Goal: Task Accomplishment & Management: Complete application form

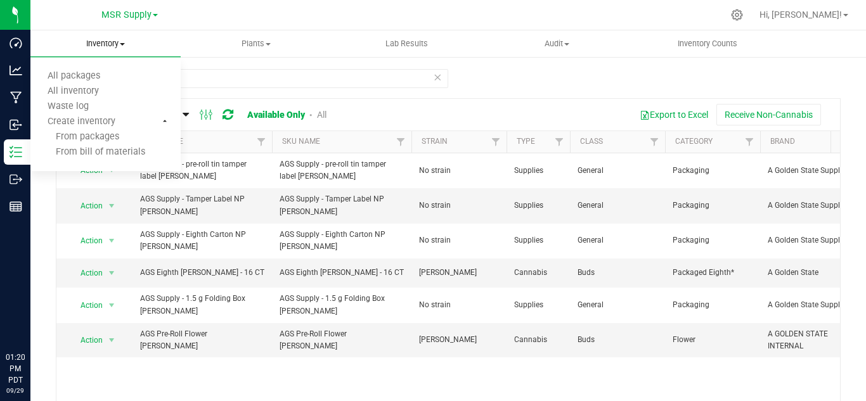
click at [110, 41] on span "Inventory" at bounding box center [105, 43] width 150 height 11
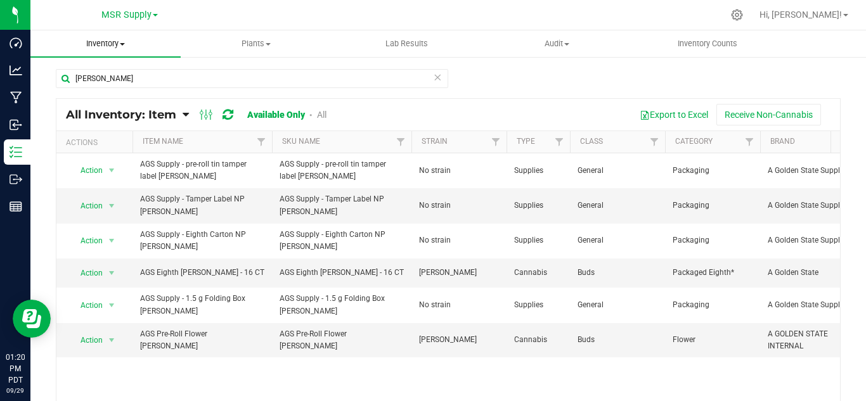
click at [108, 35] on uib-tab-heading "Inventory All packages All inventory Waste log Create inventory" at bounding box center [105, 43] width 150 height 27
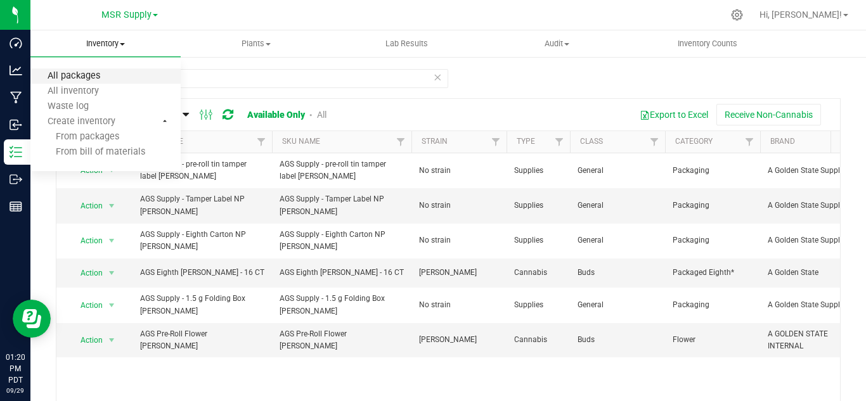
click at [86, 75] on span "All packages" at bounding box center [73, 76] width 87 height 11
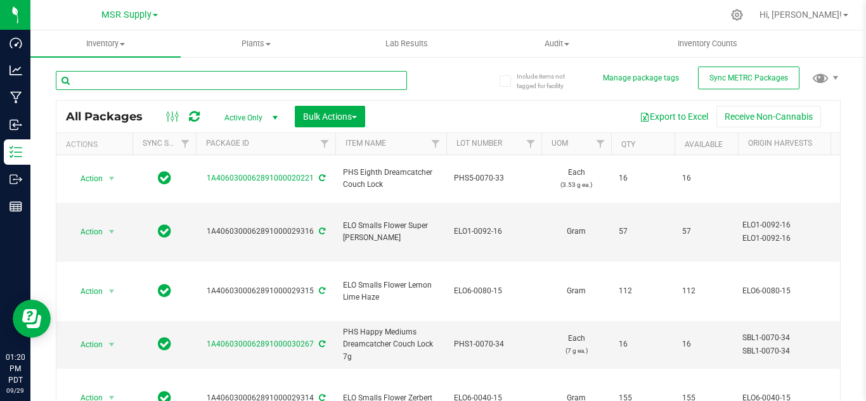
click at [124, 81] on input "text" at bounding box center [231, 80] width 351 height 19
type input "snoozeberry"
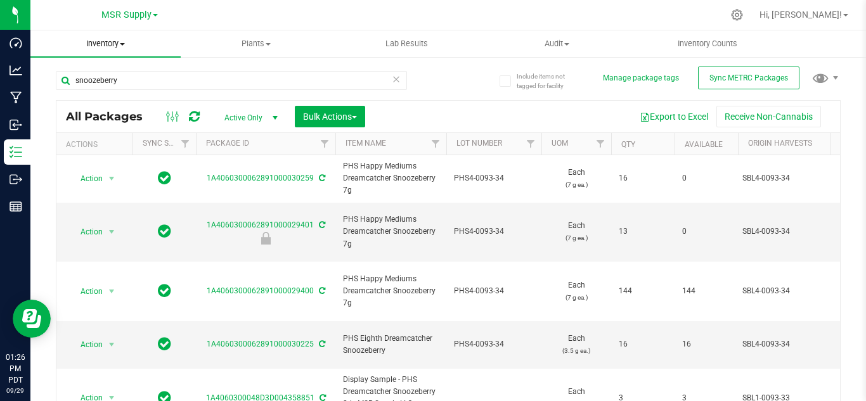
click at [108, 41] on span "Inventory" at bounding box center [105, 43] width 150 height 11
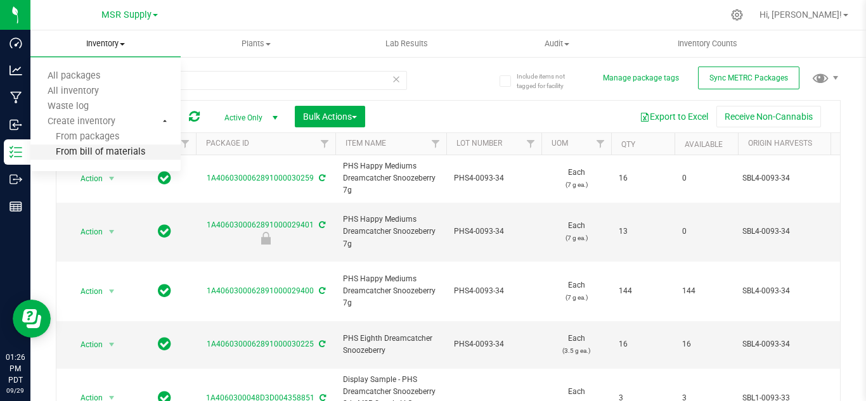
click at [105, 150] on span "From bill of materials" at bounding box center [87, 152] width 115 height 11
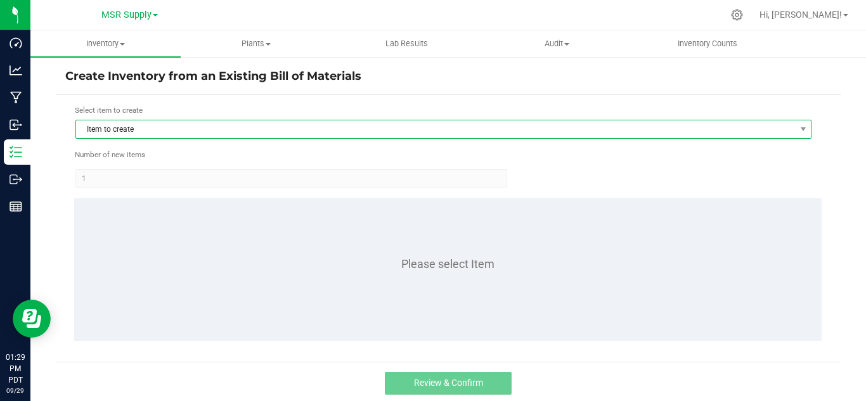
click at [101, 127] on span "Item to create" at bounding box center [435, 130] width 719 height 18
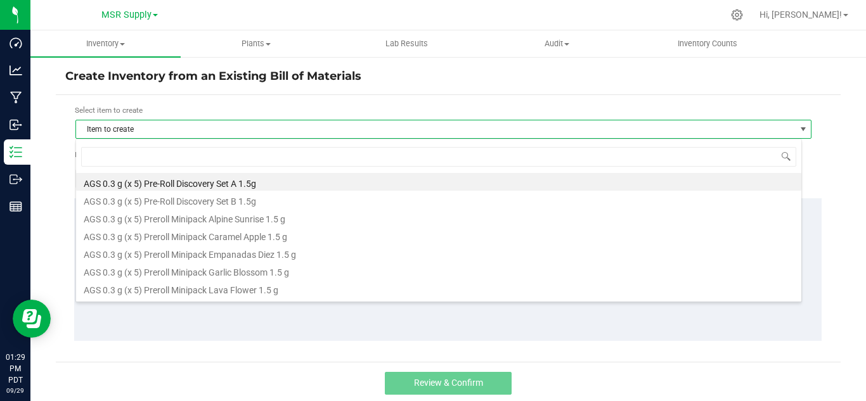
scroll to position [19, 727]
type input "gar"
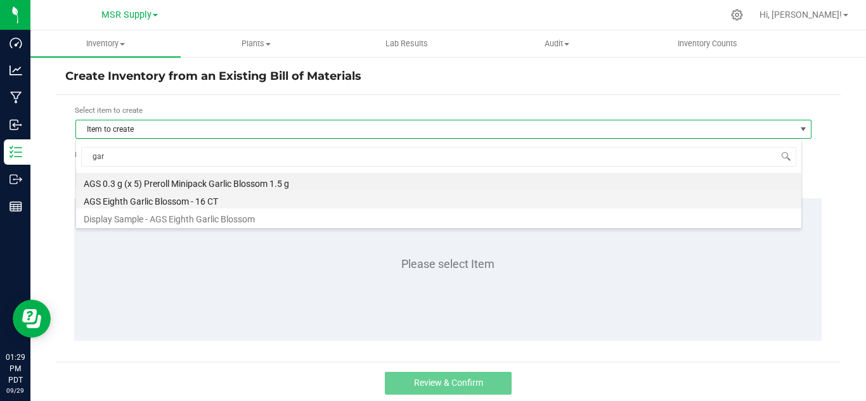
click at [161, 200] on li "AGS Eighth Garlic Blossom - 16 CT" at bounding box center [439, 200] width 726 height 18
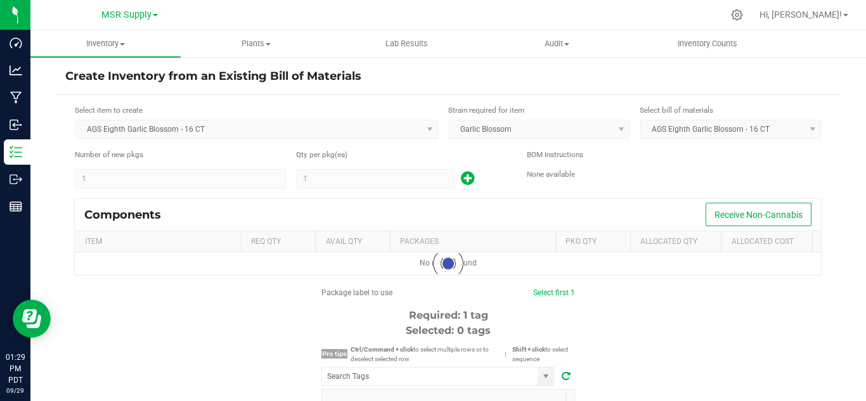
click at [327, 183] on kendo-numerictextbox "1" at bounding box center [376, 178] width 158 height 19
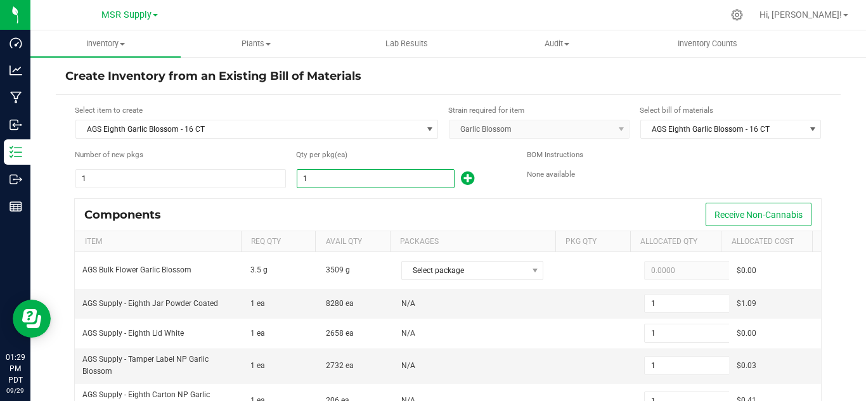
click at [323, 179] on input "1" at bounding box center [375, 179] width 157 height 18
type input "4"
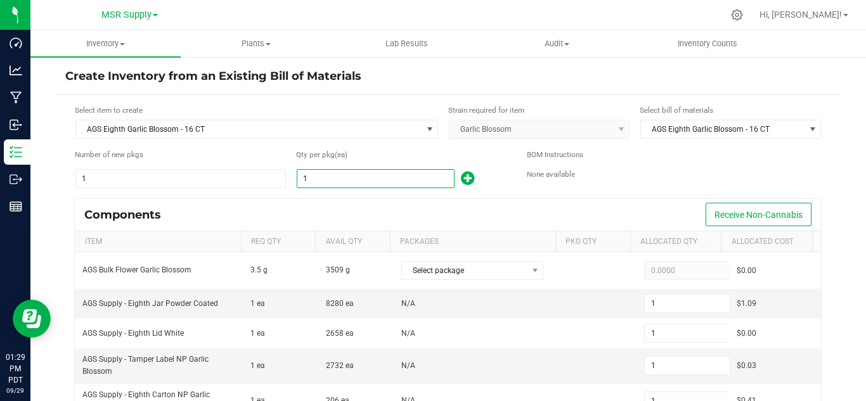
type input "4"
type input "48"
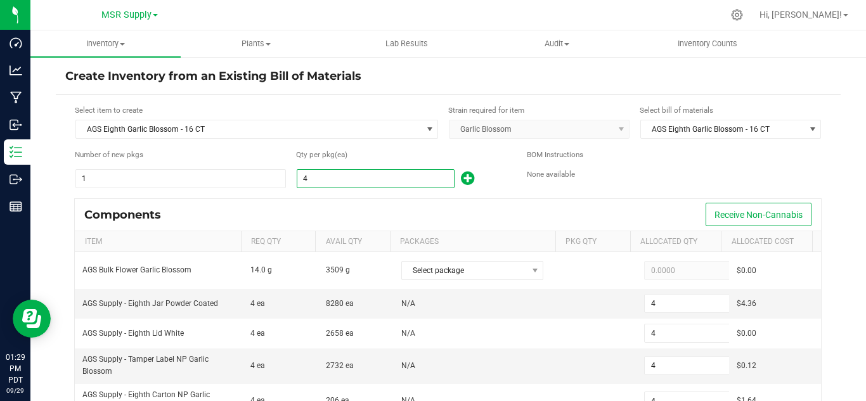
type input "48"
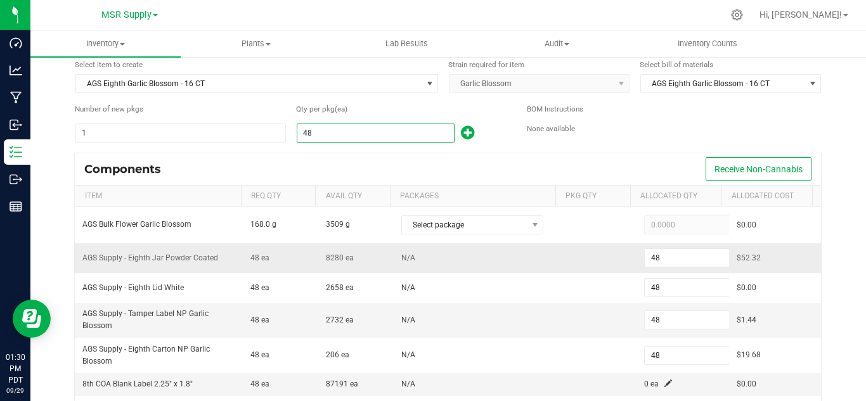
scroll to position [63, 0]
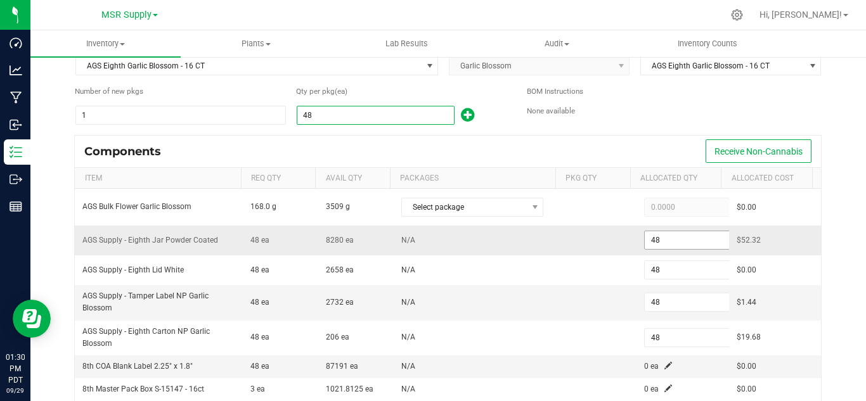
type input "48"
click at [656, 242] on input "48" at bounding box center [691, 241] width 93 height 18
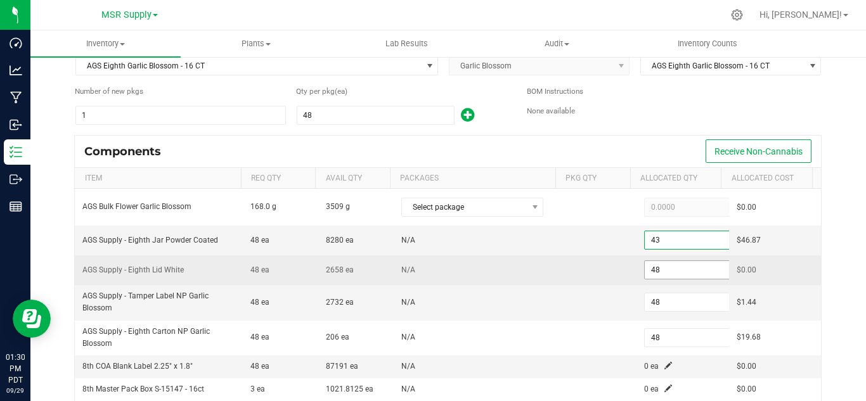
type input "43"
click at [655, 273] on input "48" at bounding box center [691, 270] width 93 height 18
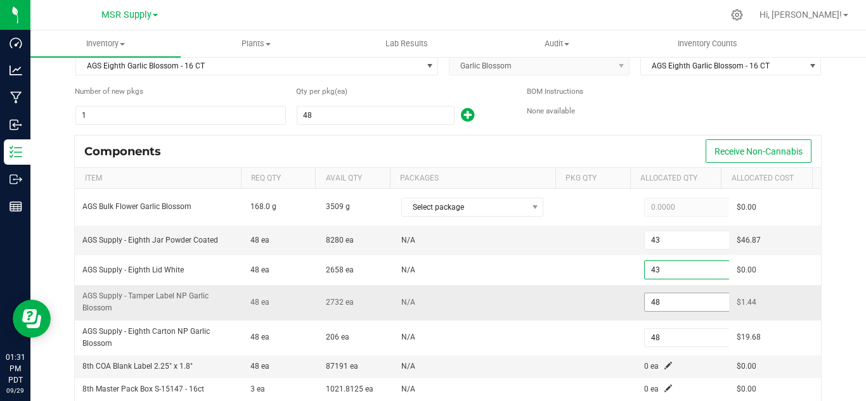
type input "43"
click at [652, 303] on input "48" at bounding box center [691, 303] width 93 height 18
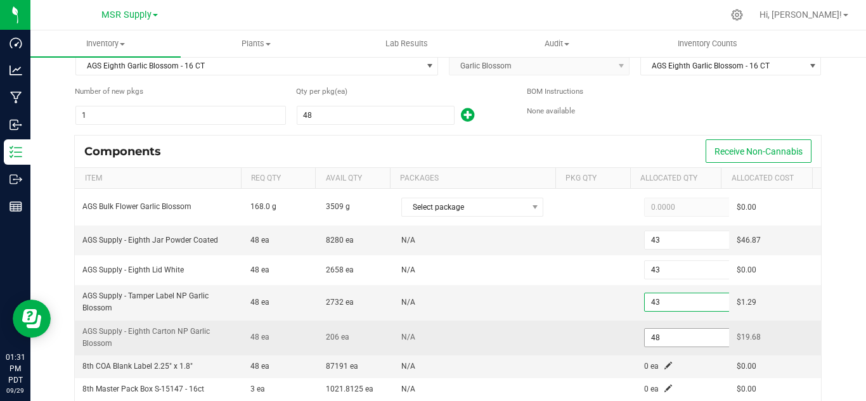
type input "43"
click at [654, 345] on input "48" at bounding box center [691, 338] width 93 height 18
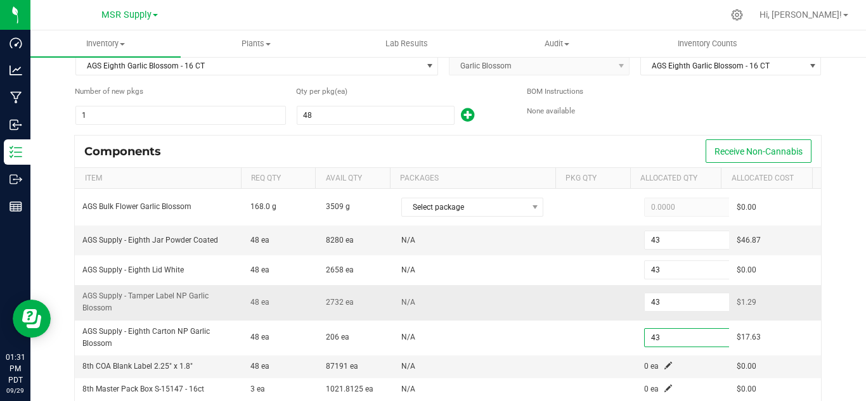
scroll to position [127, 0]
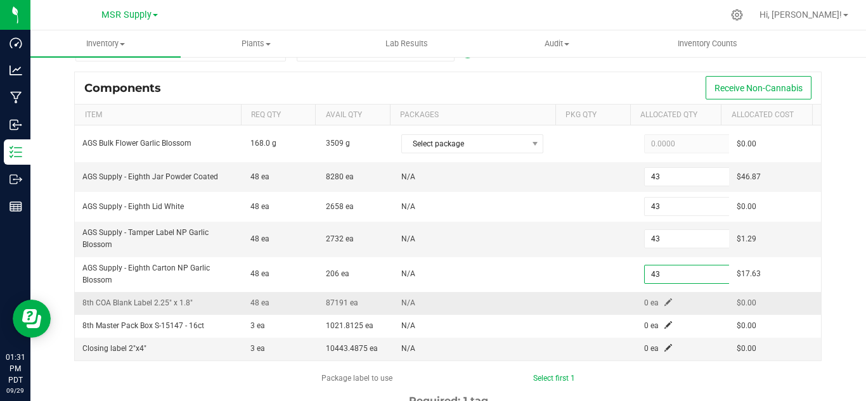
type input "43"
click at [665, 306] on span at bounding box center [669, 303] width 8 height 8
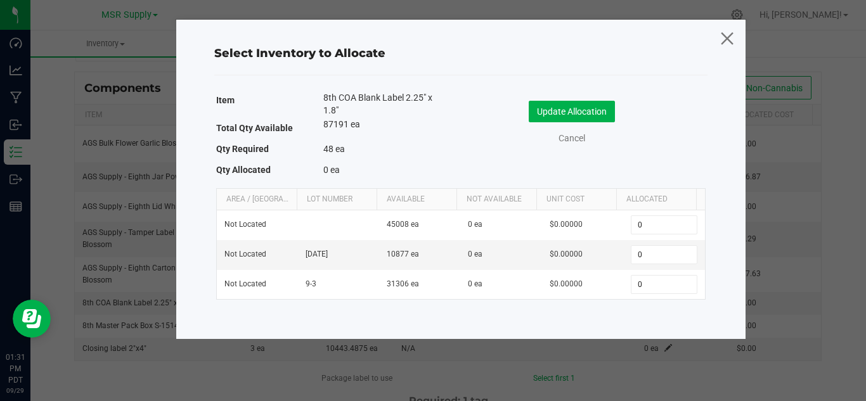
click at [723, 33] on icon at bounding box center [727, 38] width 17 height 30
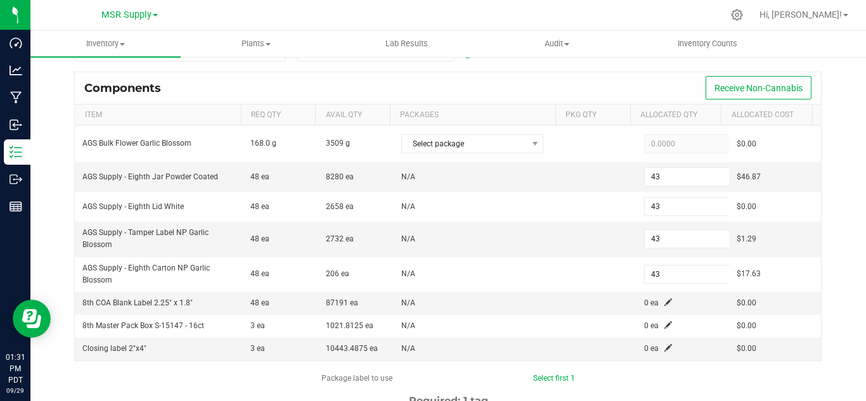
scroll to position [63, 0]
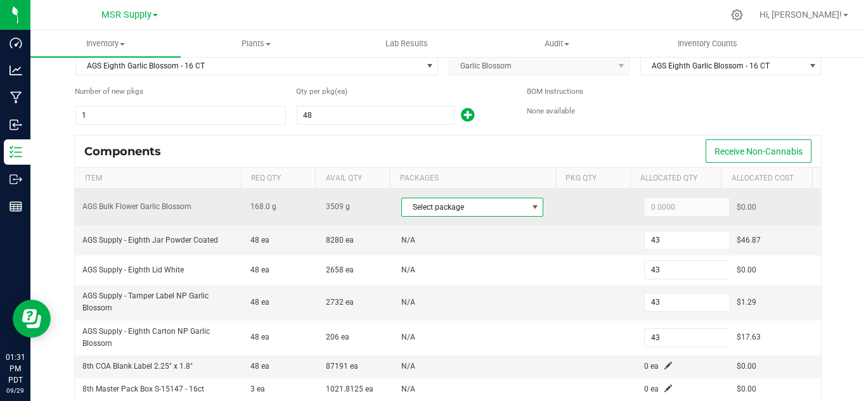
click at [497, 212] on span "Select package" at bounding box center [464, 208] width 125 height 18
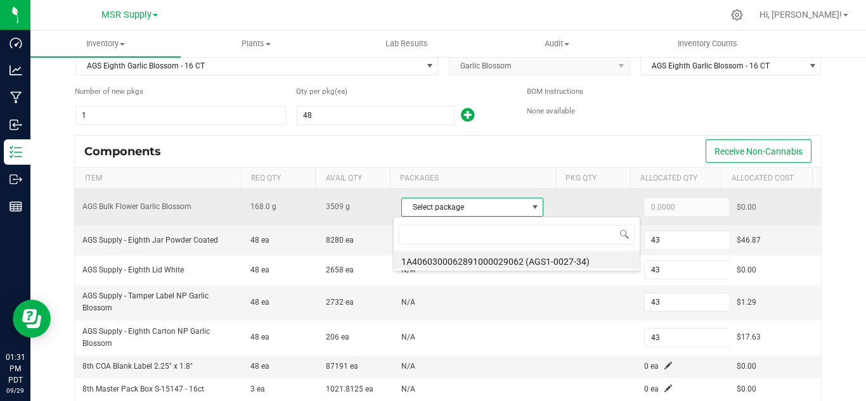
scroll to position [19, 138]
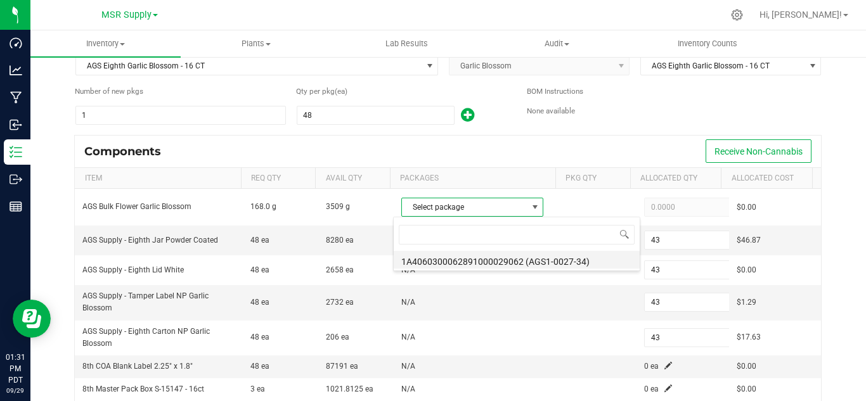
click at [566, 260] on li "1A4060300062891000029062 (AGS1-0027-34)" at bounding box center [517, 260] width 246 height 18
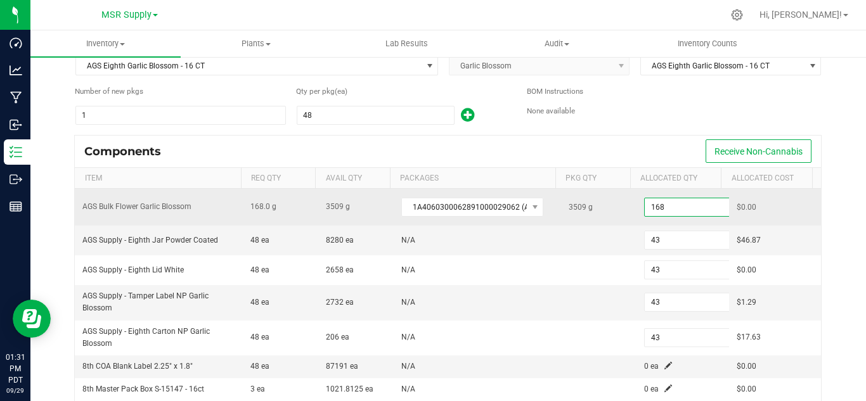
click at [650, 212] on input "168" at bounding box center [691, 208] width 93 height 18
paste input "70.8"
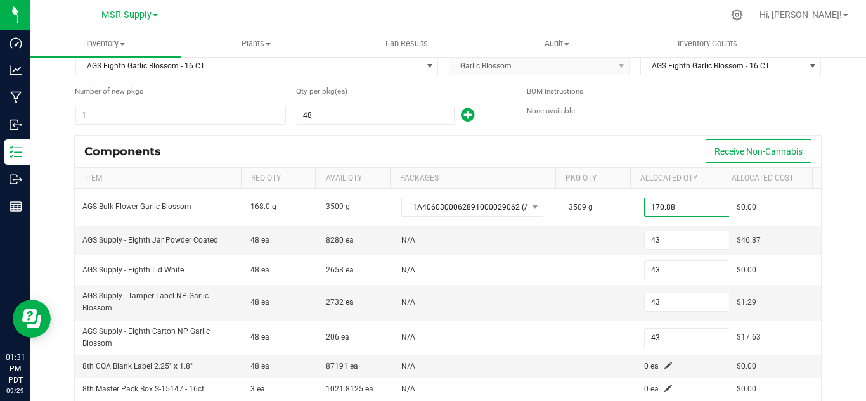
type input "170.8800"
click at [659, 138] on div "Components Receive Non-Cannabis" at bounding box center [448, 152] width 747 height 32
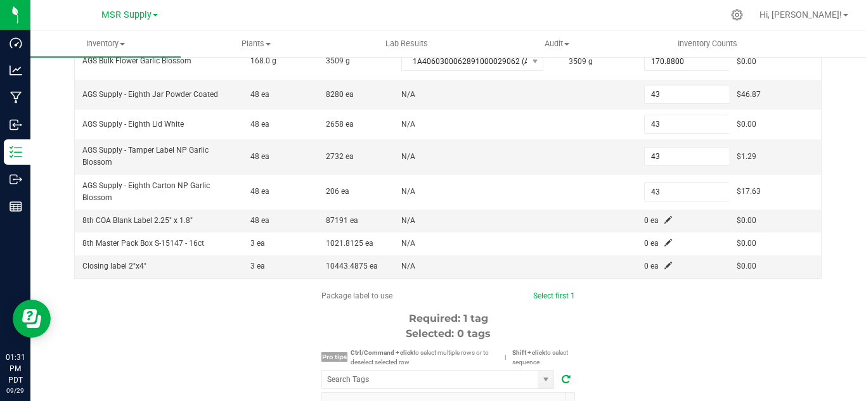
scroll to position [254, 0]
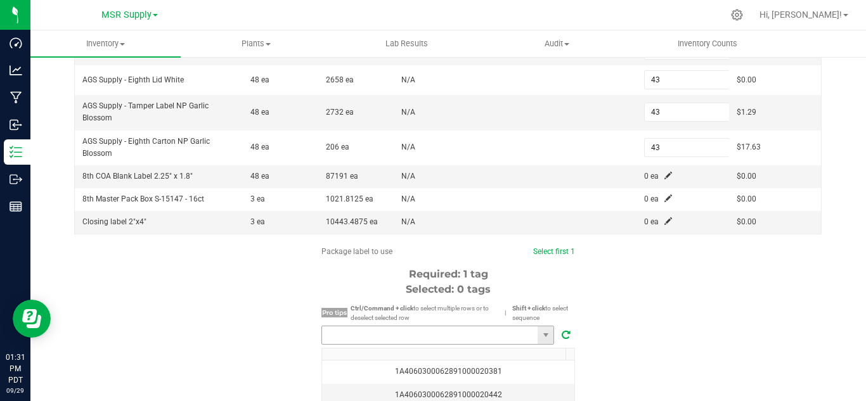
click at [464, 329] on input "NO DATA FOUND" at bounding box center [430, 336] width 216 height 18
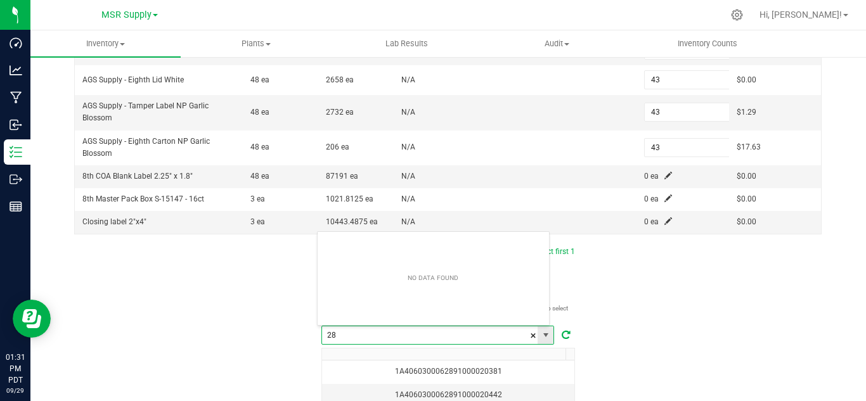
scroll to position [19, 233]
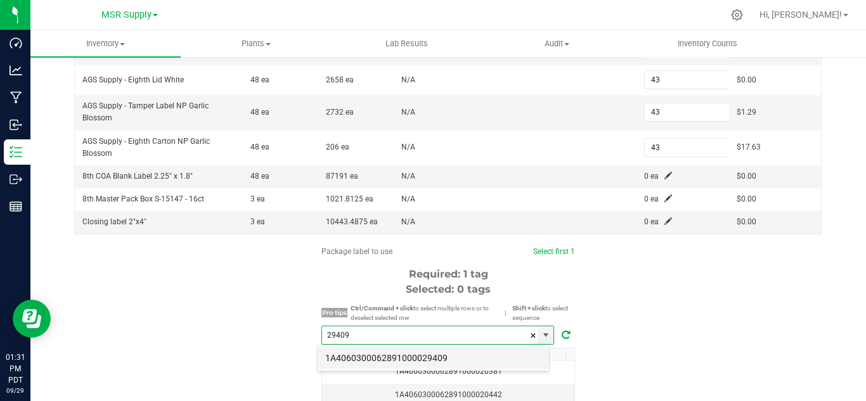
click at [417, 354] on li "1A4060300062891000029409" at bounding box center [434, 359] width 232 height 22
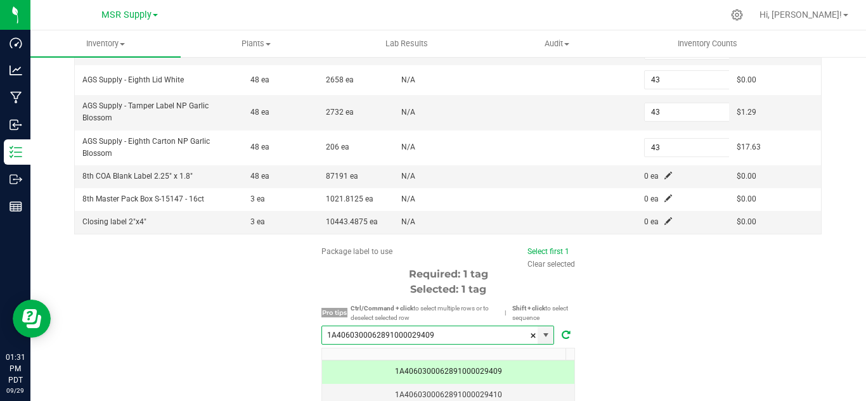
scroll to position [392, 0]
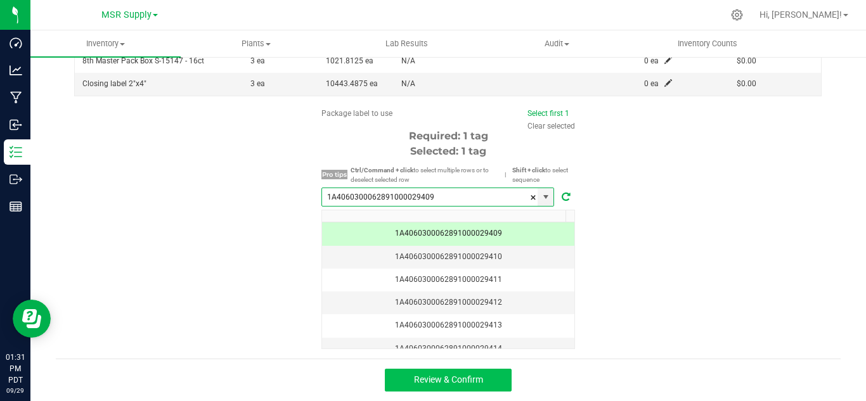
type input "1A4060300062891000029409"
click at [491, 370] on button "Review & Confirm" at bounding box center [448, 380] width 127 height 23
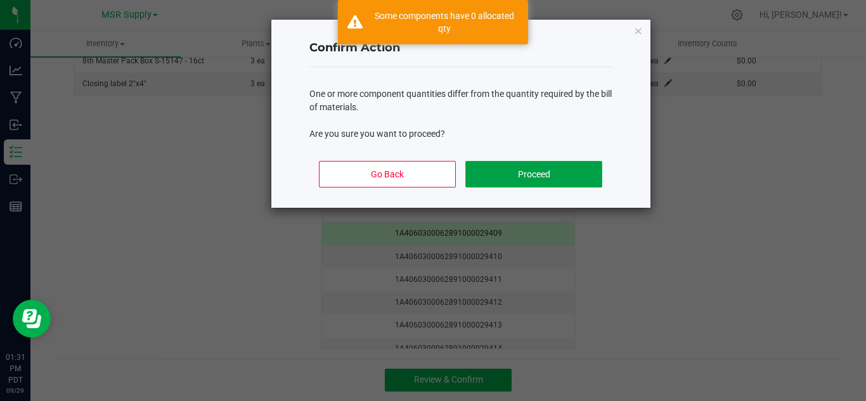
click at [537, 175] on button "Proceed" at bounding box center [534, 174] width 136 height 27
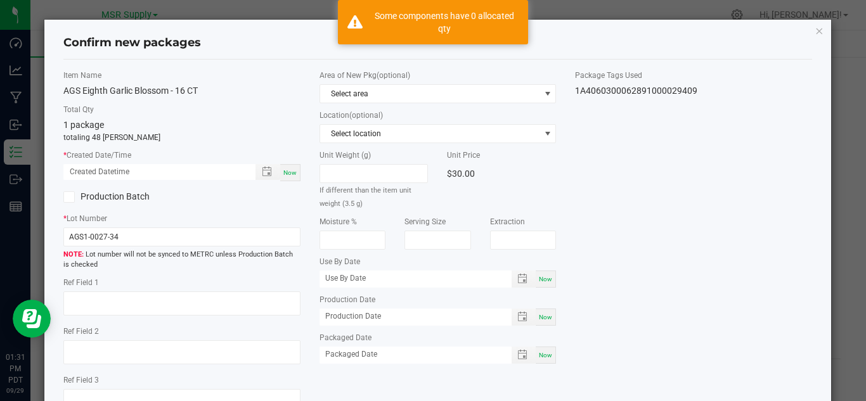
click at [293, 169] on span "Now" at bounding box center [290, 172] width 13 height 7
type input "[DATE] 01:31 PM"
drag, startPoint x: 551, startPoint y: 348, endPoint x: 547, endPoint y: 355, distance: 7.4
click at [549, 350] on div "Area of New Pkg (optional) Select area Location (optional) Select location Unit…" at bounding box center [438, 220] width 256 height 301
click at [547, 355] on div "Now" at bounding box center [546, 355] width 20 height 17
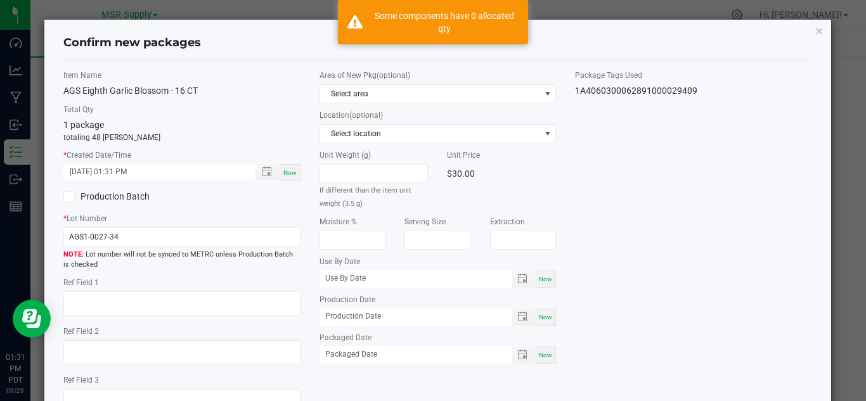
type input "[DATE]"
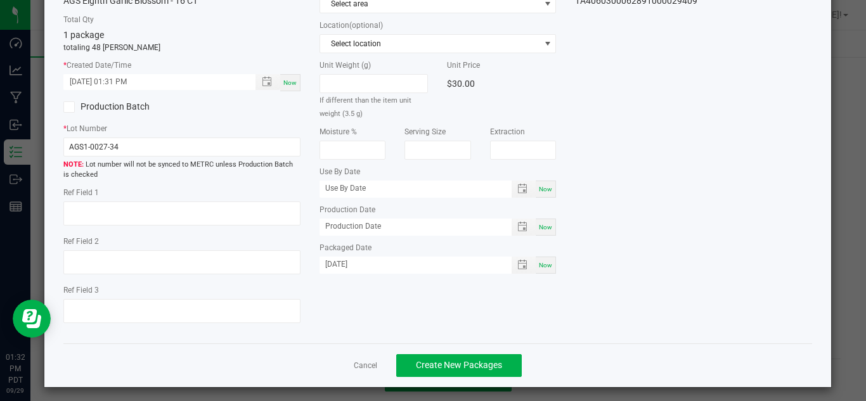
scroll to position [96, 0]
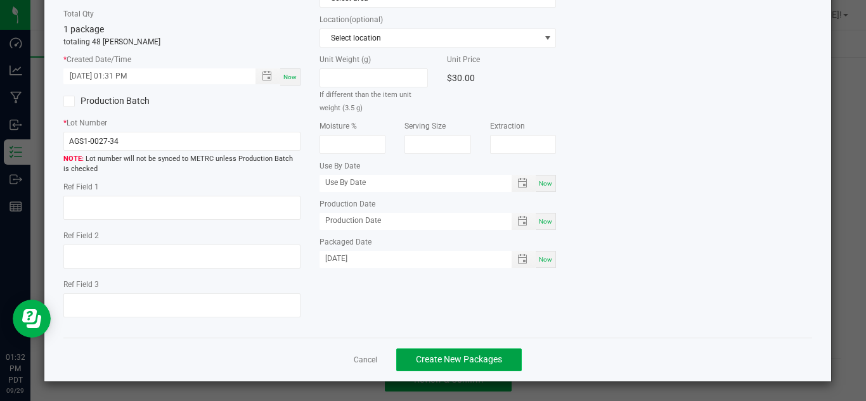
click at [497, 353] on button "Create New Packages" at bounding box center [459, 360] width 126 height 23
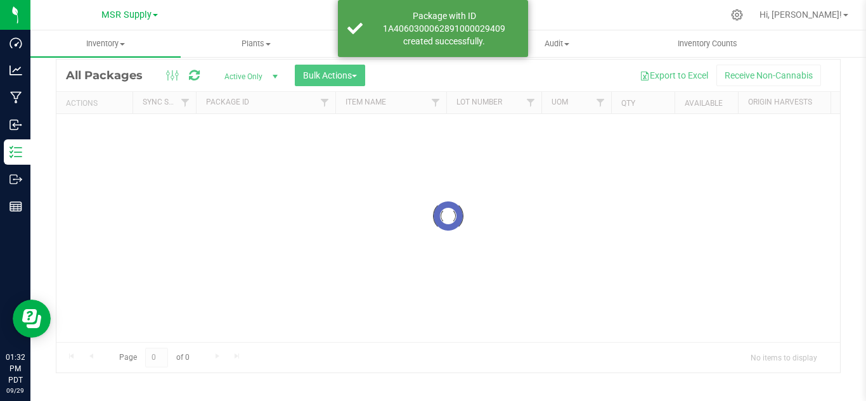
scroll to position [41, 0]
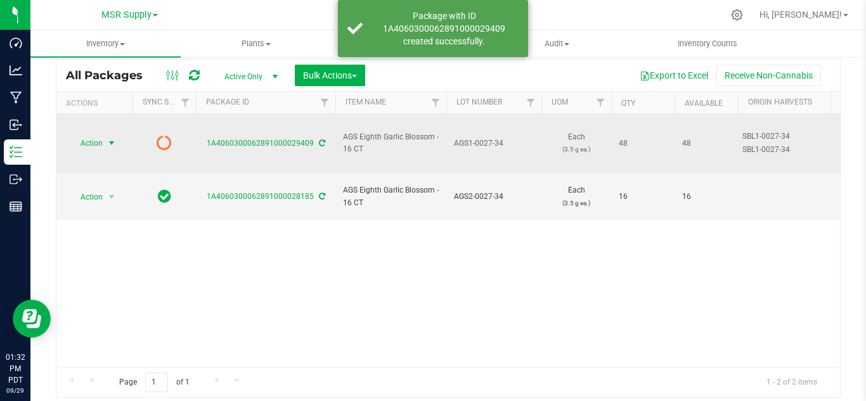
click at [107, 138] on span "select" at bounding box center [112, 143] width 10 height 10
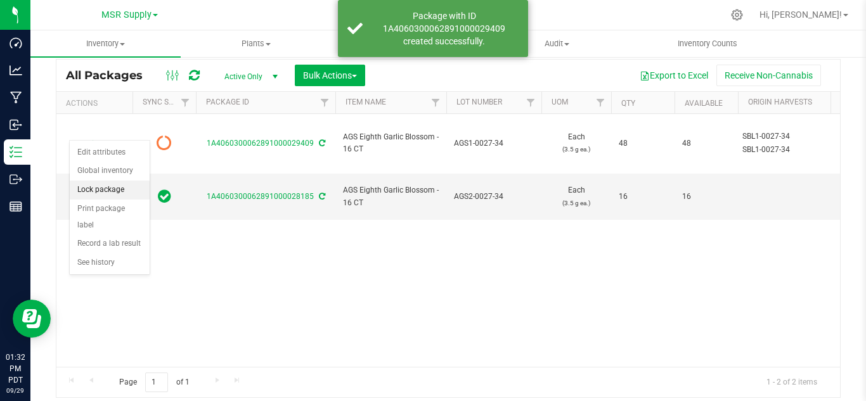
click at [112, 187] on li "Lock package" at bounding box center [110, 190] width 80 height 19
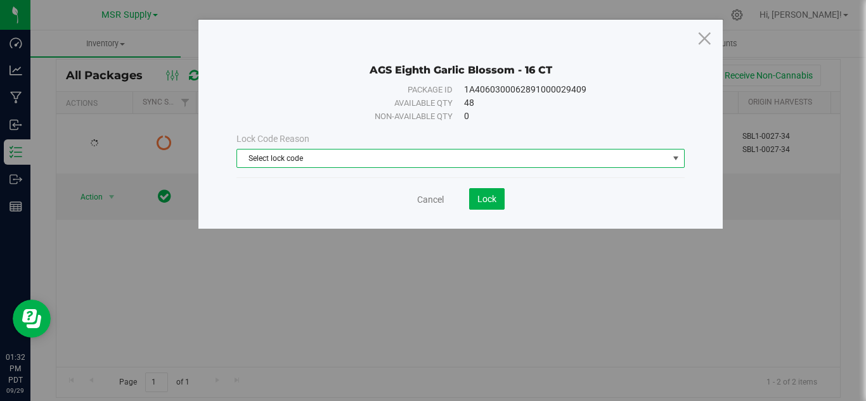
click at [487, 156] on span "Select lock code" at bounding box center [452, 159] width 431 height 18
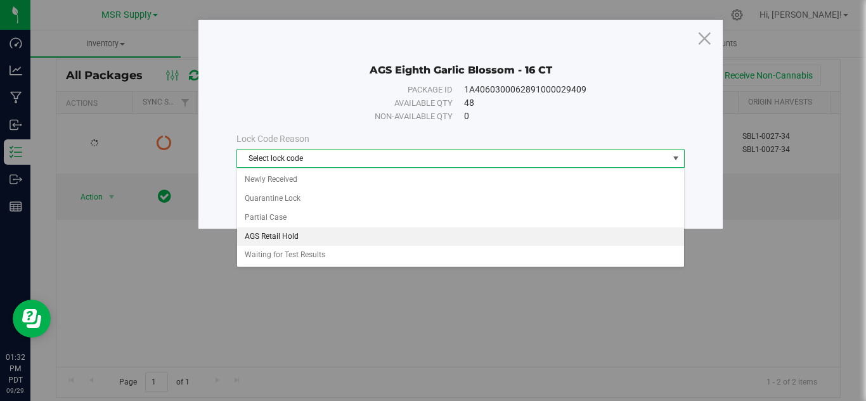
click at [284, 237] on li "AGS Retail Hold" at bounding box center [460, 237] width 447 height 19
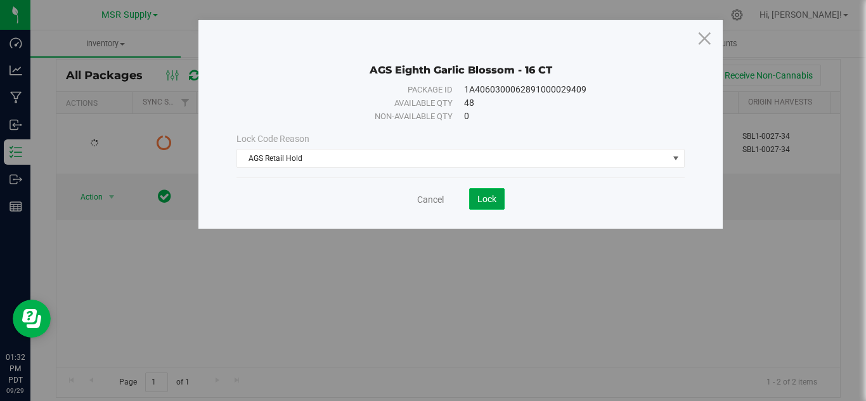
click at [502, 196] on button "Lock" at bounding box center [487, 199] width 36 height 22
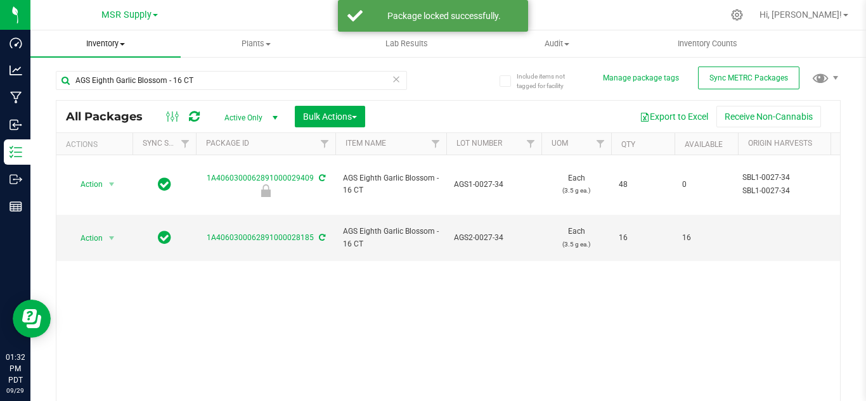
click at [99, 42] on span "Inventory" at bounding box center [105, 43] width 150 height 11
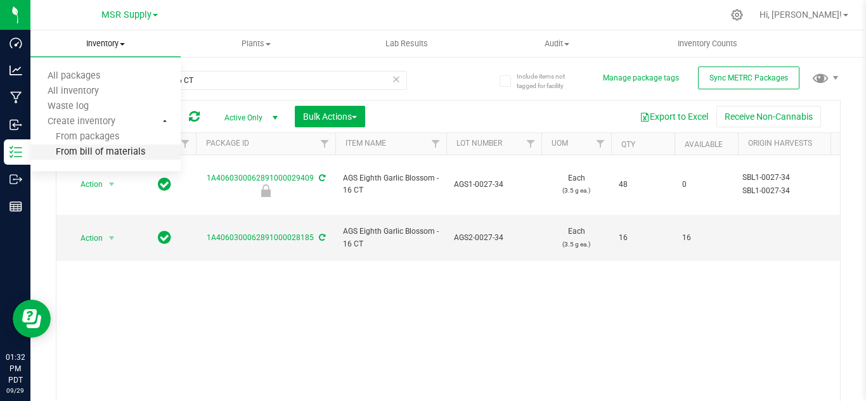
click at [95, 151] on span "From bill of materials" at bounding box center [87, 152] width 115 height 11
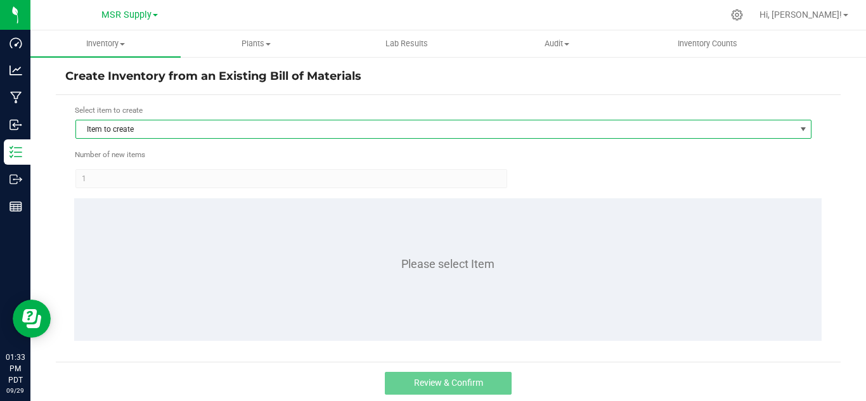
click at [121, 138] on span "Item to create" at bounding box center [435, 130] width 719 height 18
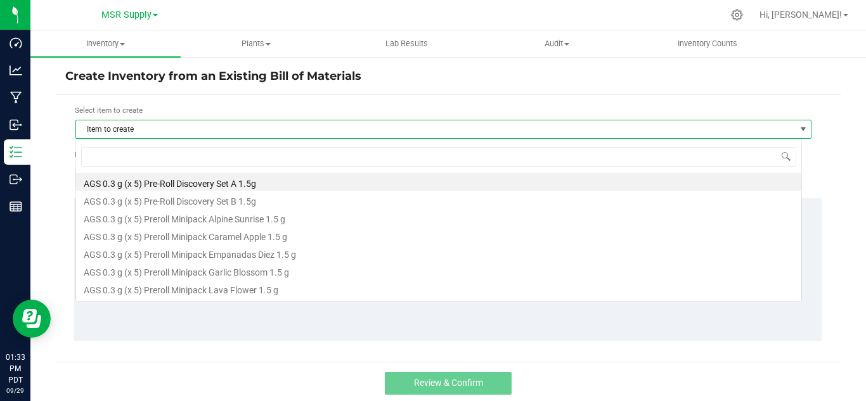
scroll to position [19, 727]
type input "emp"
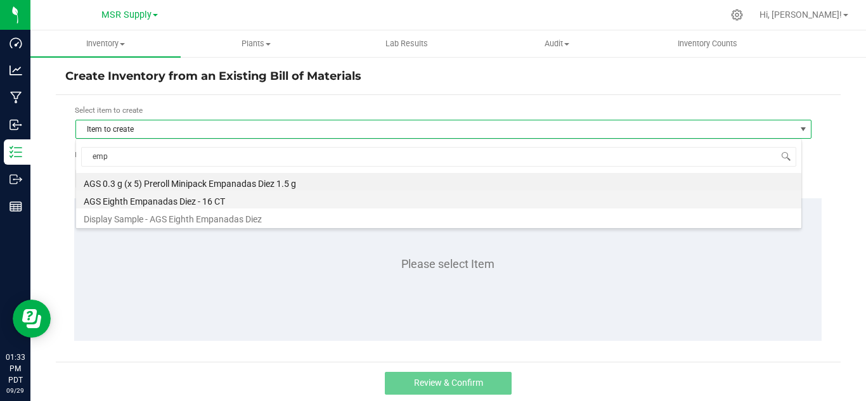
click at [178, 206] on li "AGS Eighth Empanadas Diez - 16 CT" at bounding box center [439, 200] width 726 height 18
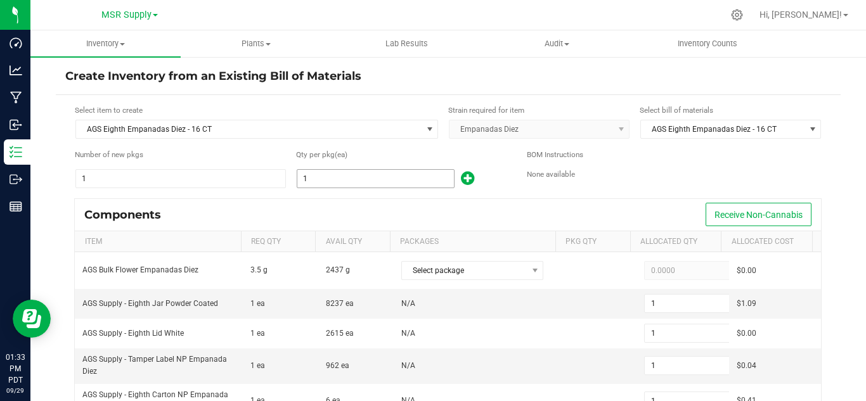
click at [322, 179] on input "1" at bounding box center [375, 179] width 157 height 18
type input "4"
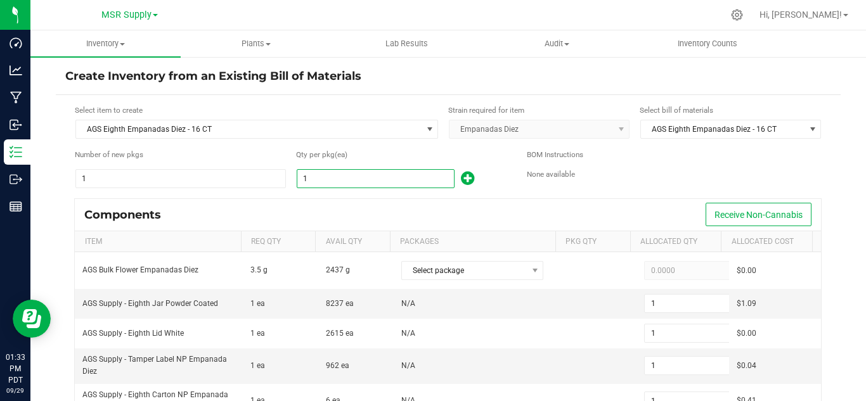
type input "4"
type input "48"
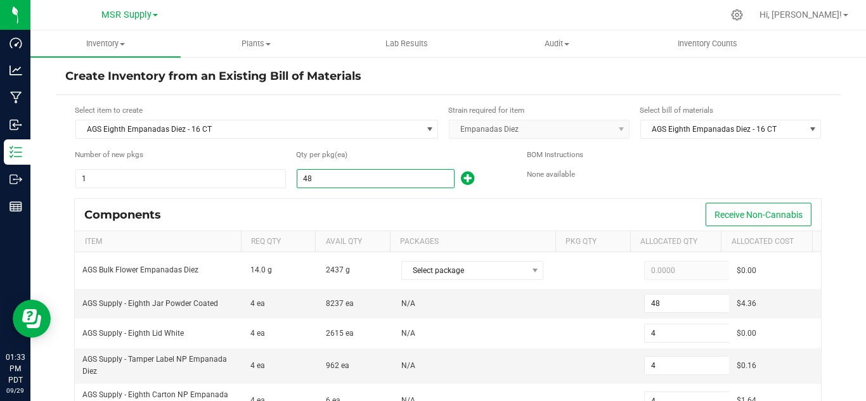
type input "48"
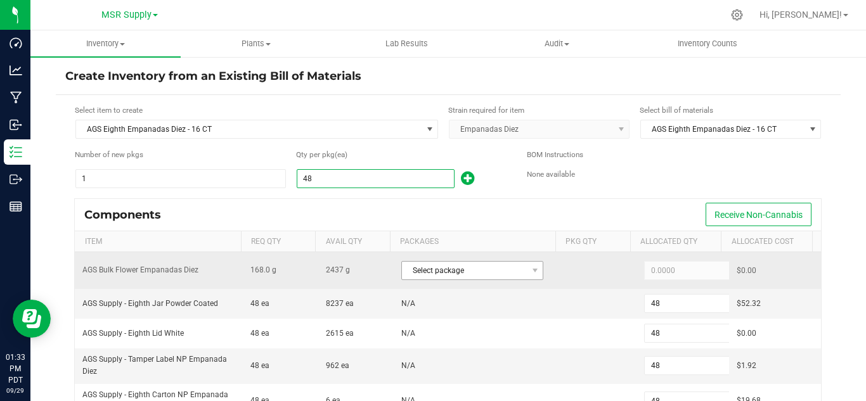
type input "48"
click at [480, 280] on span "Select package" at bounding box center [472, 270] width 142 height 19
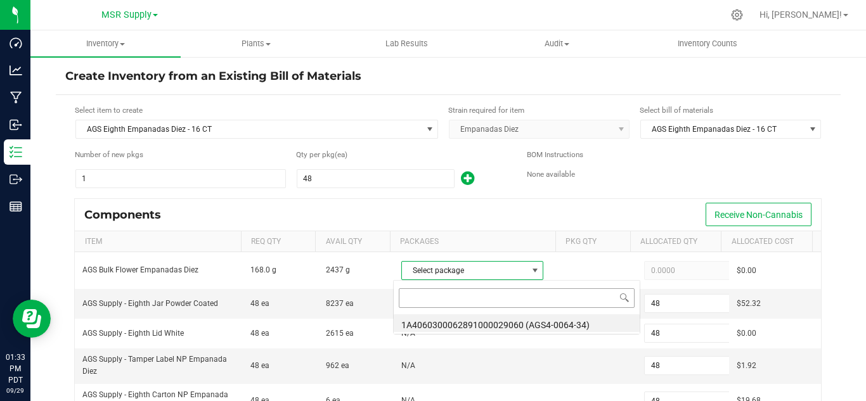
scroll to position [19, 138]
click at [535, 325] on li "1A4060300062891000029060 (AGS4-0064-34)" at bounding box center [517, 324] width 246 height 18
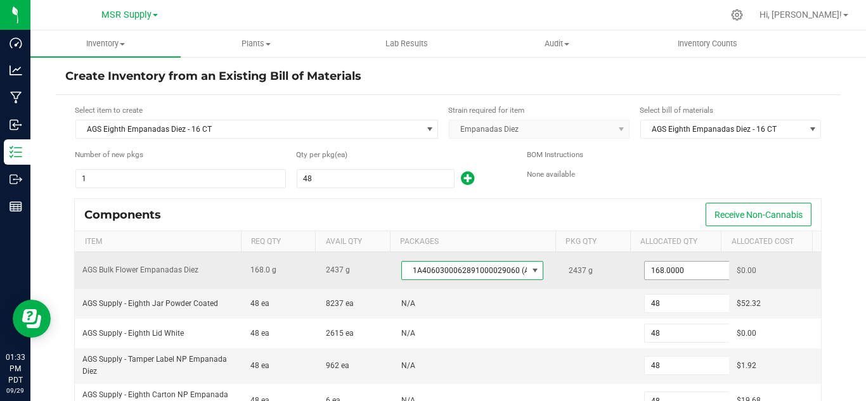
click at [652, 265] on div "168.0000" at bounding box center [682, 271] width 77 height 26
click at [654, 270] on input "168" at bounding box center [691, 271] width 93 height 18
paste input "70.8"
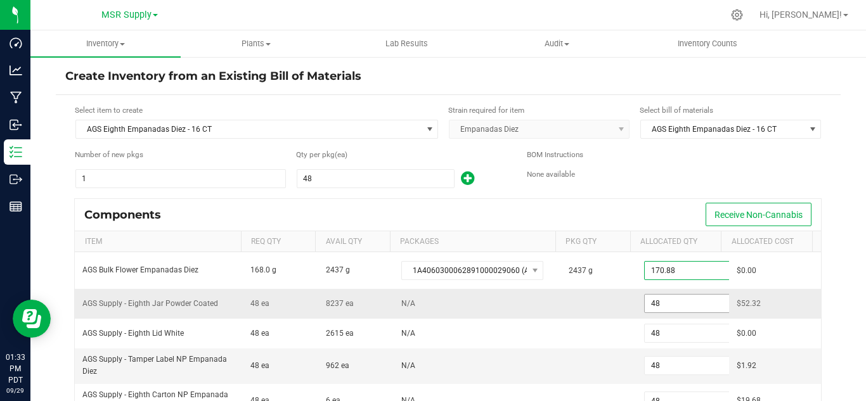
type input "170.8800"
click at [648, 303] on input "48" at bounding box center [691, 304] width 93 height 18
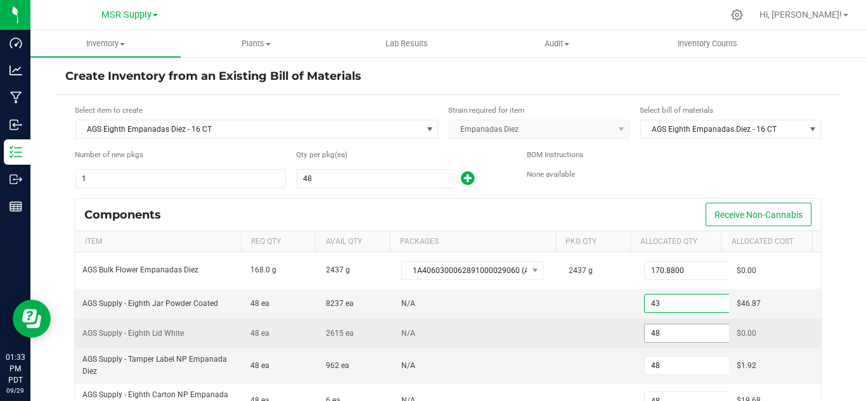
type input "43"
click at [652, 327] on input "48" at bounding box center [691, 334] width 93 height 18
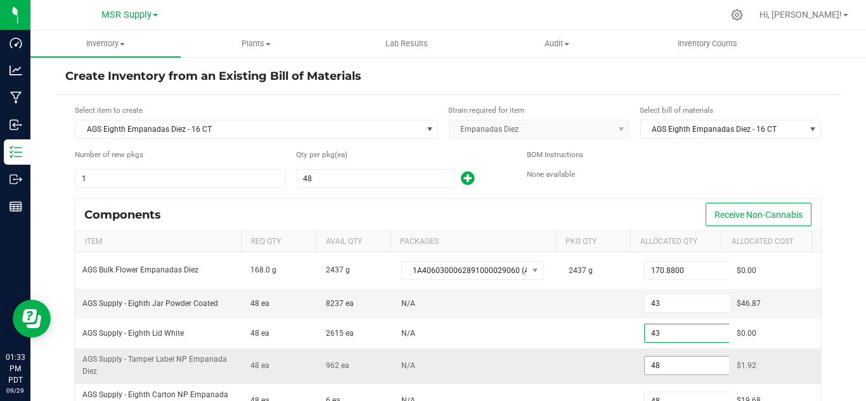
type input "43"
click at [663, 362] on input "48" at bounding box center [691, 366] width 93 height 18
type input "43"
click at [835, 325] on div "Create Inventory from an Existing Bill of Materials Select item to create AGS E…" at bounding box center [448, 254] width 836 height 396
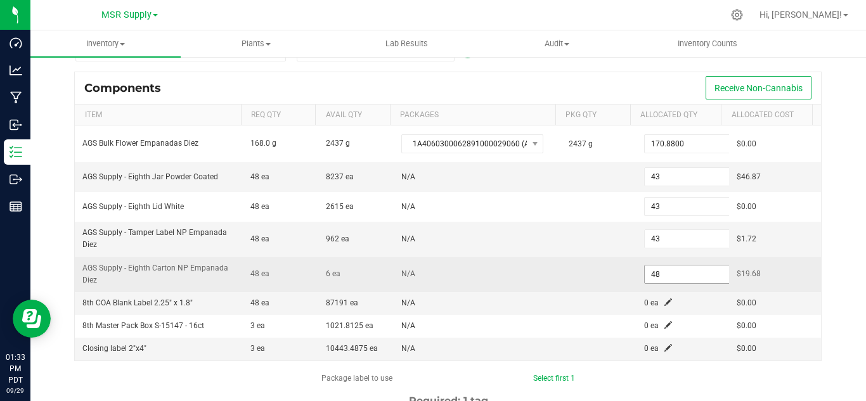
click at [674, 273] on input "48" at bounding box center [691, 275] width 93 height 18
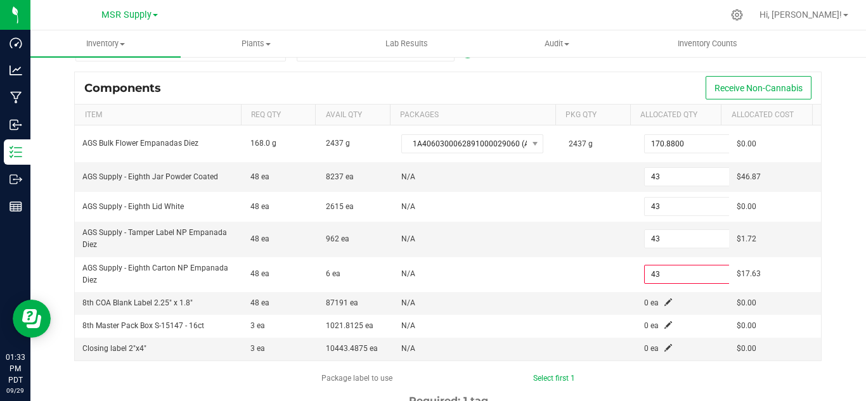
type input "43"
click at [830, 297] on div "Select item to create AGS Eighth Empanadas Diez - 16 CT Strain required for ite…" at bounding box center [448, 296] width 785 height 656
click at [839, 296] on div "Create Inventory from an Existing Bill of Materials Select item to create AGS E…" at bounding box center [448, 127] width 836 height 396
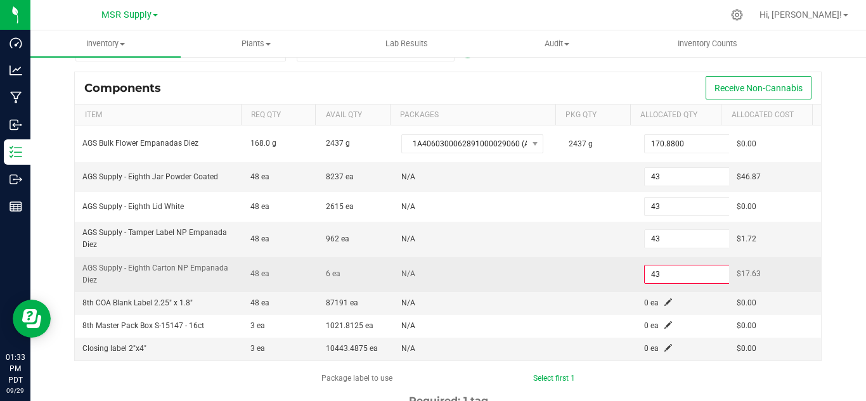
click at [671, 275] on input "43" at bounding box center [691, 275] width 93 height 18
click at [669, 276] on input "43" at bounding box center [691, 275] width 93 height 18
drag, startPoint x: 650, startPoint y: 273, endPoint x: 623, endPoint y: 277, distance: 27.5
click at [637, 277] on td "43" at bounding box center [683, 275] width 92 height 35
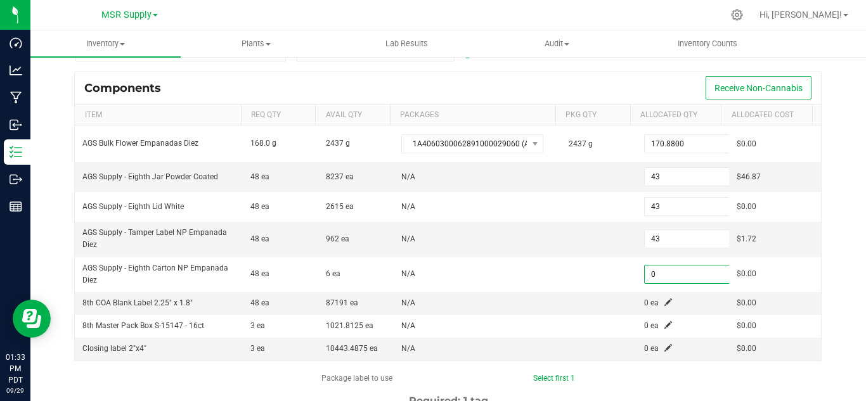
type input "0"
click at [825, 285] on div "Select item to create AGS Eighth Empanadas Diez - 16 CT Strain required for ite…" at bounding box center [448, 296] width 785 height 656
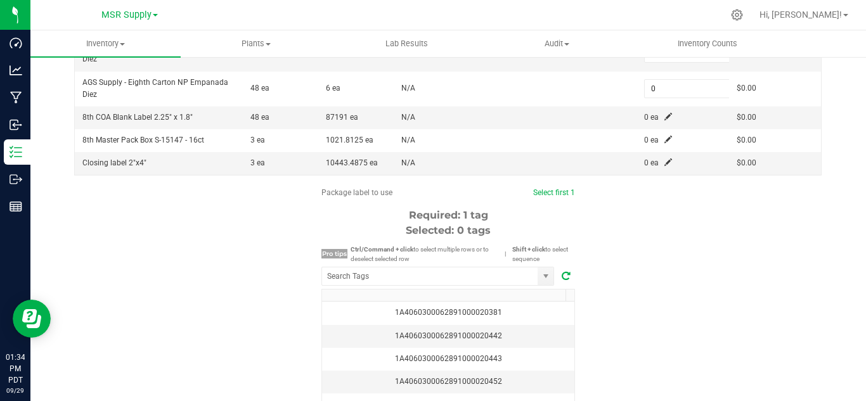
scroll to position [317, 0]
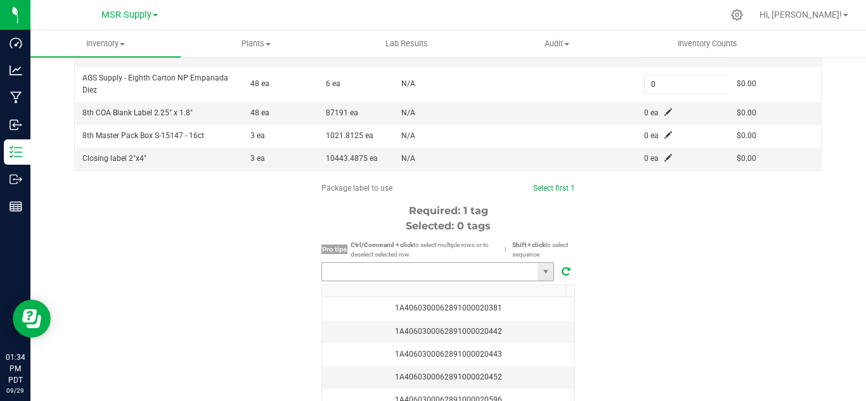
click at [463, 268] on input "NO DATA FOUND" at bounding box center [430, 272] width 216 height 18
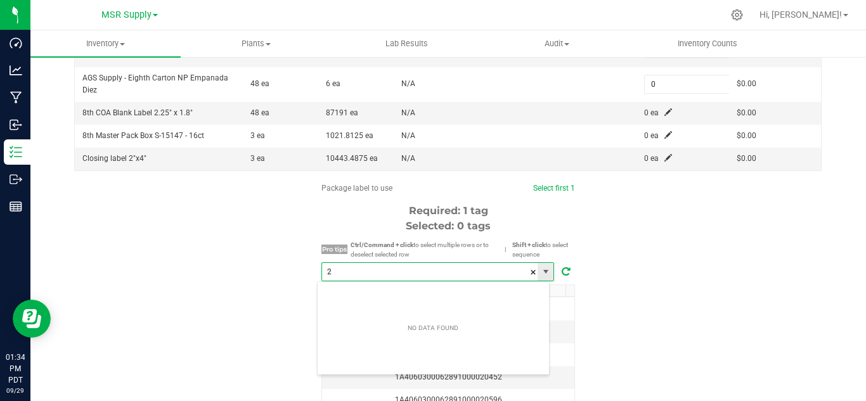
scroll to position [19, 233]
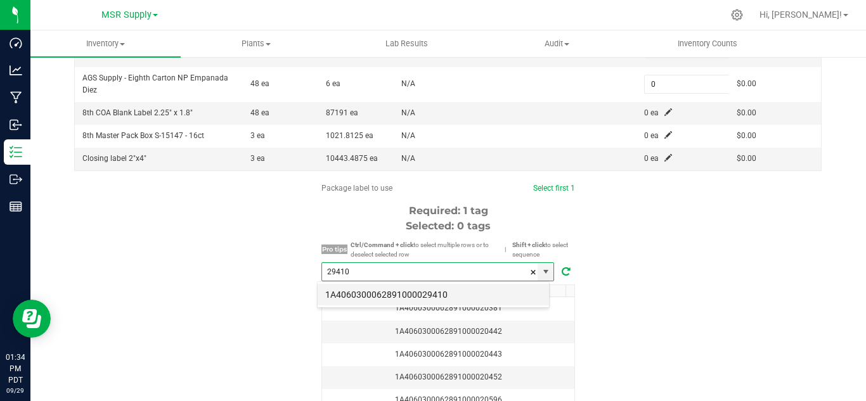
click at [444, 290] on li "1A4060300062891000029410" at bounding box center [434, 295] width 232 height 22
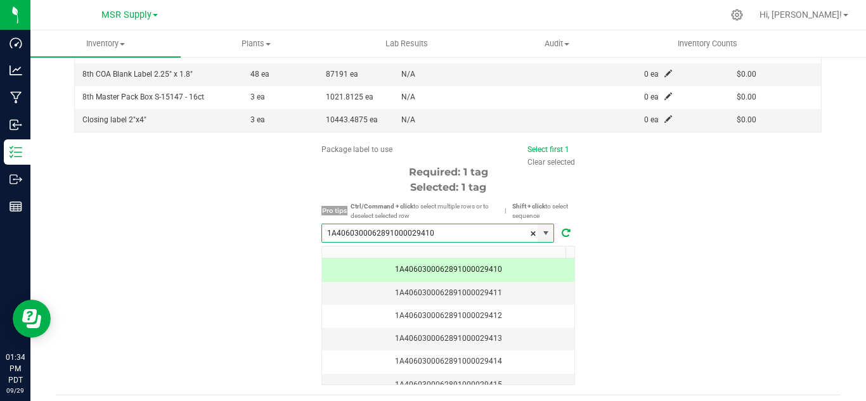
scroll to position [392, 0]
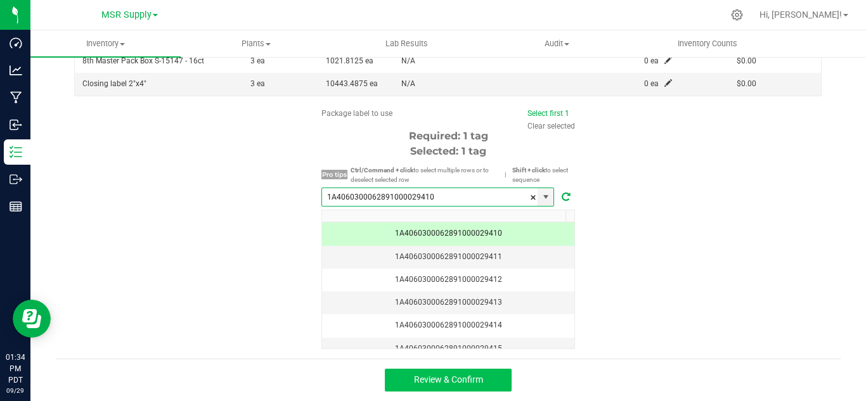
type input "1A4060300062891000029410"
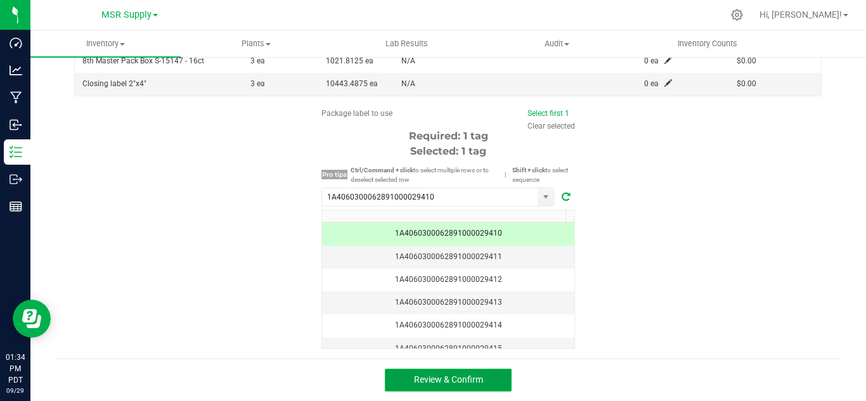
click at [458, 384] on span "Review & Confirm" at bounding box center [448, 380] width 69 height 10
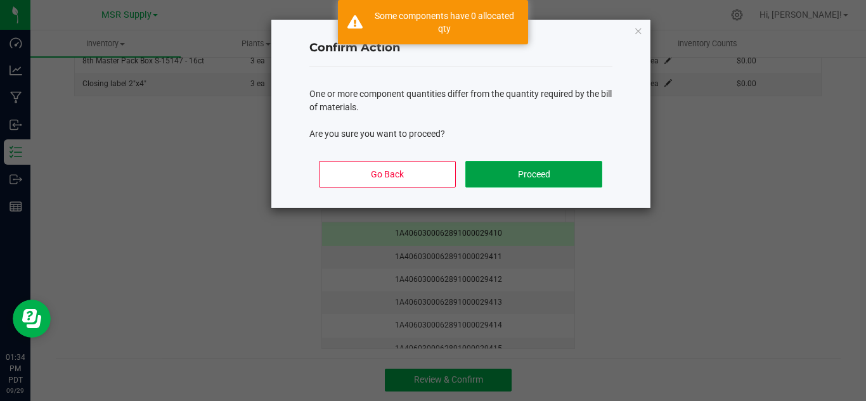
click at [531, 165] on button "Proceed" at bounding box center [534, 174] width 136 height 27
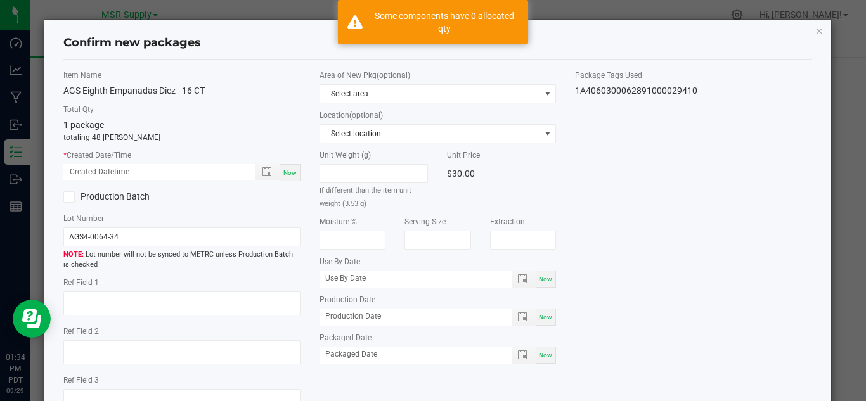
click at [280, 178] on div "Now" at bounding box center [290, 172] width 20 height 17
type input "[DATE] 01:34 PM"
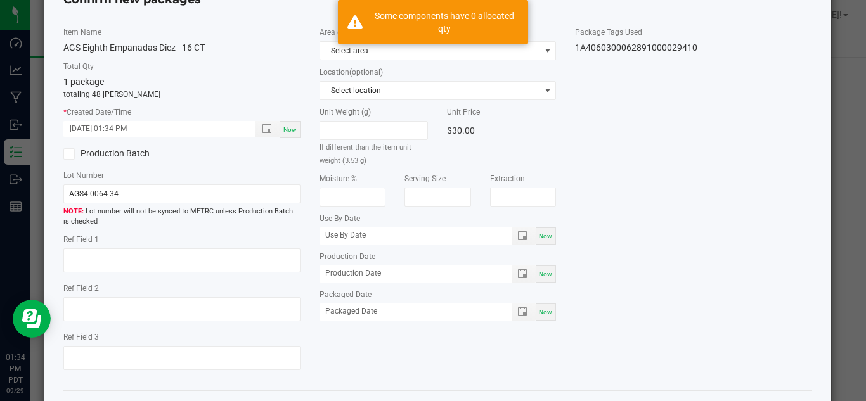
scroll to position [63, 0]
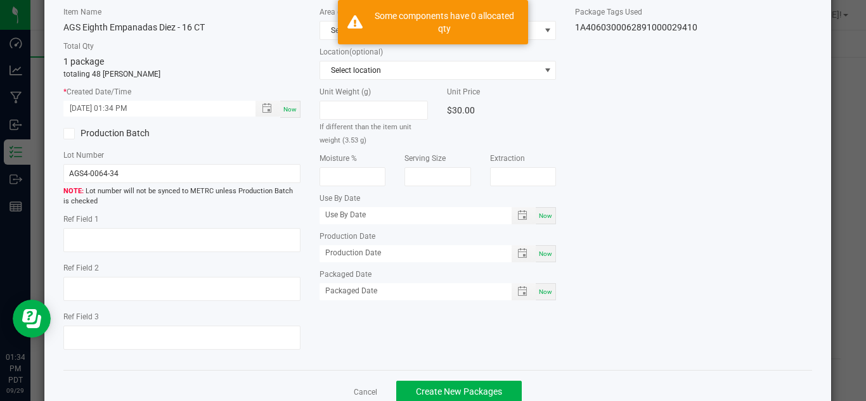
click at [539, 294] on span "Now" at bounding box center [545, 292] width 13 height 7
type input "[DATE]"
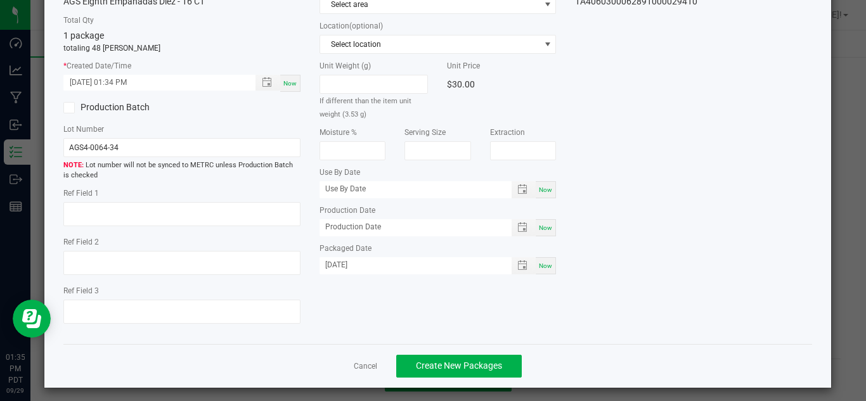
scroll to position [96, 0]
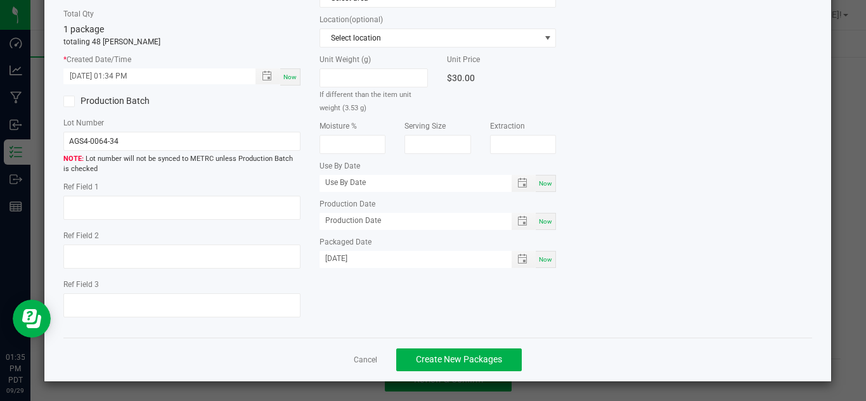
click at [477, 372] on div "Cancel Create New Packages" at bounding box center [437, 360] width 749 height 44
drag, startPoint x: 481, startPoint y: 365, endPoint x: 689, endPoint y: 218, distance: 254.5
click at [482, 364] on span "Create New Packages" at bounding box center [459, 360] width 86 height 10
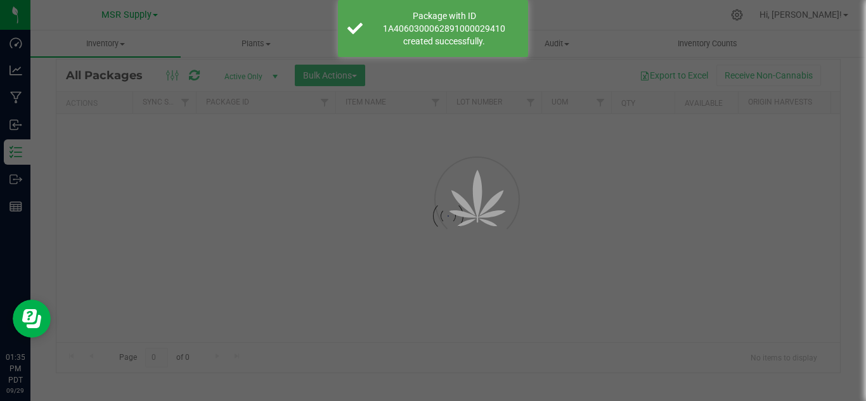
scroll to position [41, 0]
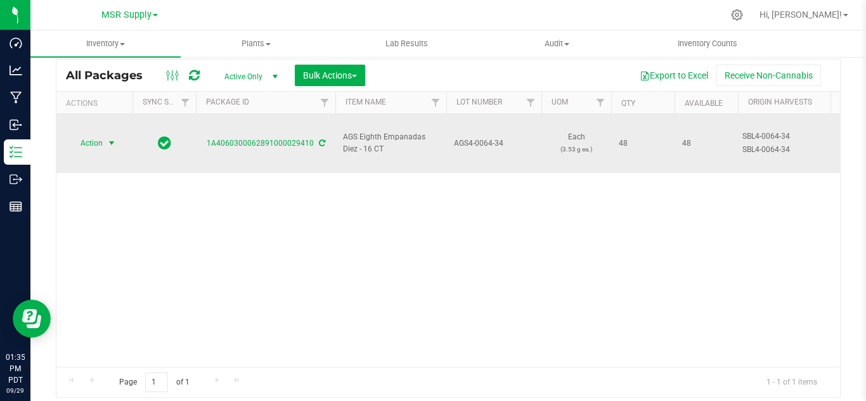
click at [109, 138] on span "select" at bounding box center [112, 143] width 10 height 10
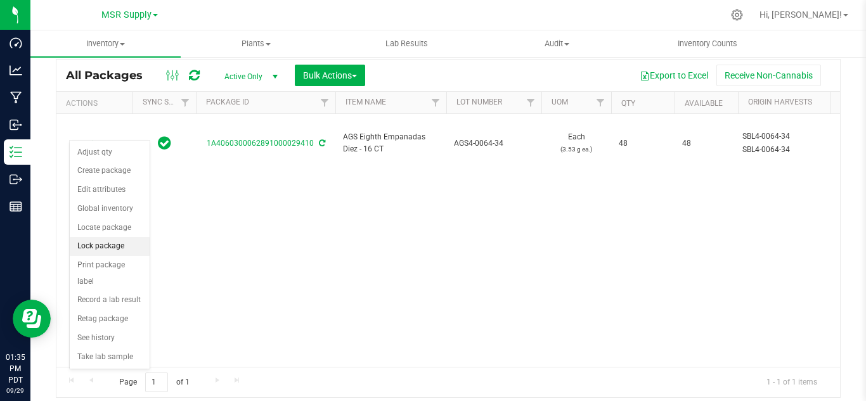
click at [102, 242] on li "Lock package" at bounding box center [110, 246] width 80 height 19
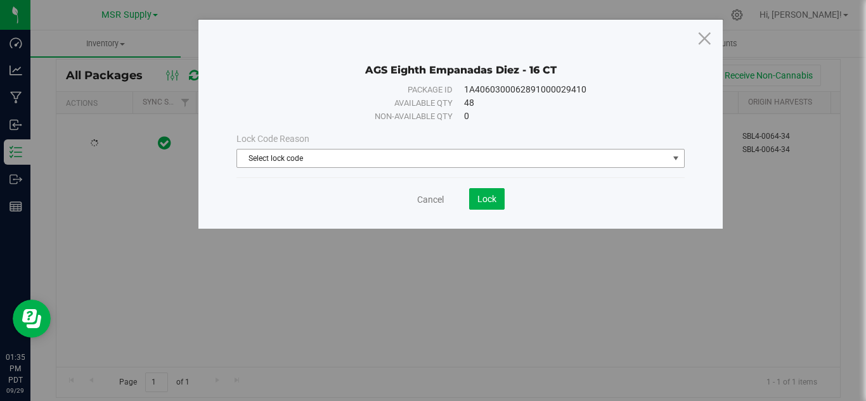
click at [362, 163] on span "Select lock code" at bounding box center [452, 159] width 431 height 18
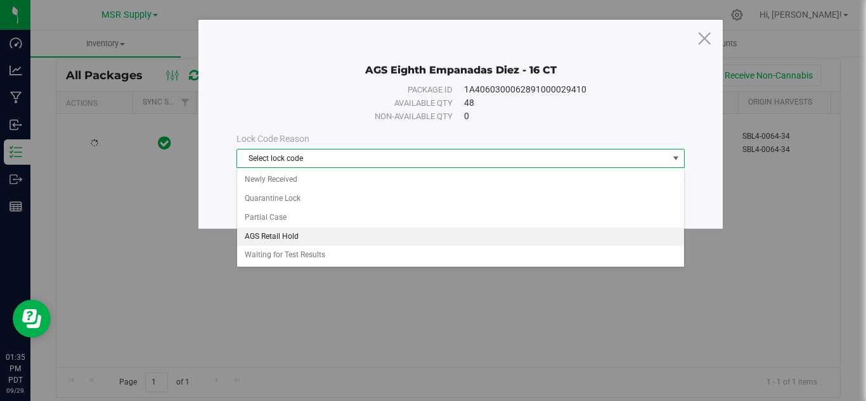
click at [269, 236] on li "AGS Retail Hold" at bounding box center [460, 237] width 447 height 19
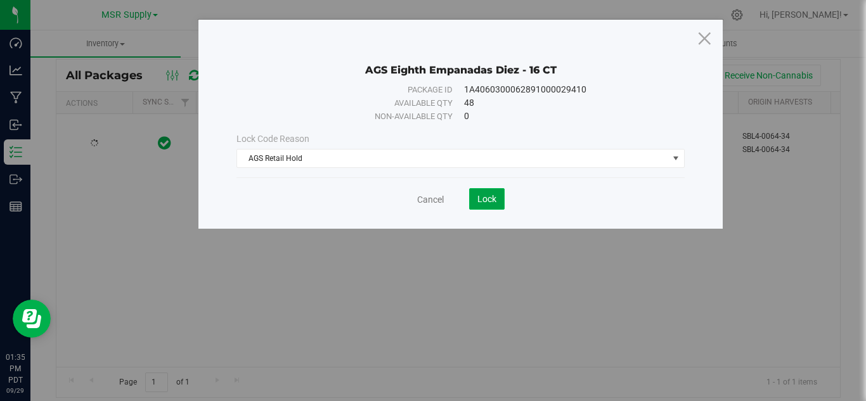
click at [478, 194] on span "Lock" at bounding box center [487, 199] width 19 height 10
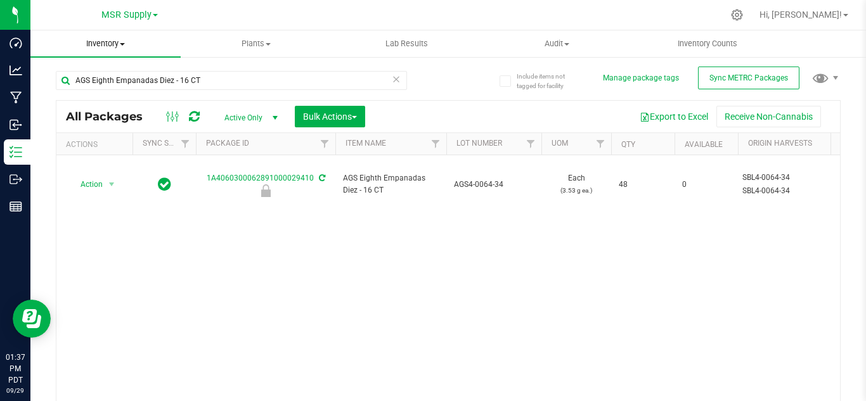
click at [107, 38] on span "Inventory" at bounding box center [105, 43] width 150 height 11
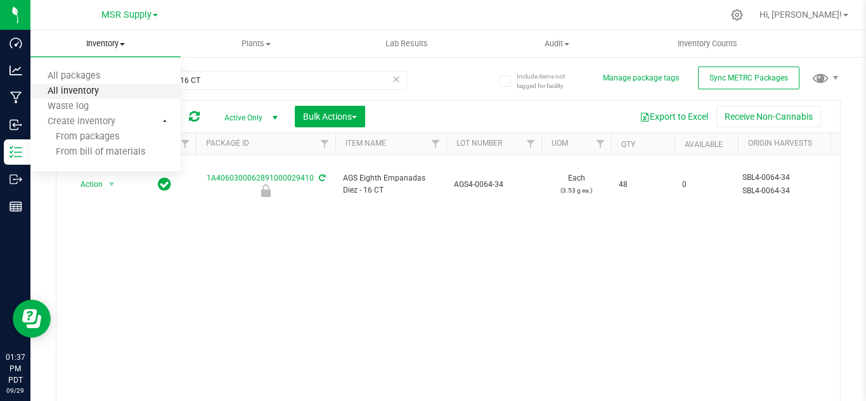
click at [101, 88] on span "All inventory" at bounding box center [73, 91] width 86 height 11
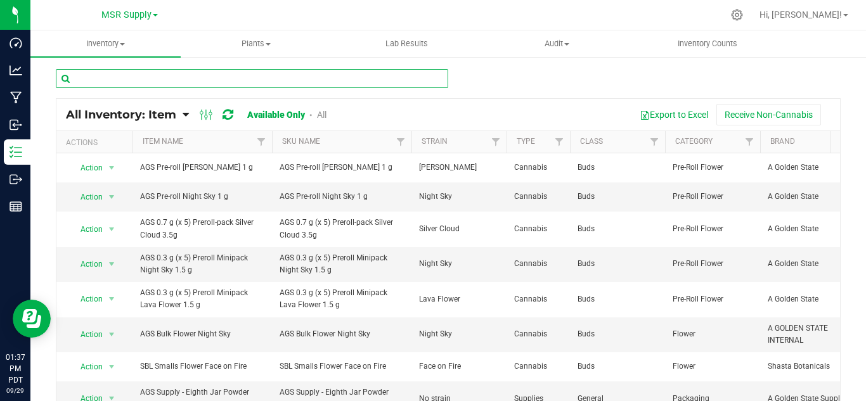
click at [96, 79] on input "text" at bounding box center [252, 78] width 393 height 19
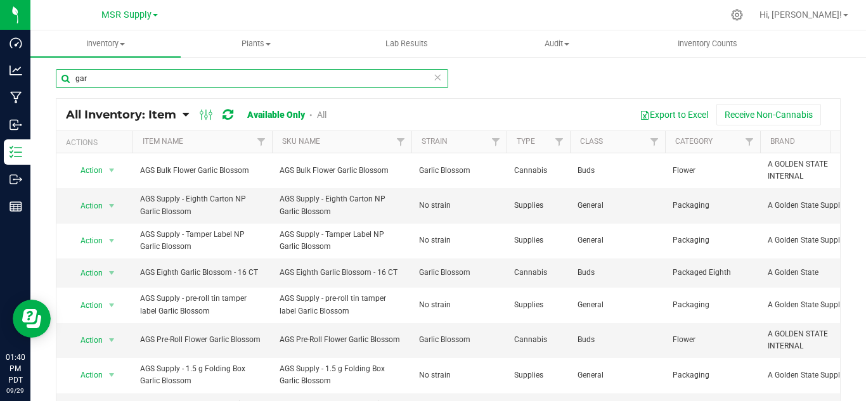
type input "gar"
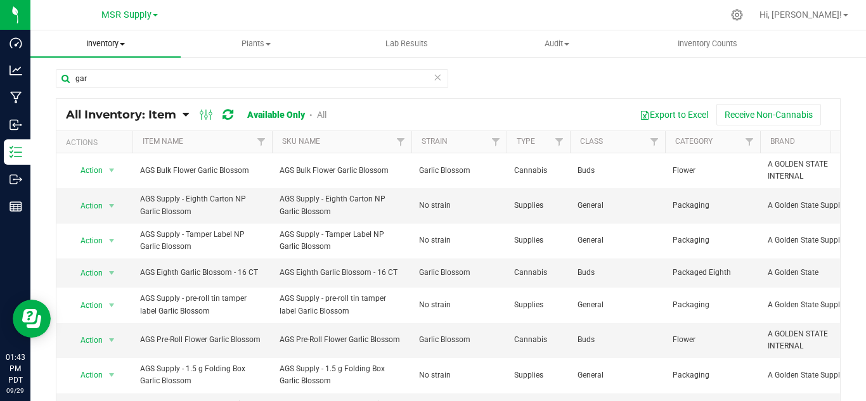
click at [113, 53] on uib-tab-heading "Inventory All packages All inventory Waste log Create inventory" at bounding box center [105, 43] width 150 height 27
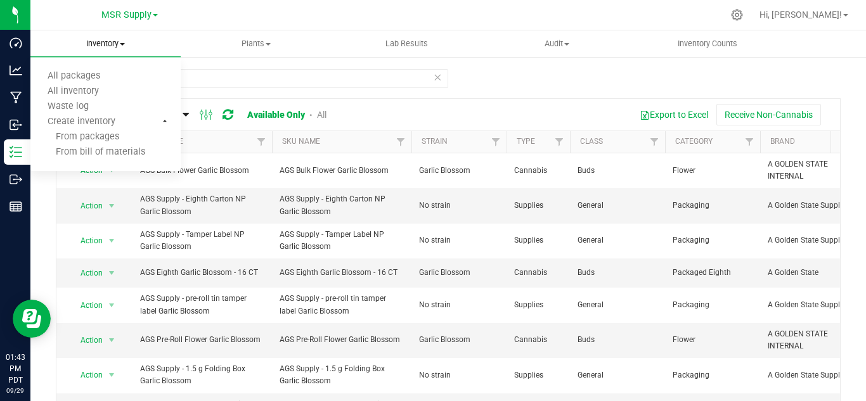
click at [113, 48] on span "Inventory" at bounding box center [105, 43] width 150 height 11
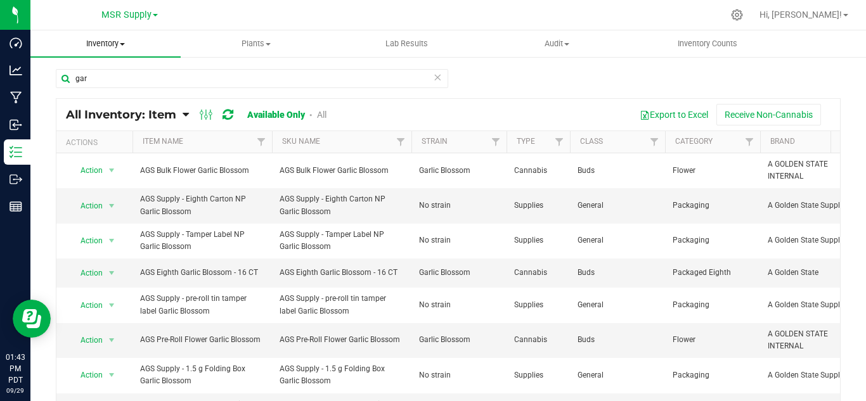
click at [106, 45] on span "Inventory" at bounding box center [105, 43] width 150 height 11
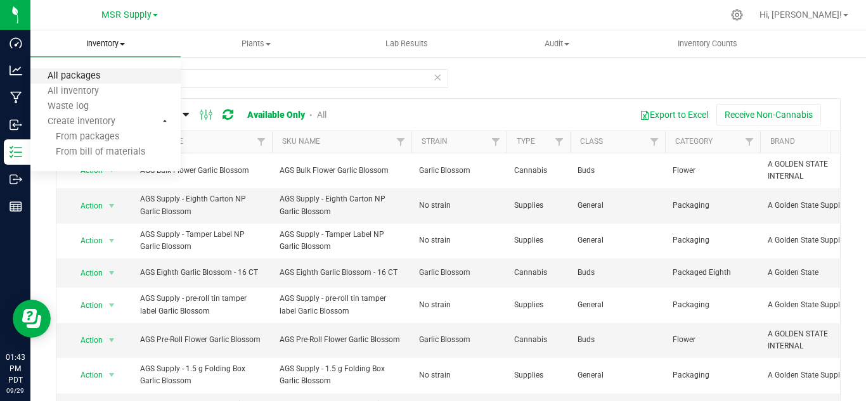
click at [98, 77] on span "All packages" at bounding box center [73, 76] width 87 height 11
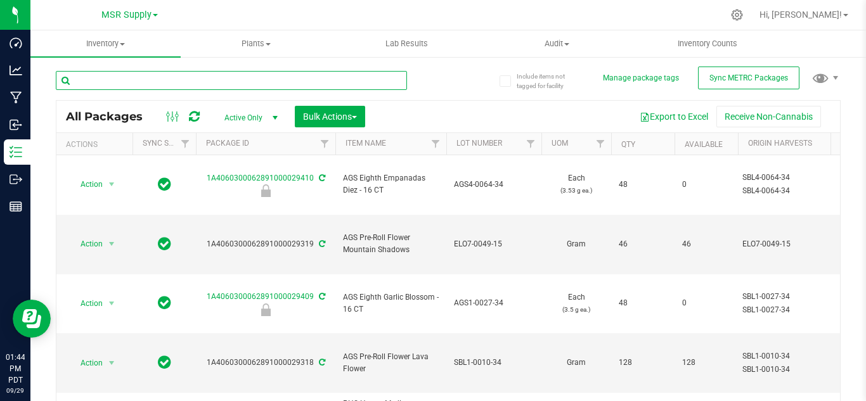
click at [98, 83] on input "text" at bounding box center [231, 80] width 351 height 19
type input "28961"
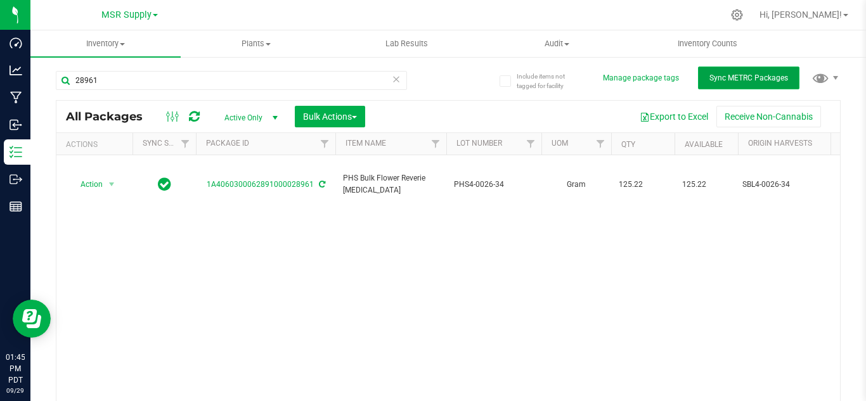
click at [740, 69] on button "Sync METRC Packages" at bounding box center [748, 78] width 101 height 23
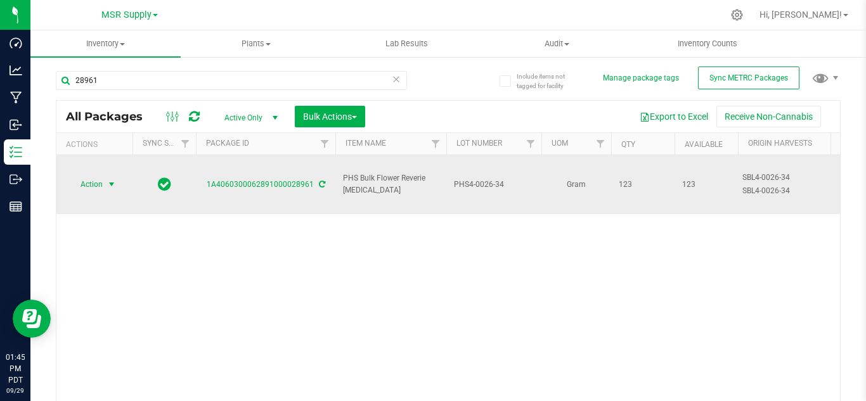
click at [107, 180] on span "select" at bounding box center [112, 185] width 10 height 10
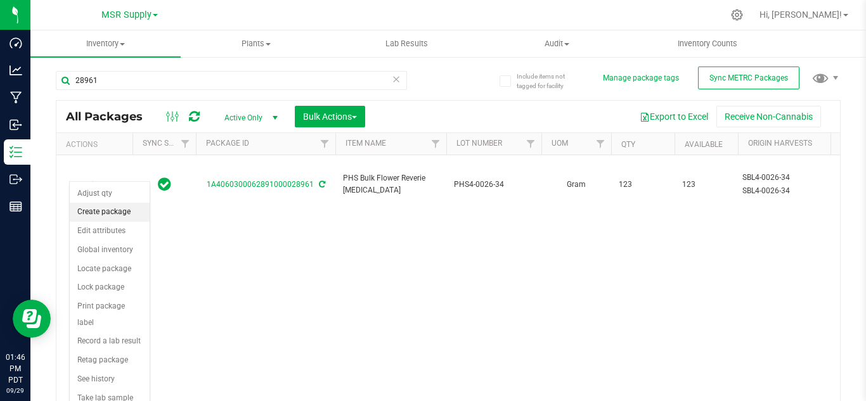
click at [104, 209] on li "Create package" at bounding box center [110, 212] width 80 height 19
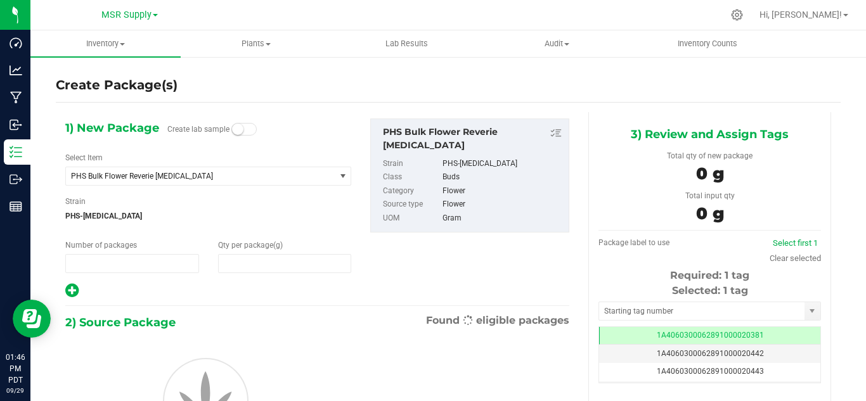
type input "1"
type input "0.0000"
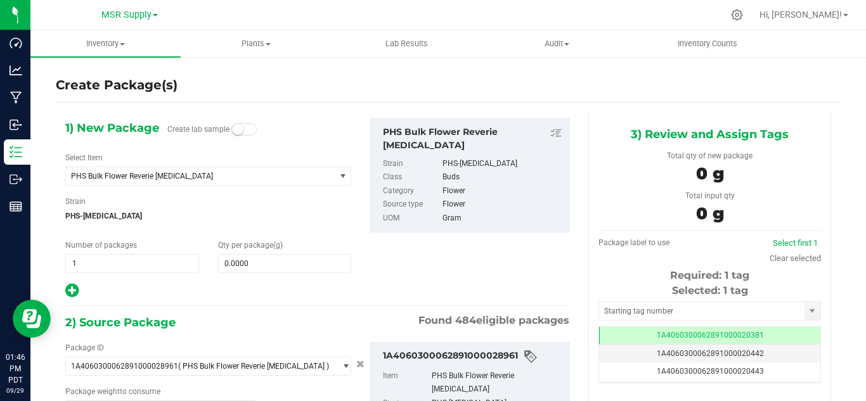
type input "0.0000 g"
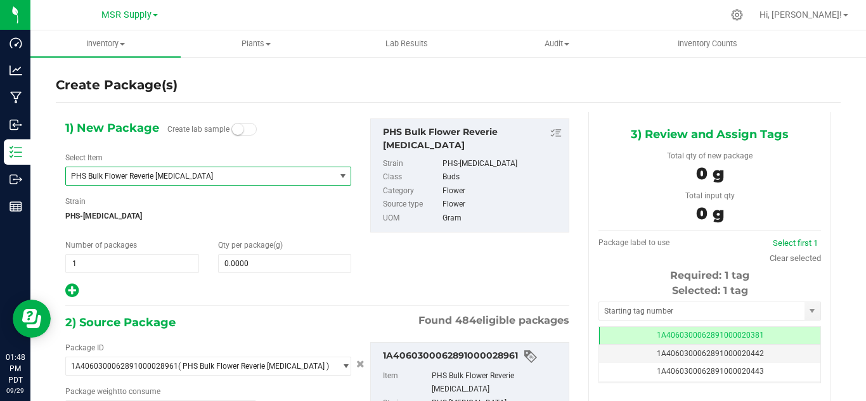
click at [154, 172] on span "PHS Bulk Flower Reverie [MEDICAL_DATA]" at bounding box center [195, 176] width 249 height 9
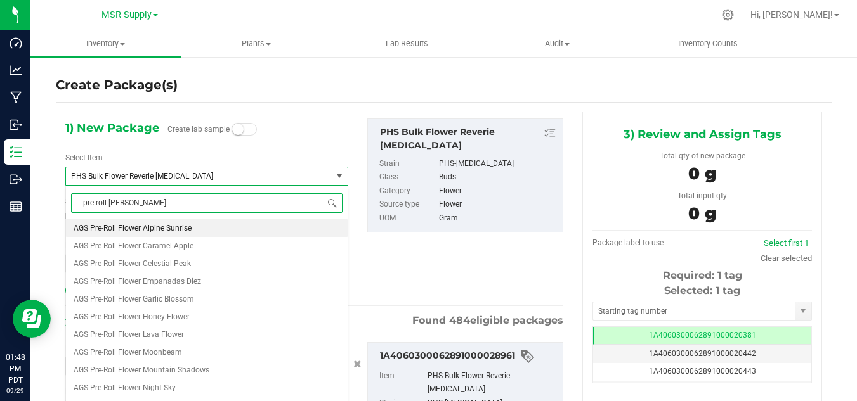
type input "pre-roll flower"
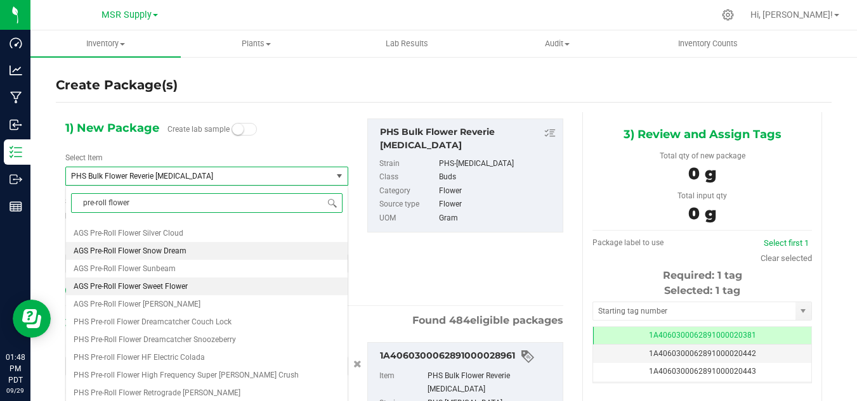
scroll to position [254, 0]
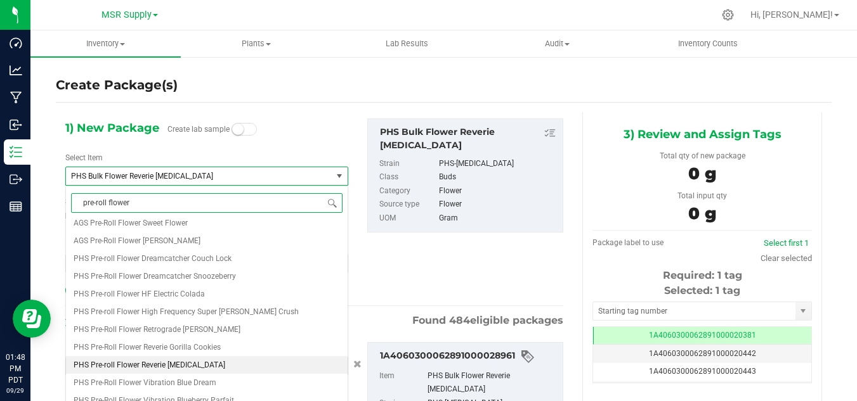
click at [160, 360] on li "PHS Pre-roll Flower Reverie [MEDICAL_DATA]" at bounding box center [207, 365] width 282 height 18
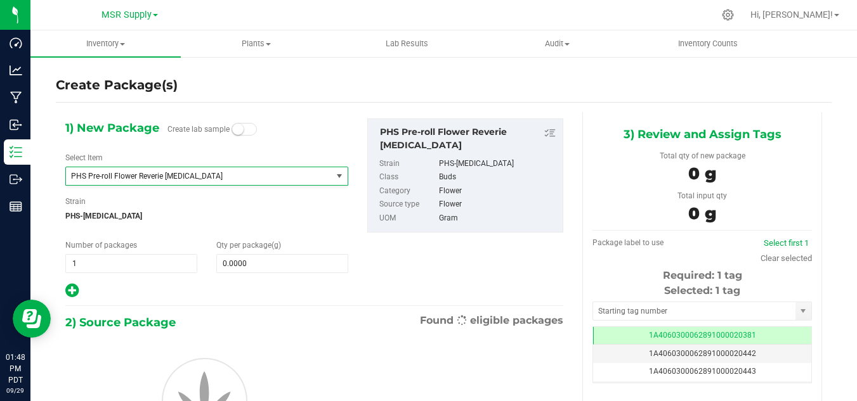
type input "0.0000"
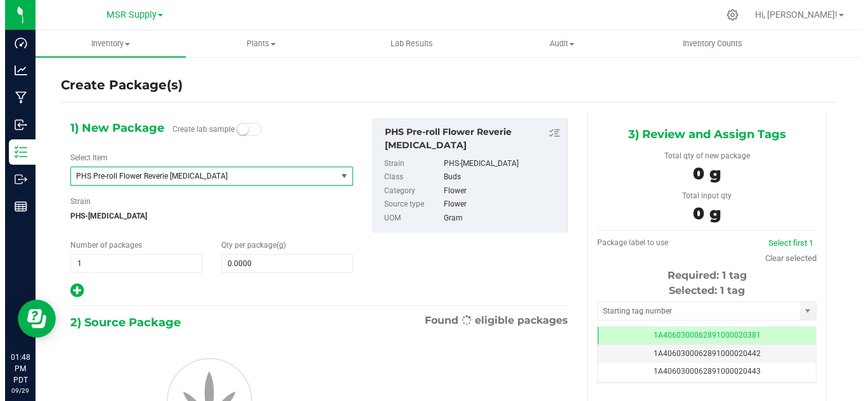
scroll to position [21347, 0]
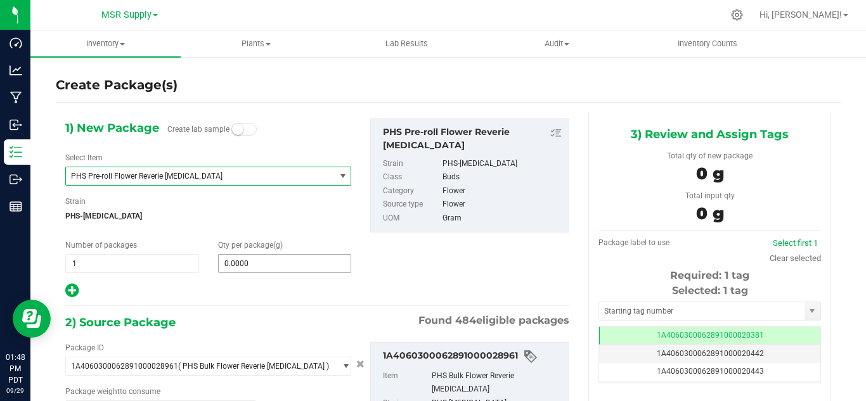
type input "0.0000 g"
click at [256, 263] on span "0.0000 0" at bounding box center [285, 263] width 134 height 19
type input "0.0000"
type input "0"
click at [250, 262] on span at bounding box center [285, 263] width 134 height 19
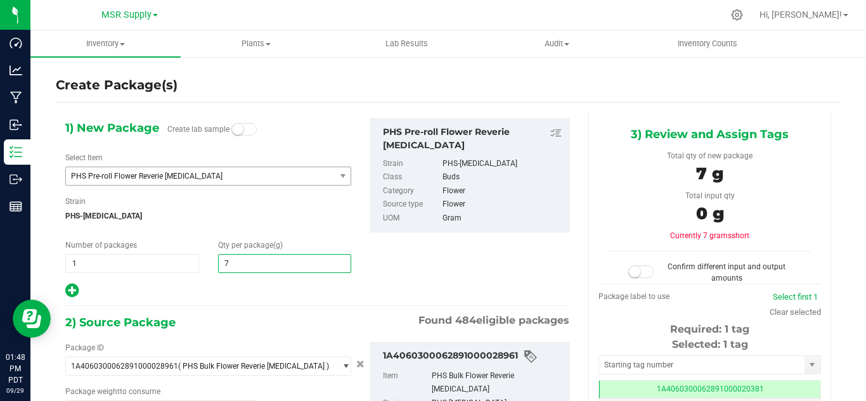
type input "74"
type input "74.0000"
click at [215, 306] on hr at bounding box center [317, 306] width 504 height 1
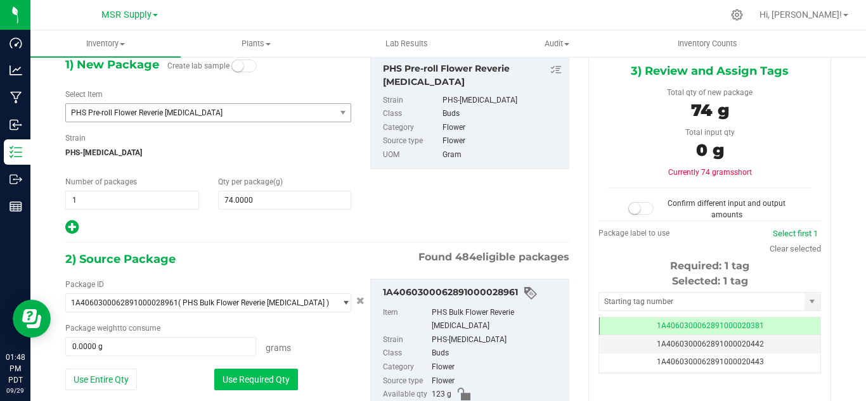
click at [266, 379] on button "Use Required Qty" at bounding box center [256, 380] width 84 height 22
type input "74.0000 g"
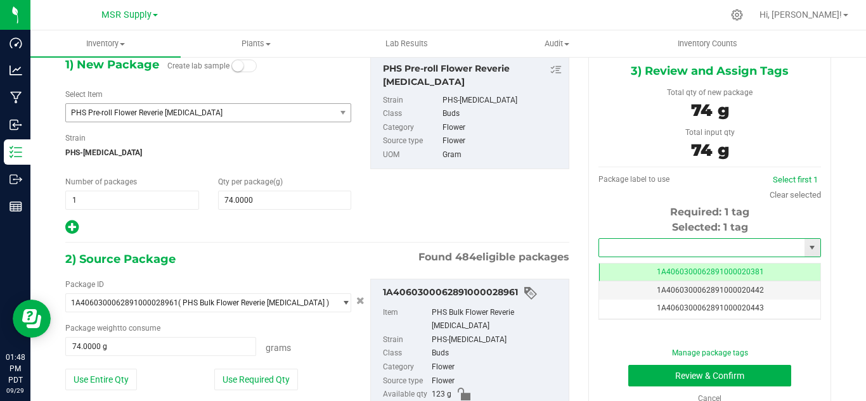
click at [674, 240] on input "text" at bounding box center [702, 248] width 206 height 18
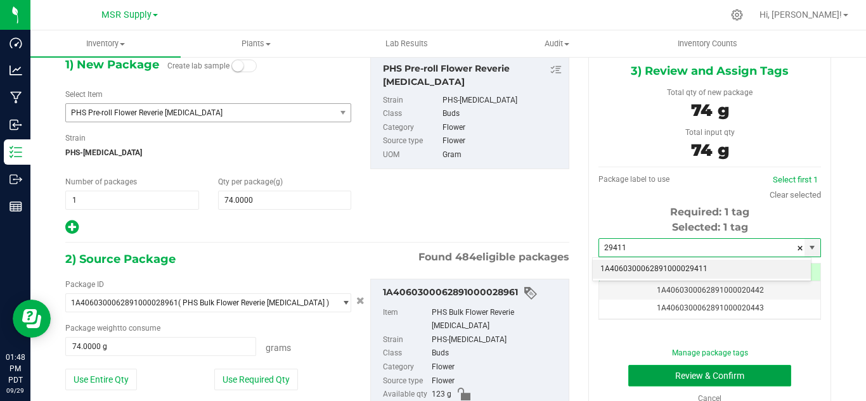
type input "29411"
click at [737, 369] on button "Review & Confirm" at bounding box center [710, 376] width 163 height 22
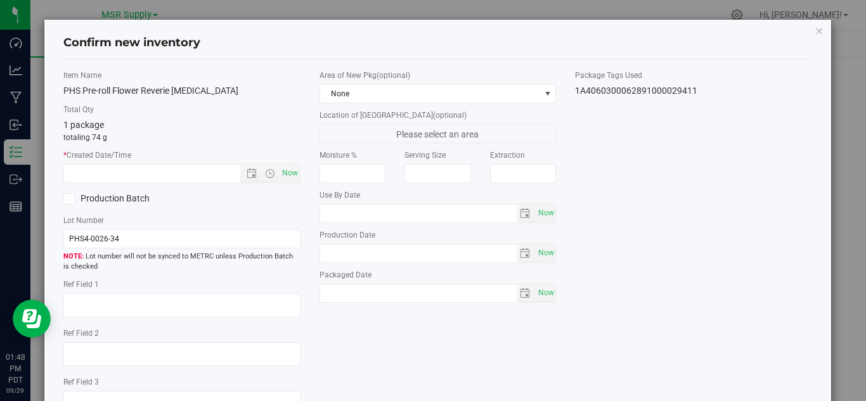
scroll to position [0, -1]
click at [287, 176] on span "Now" at bounding box center [290, 173] width 22 height 18
type input "[DATE] 1:48 PM"
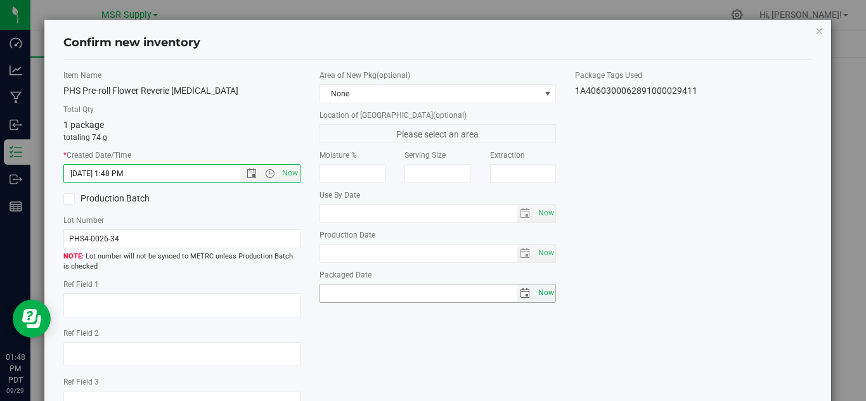
click at [537, 301] on span "Now" at bounding box center [546, 293] width 22 height 18
type input "[DATE]"
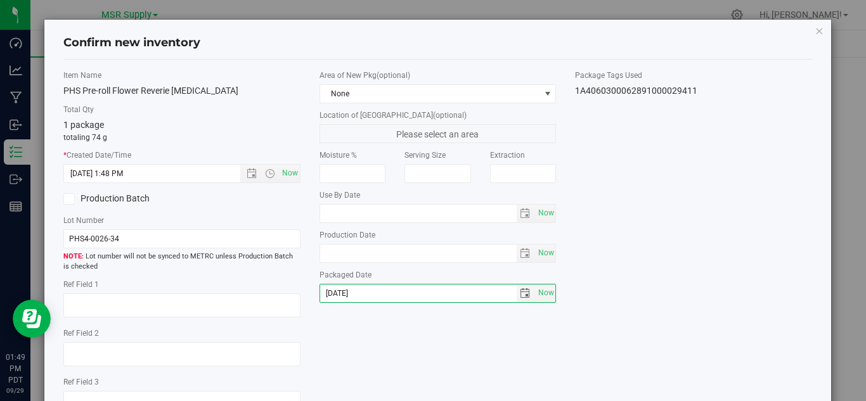
scroll to position [96, 0]
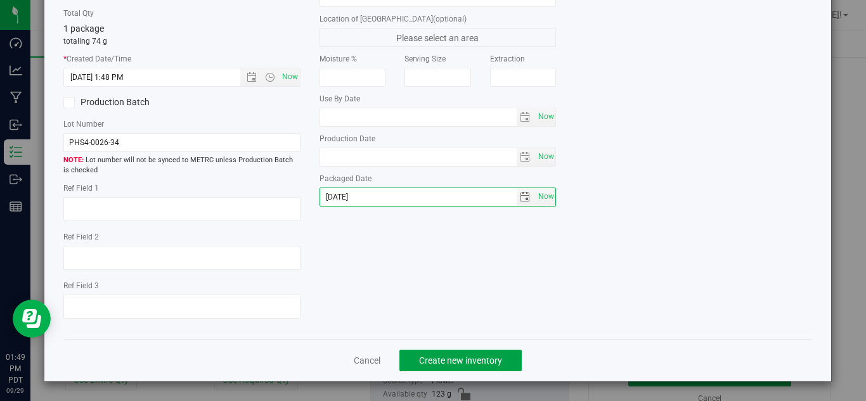
click at [488, 356] on span "Create new inventory" at bounding box center [460, 361] width 83 height 10
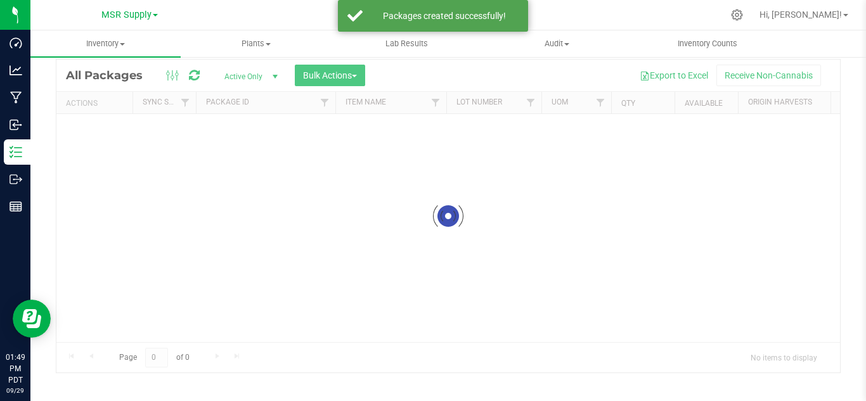
scroll to position [41, 0]
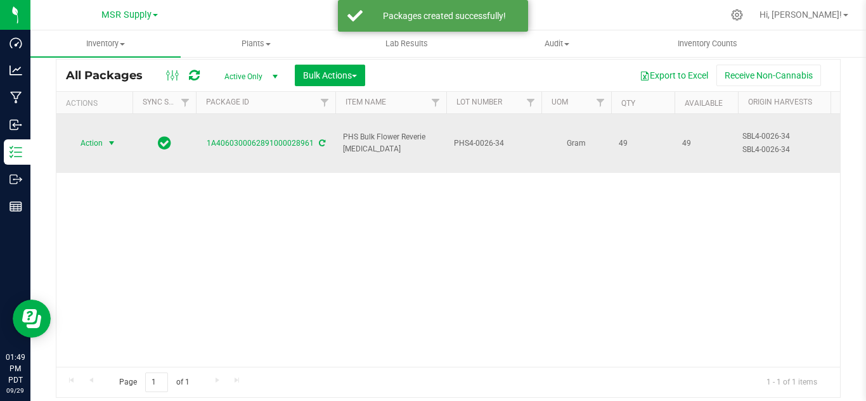
click at [108, 138] on span "select" at bounding box center [112, 143] width 10 height 10
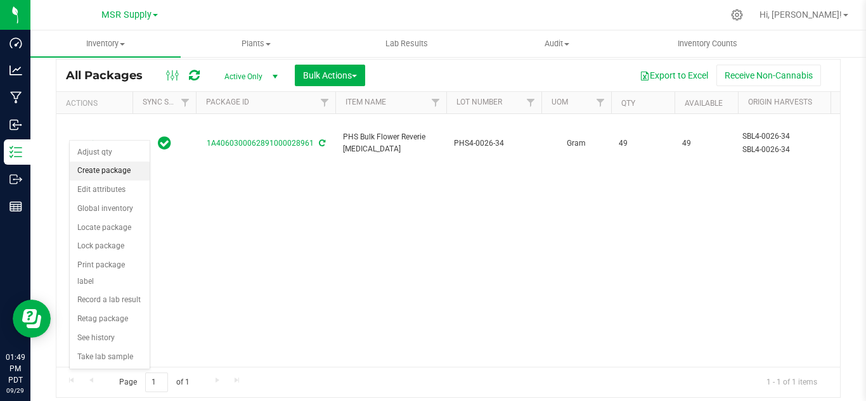
click at [121, 171] on li "Create package" at bounding box center [110, 171] width 80 height 19
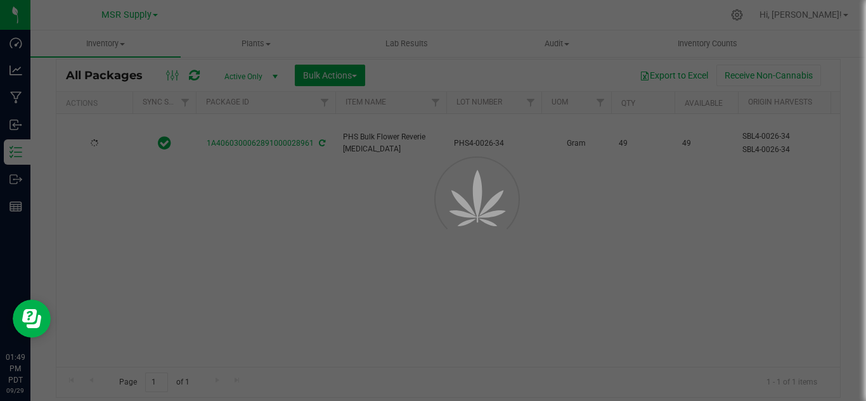
scroll to position [51, 0]
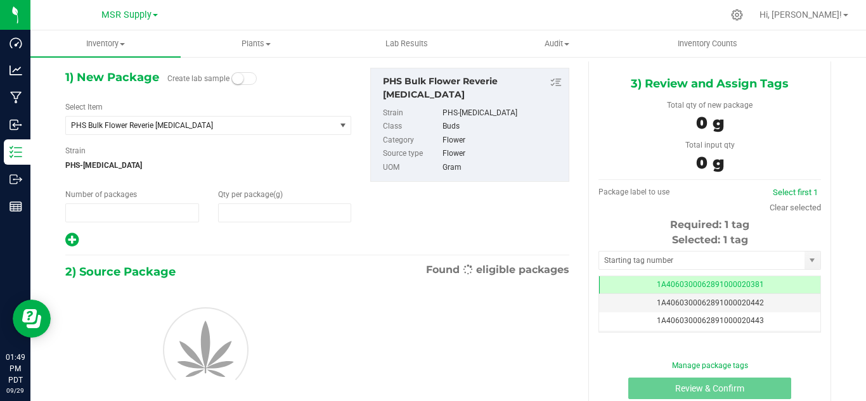
type input "1"
type input "0.0000"
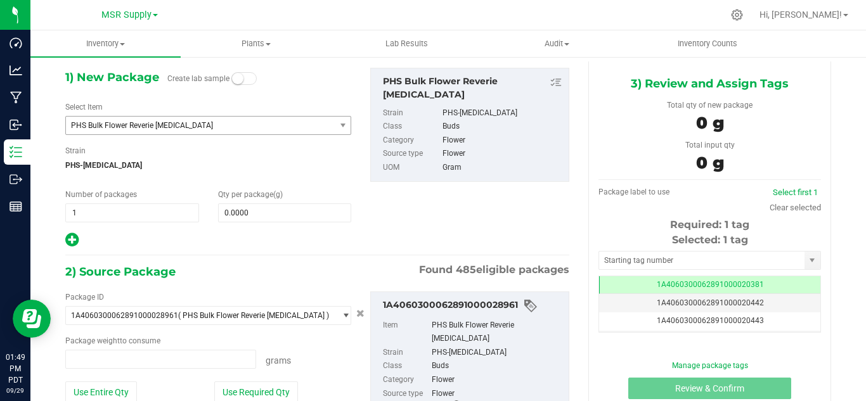
type input "0.0000 g"
click at [183, 129] on span "PHS Bulk Flower Reverie [MEDICAL_DATA]" at bounding box center [195, 125] width 249 height 9
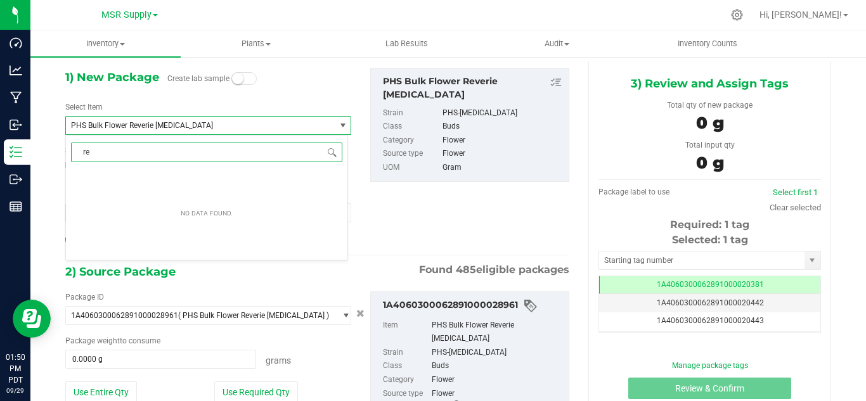
type input "r"
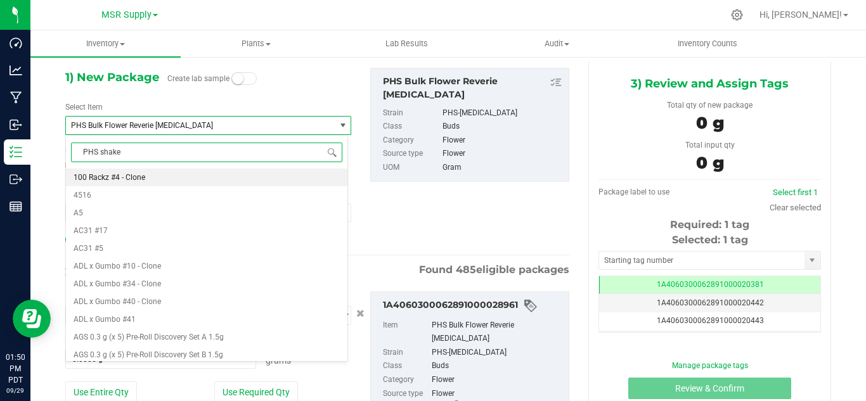
type input "PHS shake"
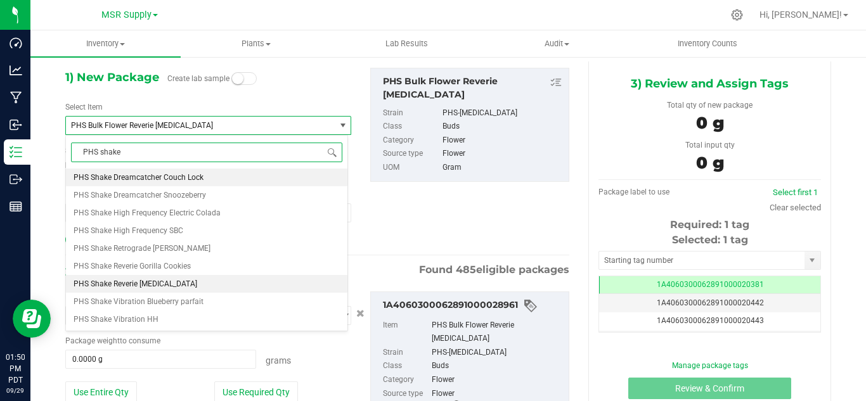
click at [143, 280] on span "PHS Shake Reverie [MEDICAL_DATA]" at bounding box center [136, 284] width 124 height 9
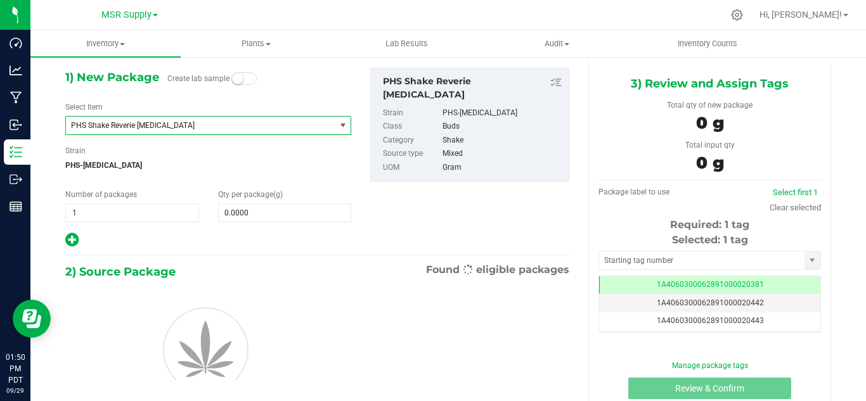
type input "0.0000"
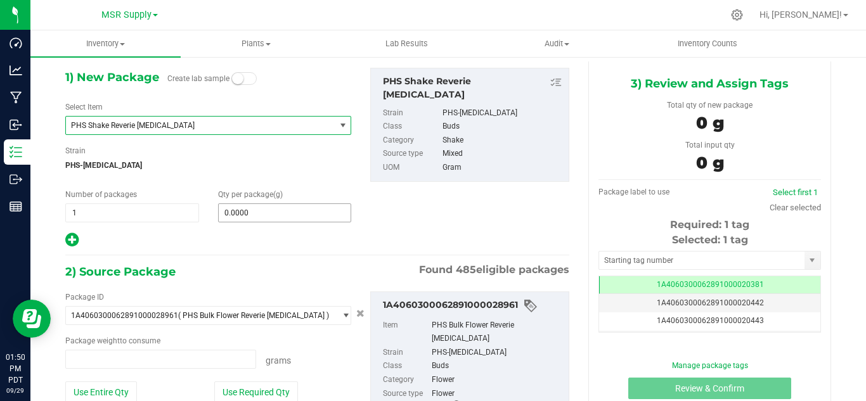
type input "0.0000 g"
click at [313, 207] on span "0.0000 0" at bounding box center [285, 213] width 134 height 19
type input "40"
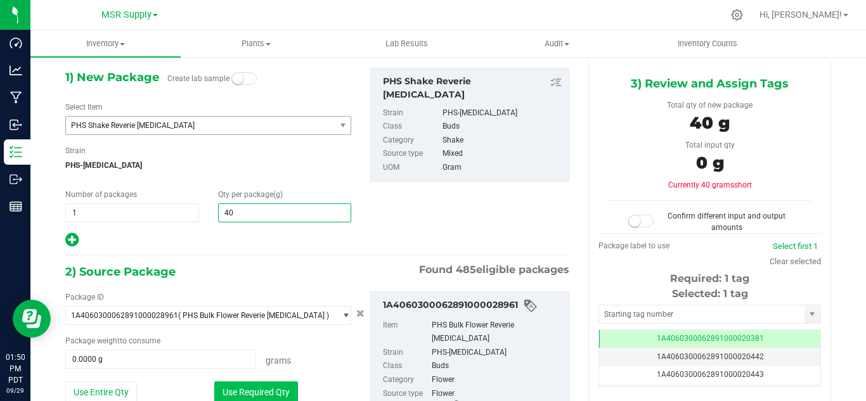
type input "40.0000"
click at [258, 389] on button "Use Required Qty" at bounding box center [256, 393] width 84 height 22
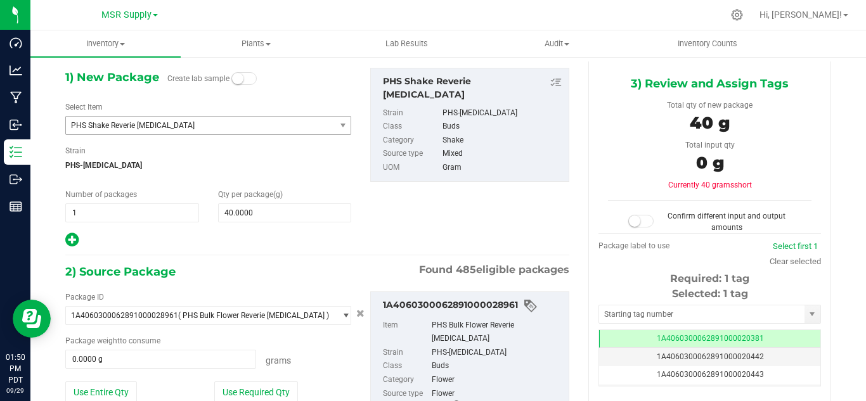
type input "40.0000 g"
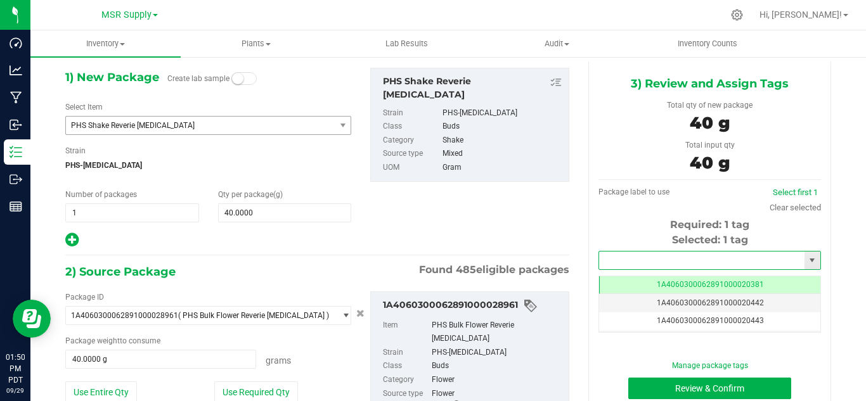
click at [629, 263] on input "text" at bounding box center [702, 261] width 206 height 18
click at [640, 277] on li "1A4060300062891000029412" at bounding box center [702, 282] width 218 height 19
type input "1A4060300062891000029412"
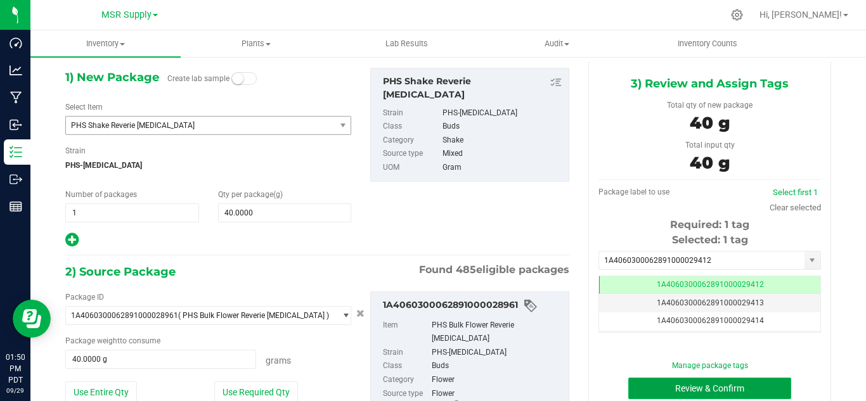
click at [761, 384] on button "Review & Confirm" at bounding box center [710, 389] width 163 height 22
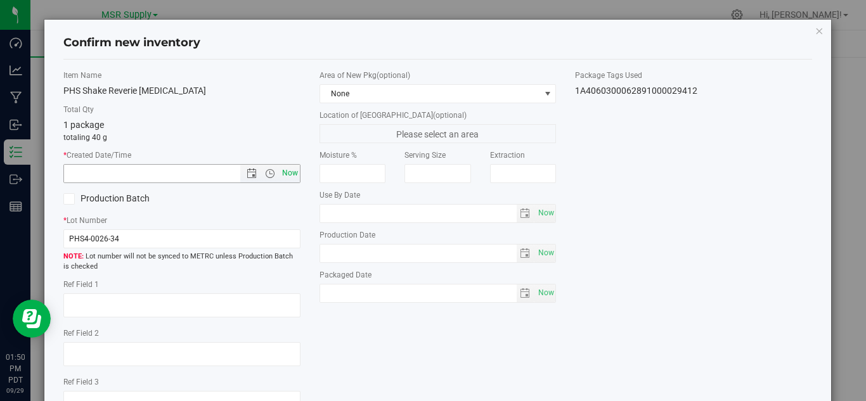
click at [286, 169] on span "Now" at bounding box center [290, 173] width 22 height 18
type input "[DATE] 1:50 PM"
click at [538, 293] on span "Now" at bounding box center [546, 293] width 22 height 18
type input "[DATE]"
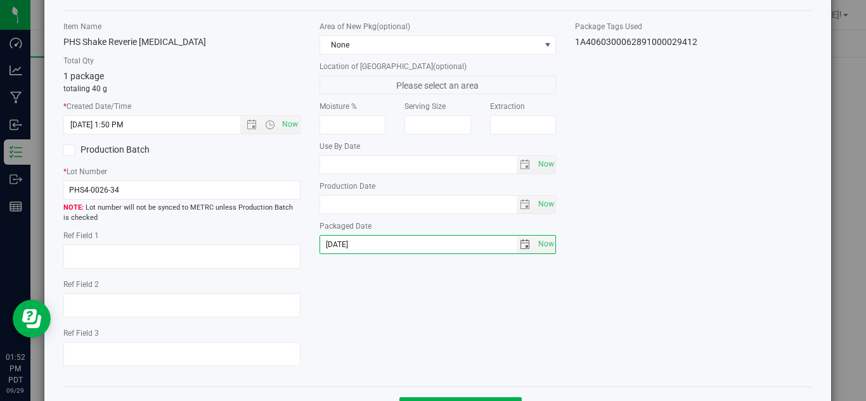
scroll to position [96, 0]
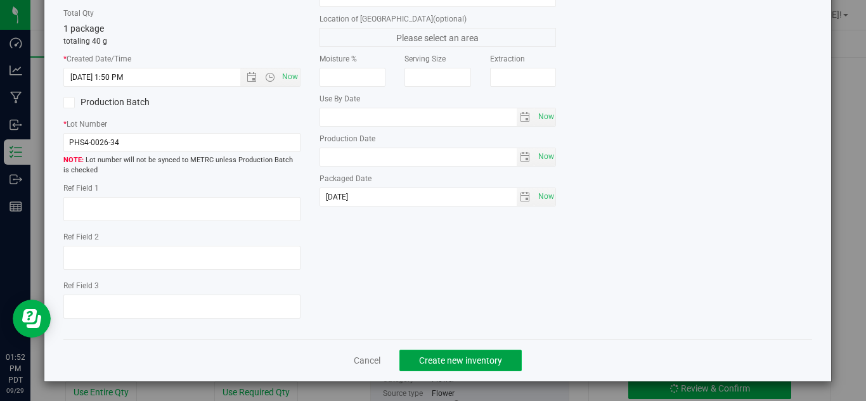
click at [514, 361] on button "Create new inventory" at bounding box center [461, 361] width 122 height 22
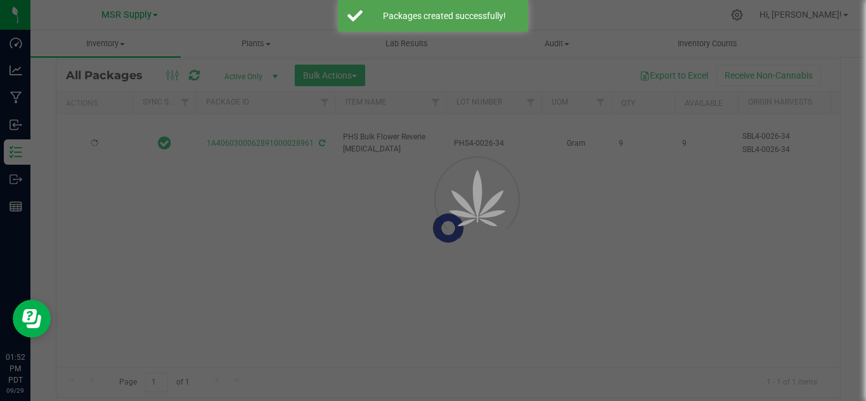
scroll to position [41, 0]
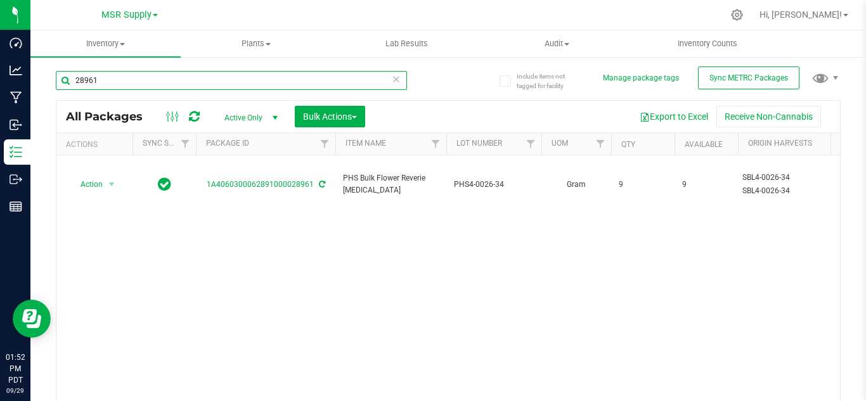
click at [134, 85] on input "28961" at bounding box center [231, 80] width 351 height 19
type input "23439"
click at [686, 81] on span "Manage package tags" at bounding box center [650, 77] width 95 height 11
click at [710, 82] on span "Sync METRC Packages" at bounding box center [749, 78] width 79 height 9
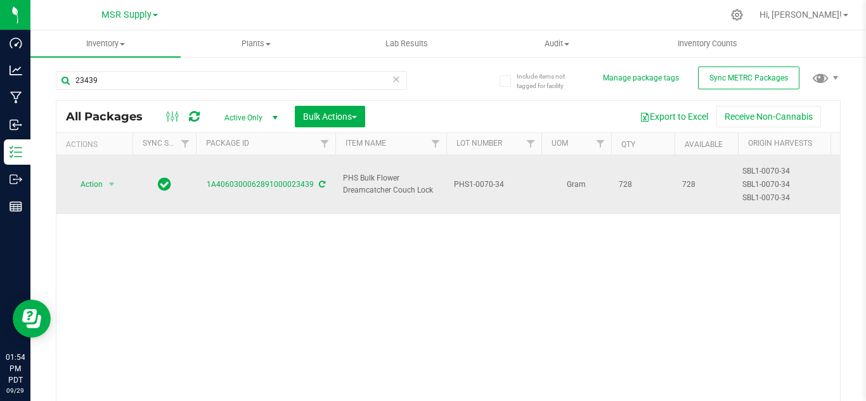
click at [504, 192] on td "PHS1-0070-34" at bounding box center [494, 184] width 95 height 59
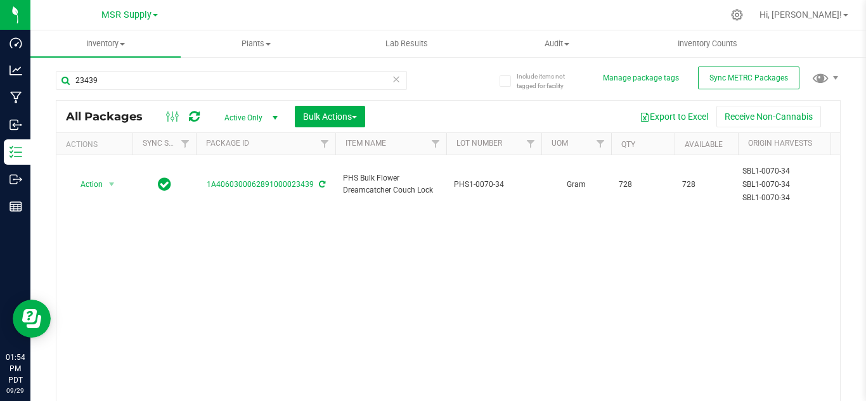
click at [483, 254] on div "Action Action Adjust qty Create package Edit attributes Global inventory Locate…" at bounding box center [448, 281] width 784 height 253
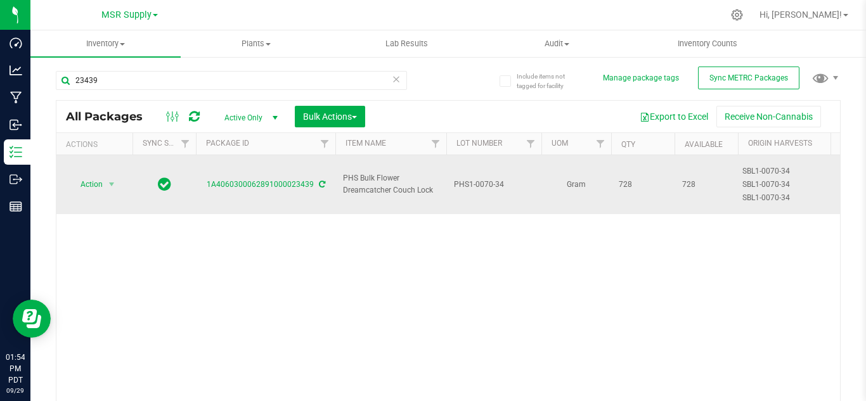
click at [96, 190] on td "Action Action Adjust qty Create package Edit attributes Global inventory Locate…" at bounding box center [94, 184] width 76 height 59
click at [108, 176] on span "select" at bounding box center [112, 185] width 16 height 18
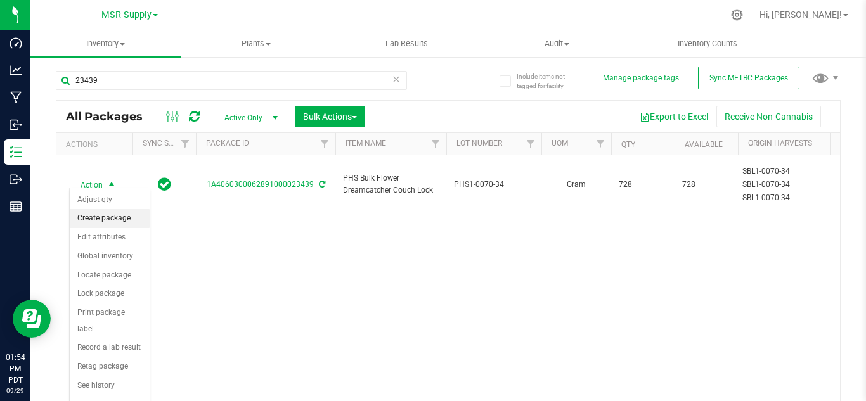
click at [89, 221] on li "Create package" at bounding box center [110, 218] width 80 height 19
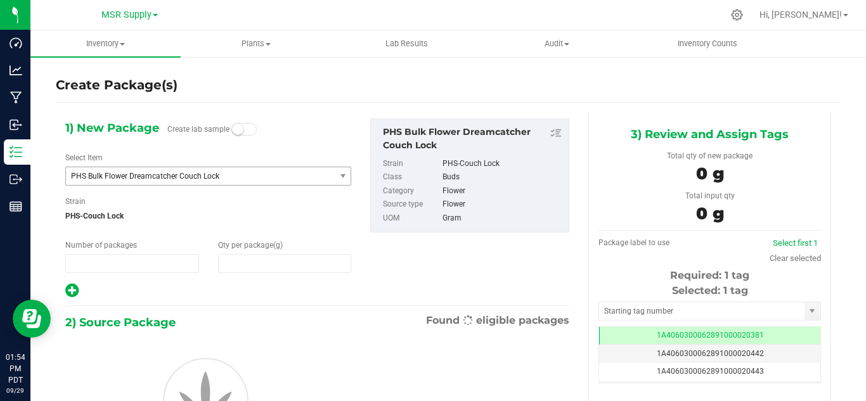
click at [164, 172] on span "PHS Bulk Flower Dreamcatcher Couch Lock" at bounding box center [195, 176] width 249 height 9
type input "1"
type input "0.0000"
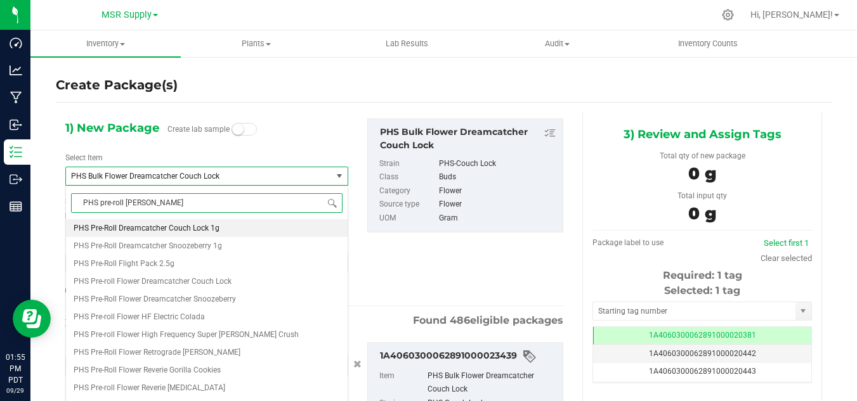
type input "PHS pre-roll flower"
click at [167, 227] on span "PHS Pre-roll Flower Dreamcatcher Couch Lock" at bounding box center [153, 228] width 158 height 9
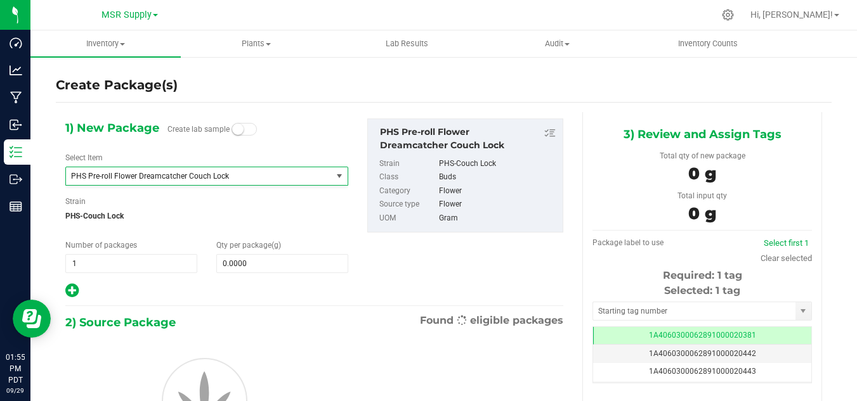
type input "0.0000"
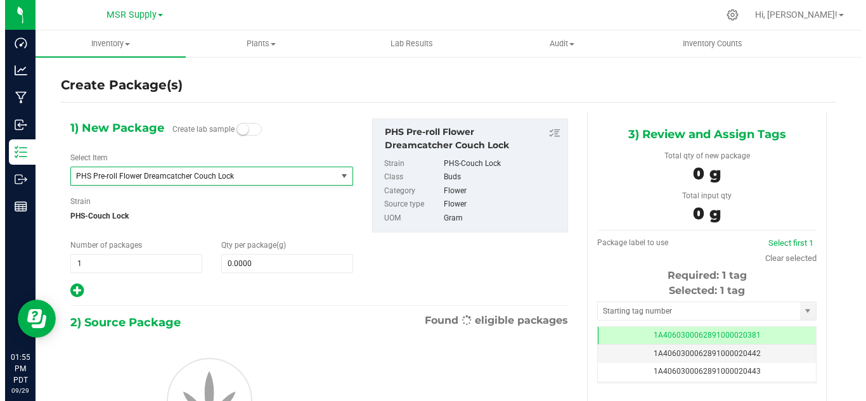
scroll to position [21241, 0]
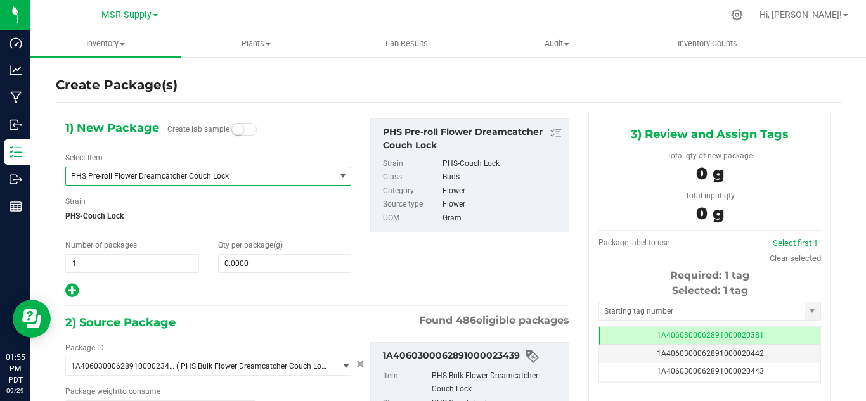
type input "0.0000 g"
click at [275, 254] on span at bounding box center [285, 263] width 134 height 19
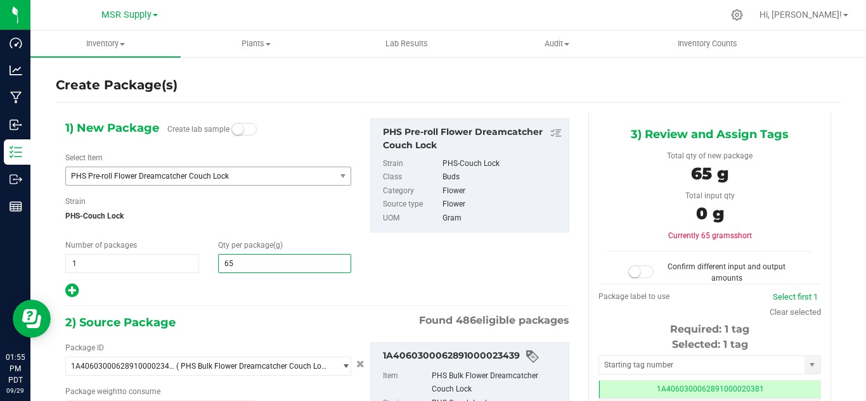
type input "651"
type input "651.0000"
click at [262, 302] on div "1) New Package Create lab sample Select Item PHS Pre-roll Flower Dreamcatcher C…" at bounding box center [317, 319] width 523 height 414
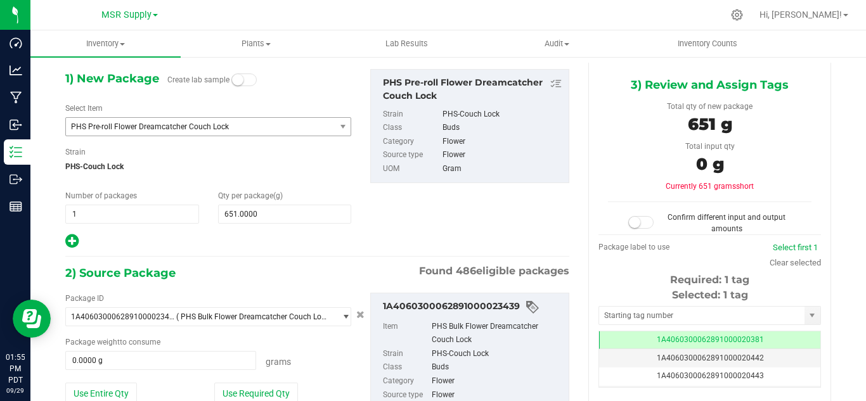
scroll to position [63, 0]
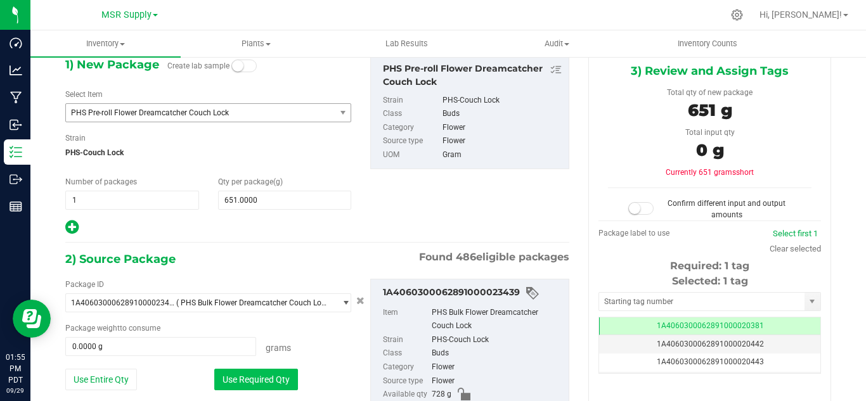
click at [238, 374] on button "Use Required Qty" at bounding box center [256, 380] width 84 height 22
type input "651.0000 g"
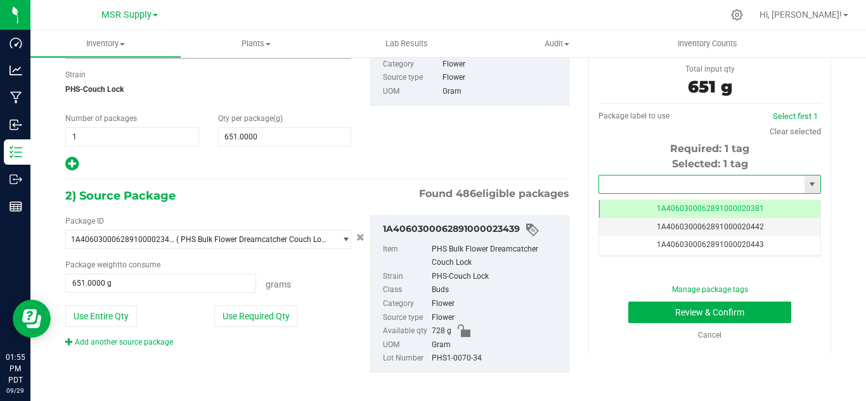
click at [612, 189] on input "text" at bounding box center [702, 185] width 206 height 18
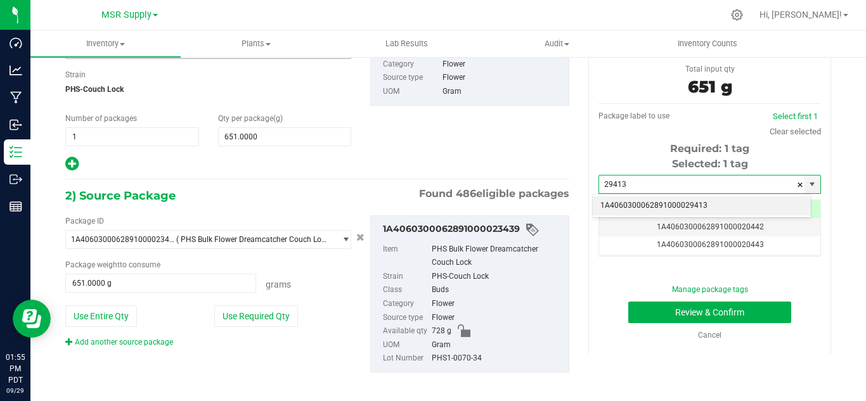
click at [656, 197] on li "1A4060300062891000029413" at bounding box center [702, 206] width 218 height 19
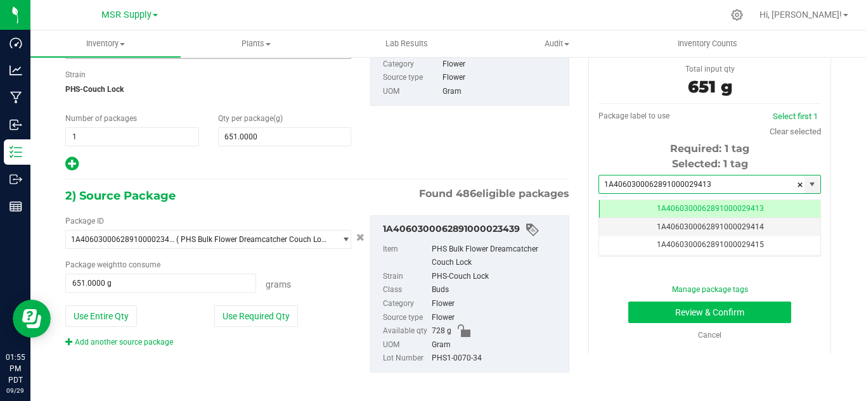
type input "1A4060300062891000029413"
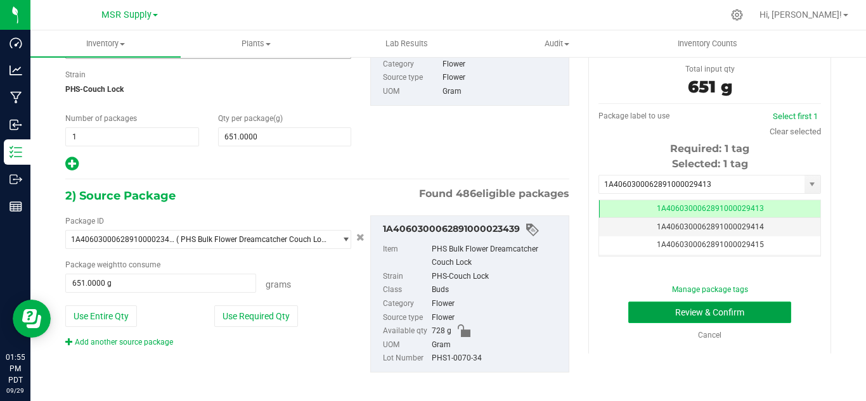
click at [702, 304] on button "Review & Confirm" at bounding box center [710, 313] width 163 height 22
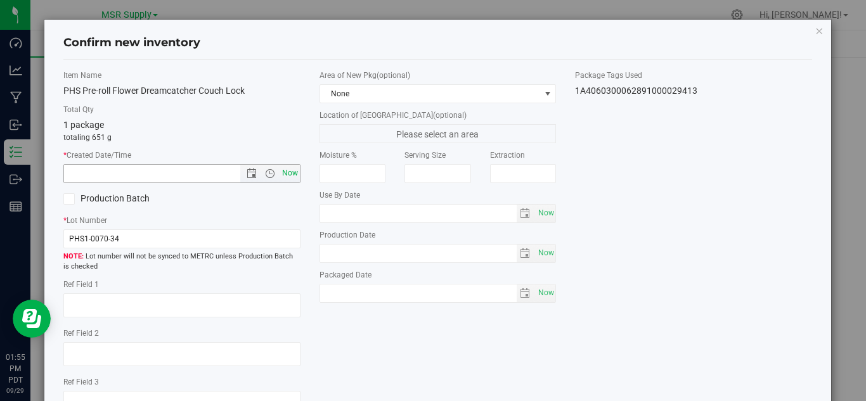
click at [290, 169] on span "Now" at bounding box center [290, 173] width 22 height 18
type input "[DATE] 1:55 PM"
click at [538, 296] on span "Now" at bounding box center [546, 293] width 22 height 18
type input "[DATE]"
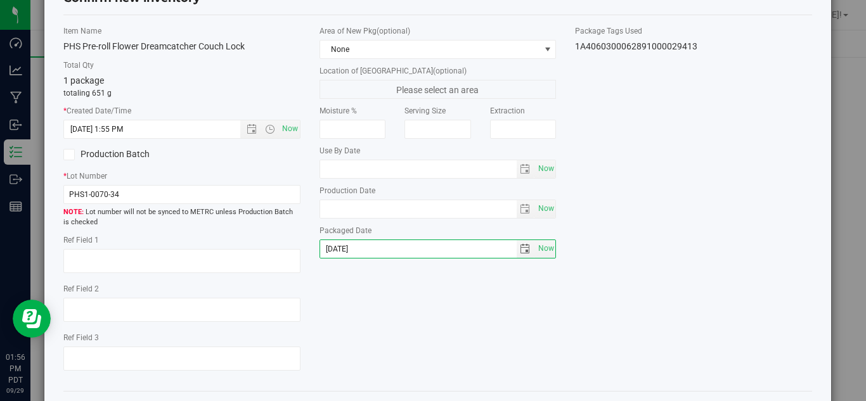
scroll to position [96, 0]
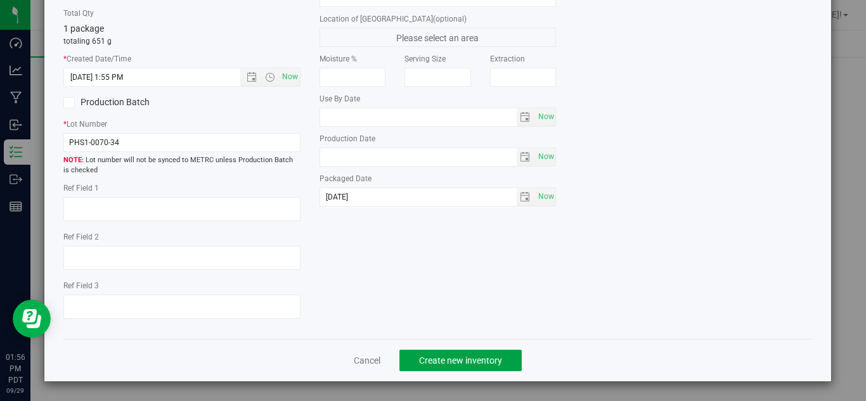
drag, startPoint x: 487, startPoint y: 354, endPoint x: 536, endPoint y: 323, distance: 57.6
click at [486, 355] on button "Create new inventory" at bounding box center [461, 361] width 122 height 22
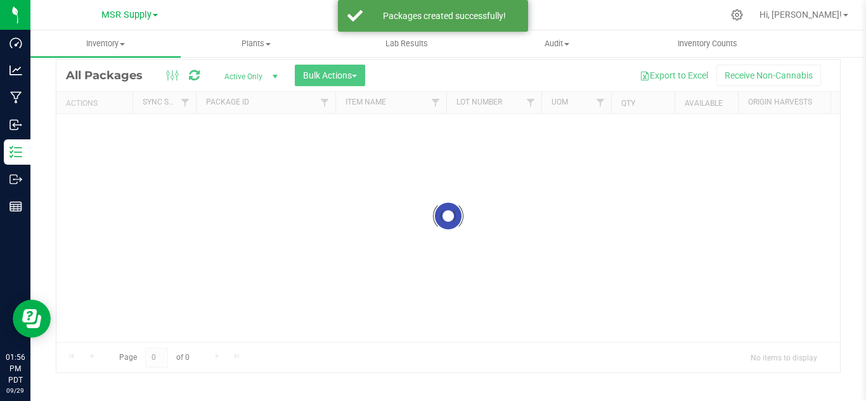
scroll to position [41, 0]
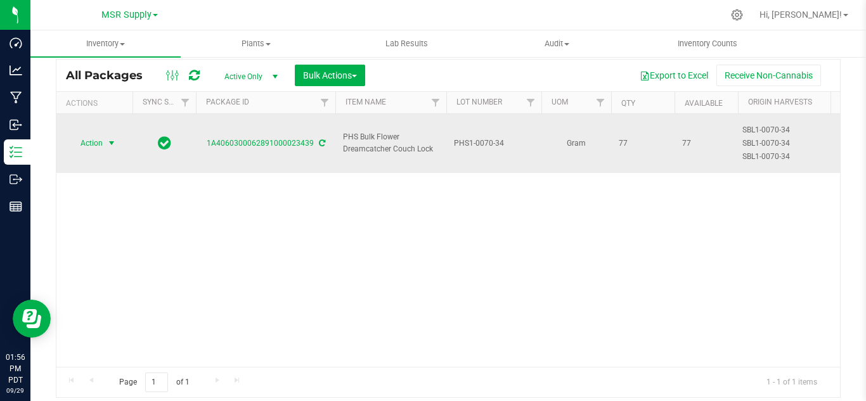
click at [107, 138] on span "select" at bounding box center [112, 143] width 10 height 10
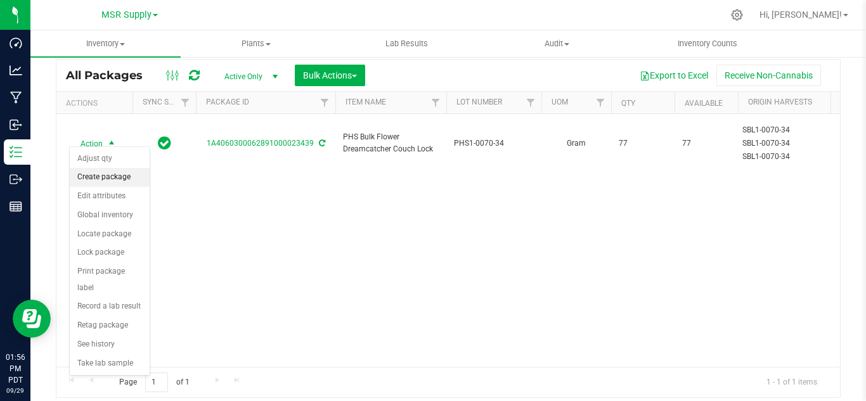
click at [97, 185] on li "Create package" at bounding box center [110, 177] width 80 height 19
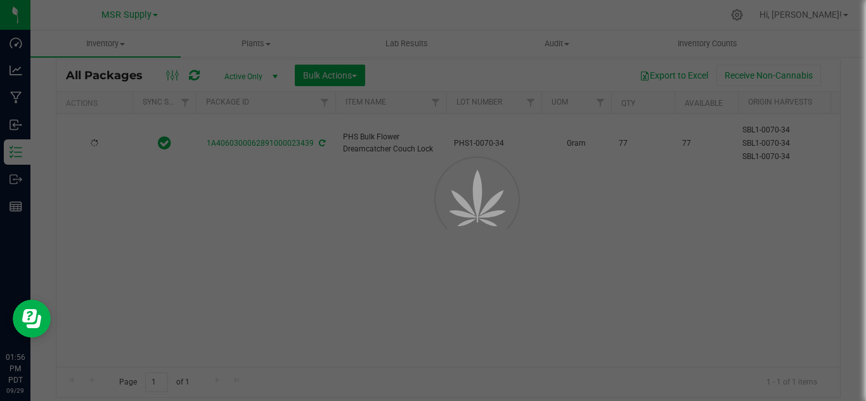
scroll to position [51, 0]
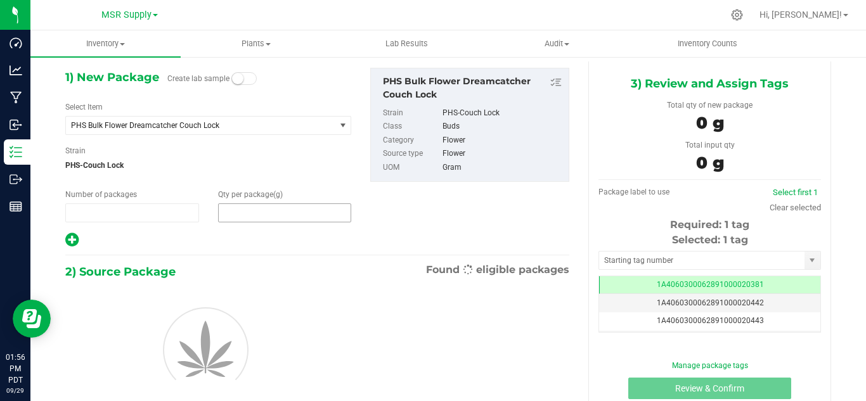
type input "1"
type input "0.0000"
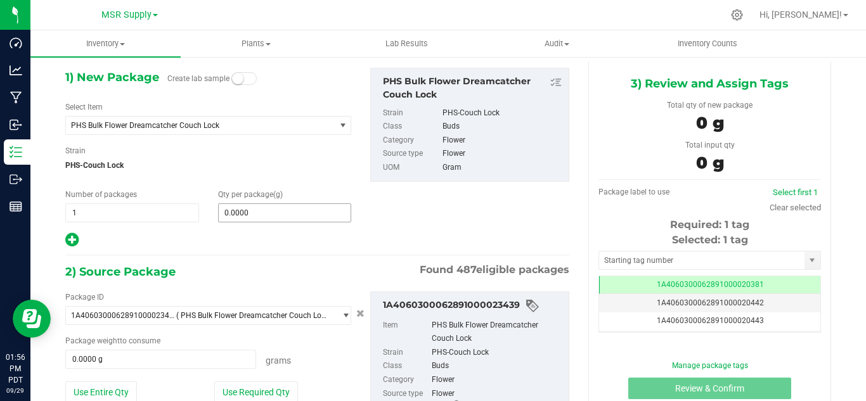
scroll to position [0, -1]
click at [230, 214] on span "0.0000 0" at bounding box center [285, 213] width 134 height 19
type input "6"
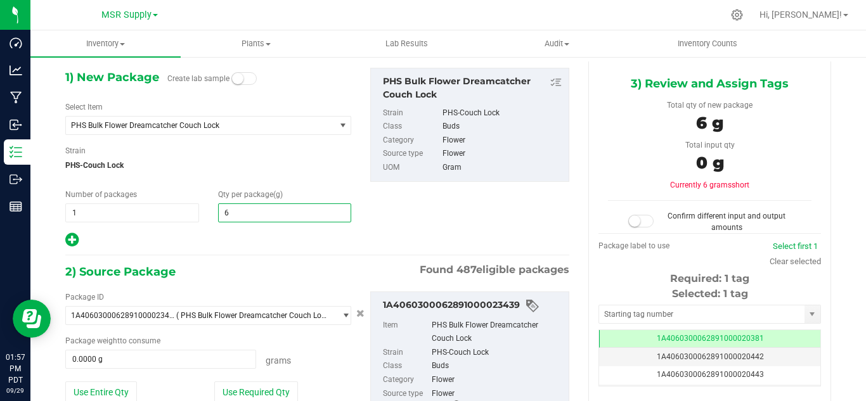
type input "69"
type input "69.0000"
click at [238, 284] on div "Package ID 1A4060300062891000023439 ( PHS Bulk Flower Dreamcatcher Couch Lock )…" at bounding box center [317, 371] width 523 height 178
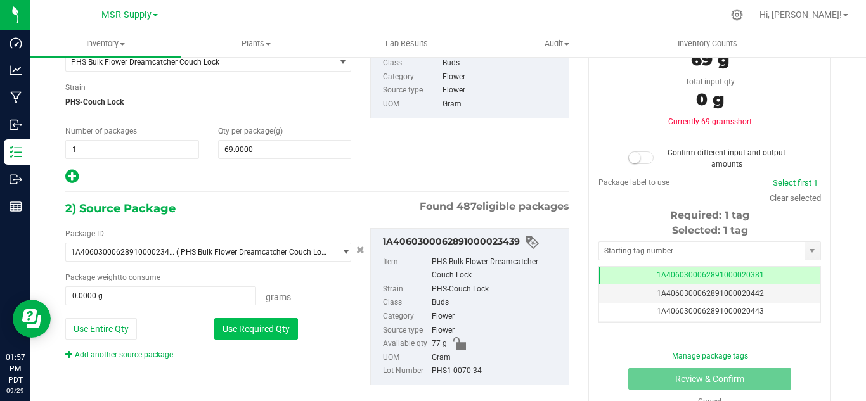
click at [263, 330] on button "Use Required Qty" at bounding box center [256, 329] width 84 height 22
type input "69.0000 g"
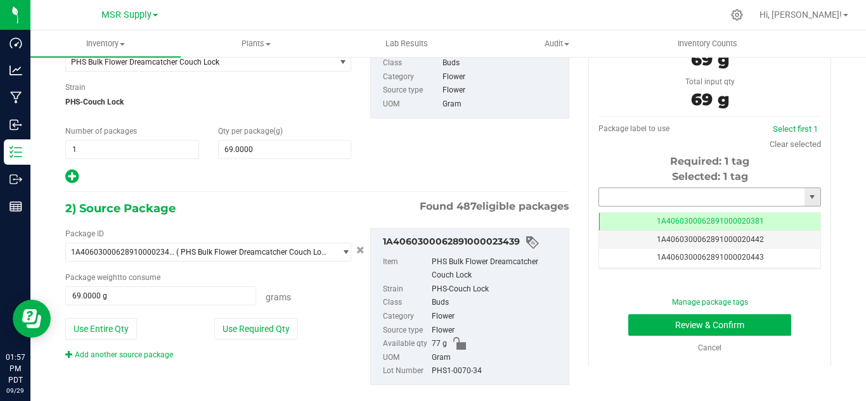
click at [637, 193] on input "text" at bounding box center [702, 197] width 206 height 18
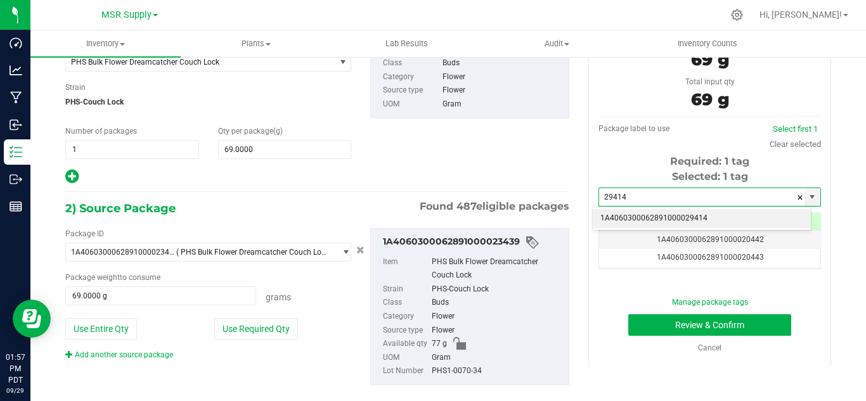
click at [641, 209] on li "1A4060300062891000029414" at bounding box center [702, 218] width 218 height 19
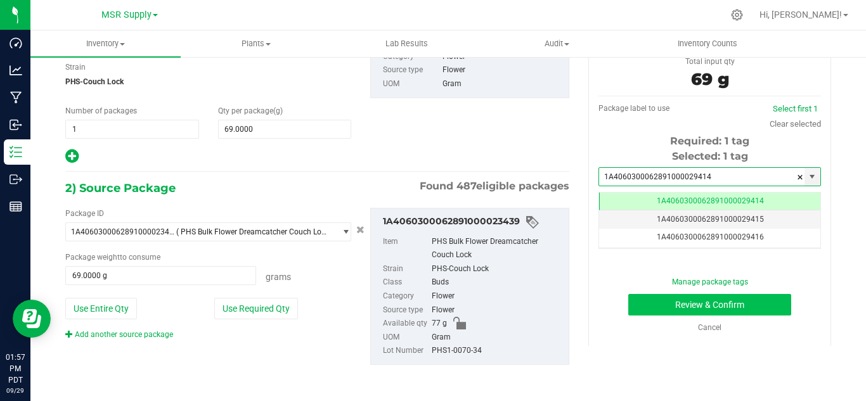
type input "1A4060300062891000029414"
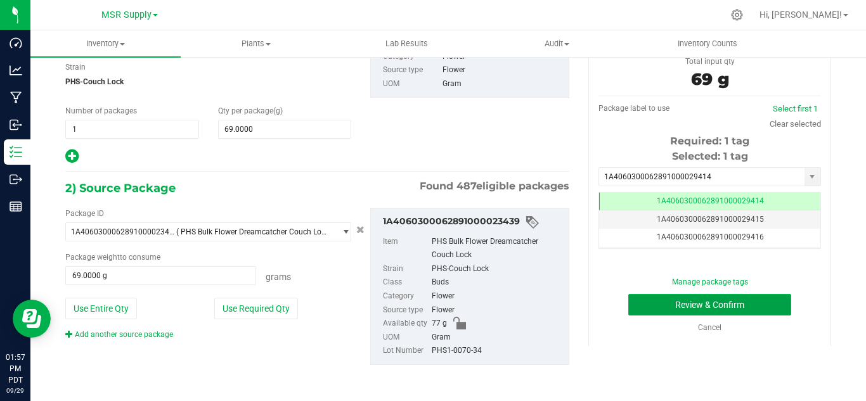
click at [677, 308] on button "Review & Confirm" at bounding box center [710, 305] width 163 height 22
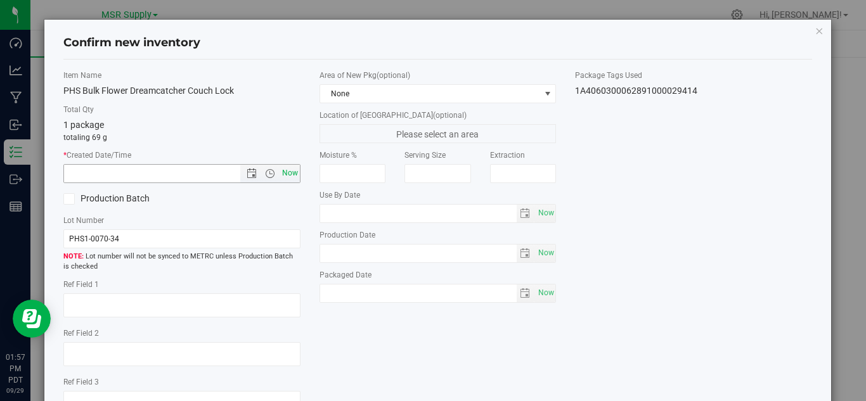
click at [285, 174] on span "Now" at bounding box center [290, 173] width 22 height 18
type input "[DATE] 1:57 PM"
click at [815, 30] on icon "button" at bounding box center [819, 30] width 9 height 15
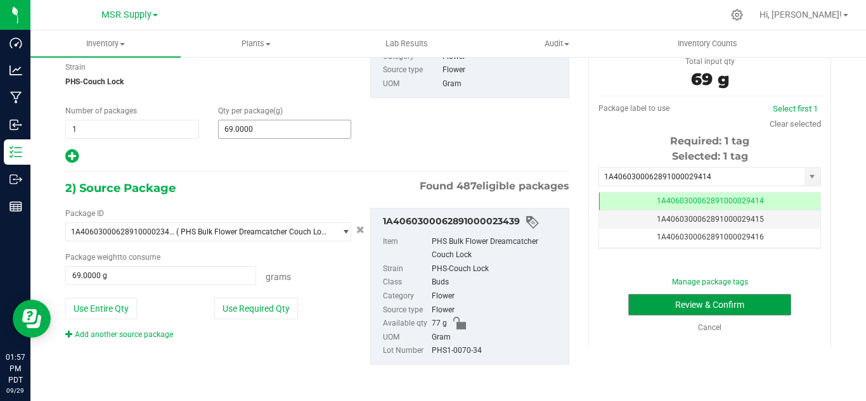
scroll to position [76, 0]
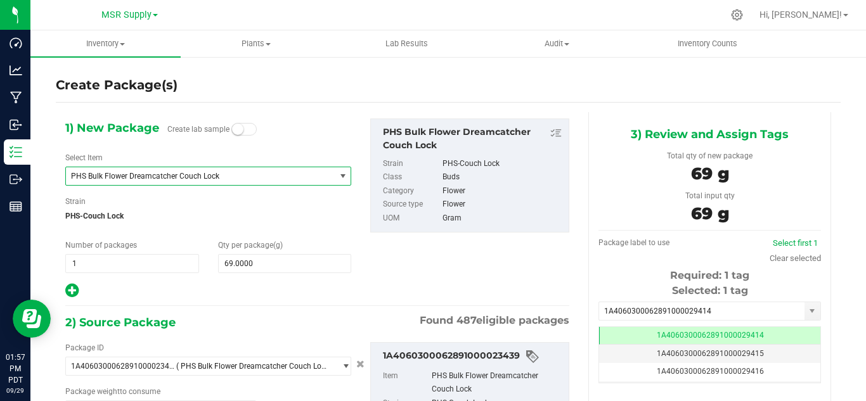
click at [155, 180] on span "PHS Bulk Flower Dreamcatcher Couch Lock" at bounding box center [195, 176] width 249 height 9
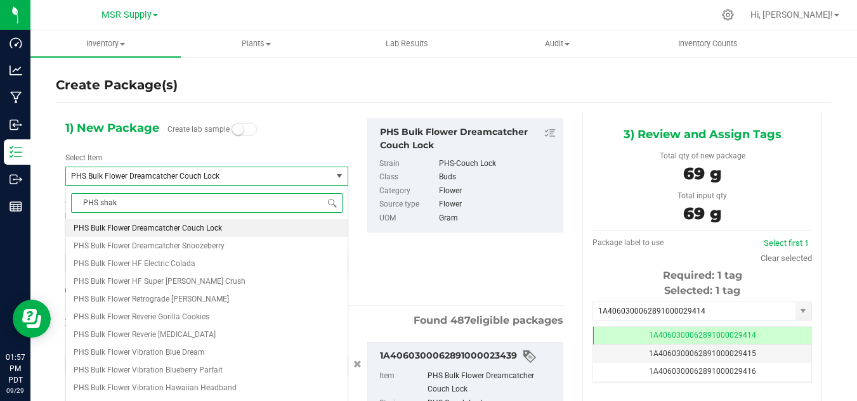
type input "PHS shake"
click at [172, 227] on span "PHS Shake Dreamcatcher Couch Lock" at bounding box center [139, 228] width 130 height 9
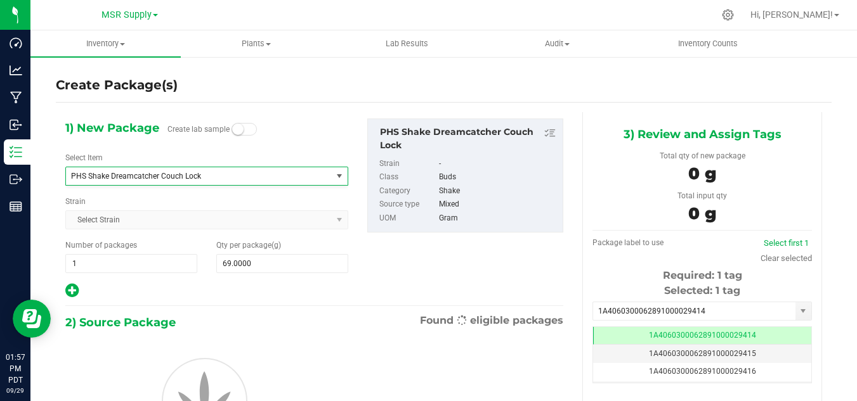
type input "0.0000"
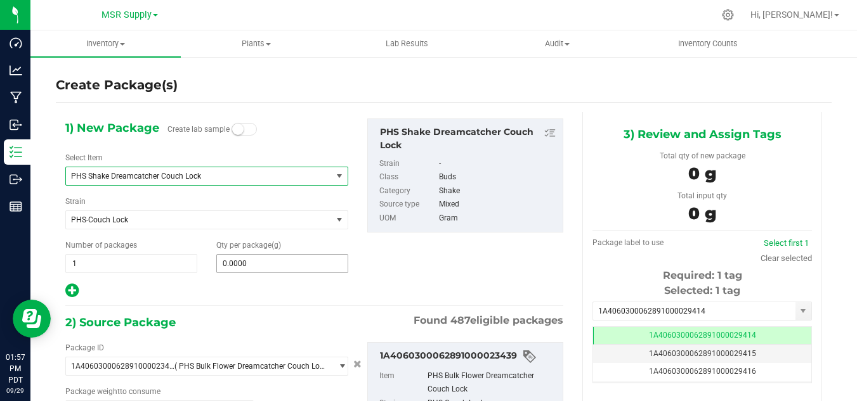
type input "0.0000 g"
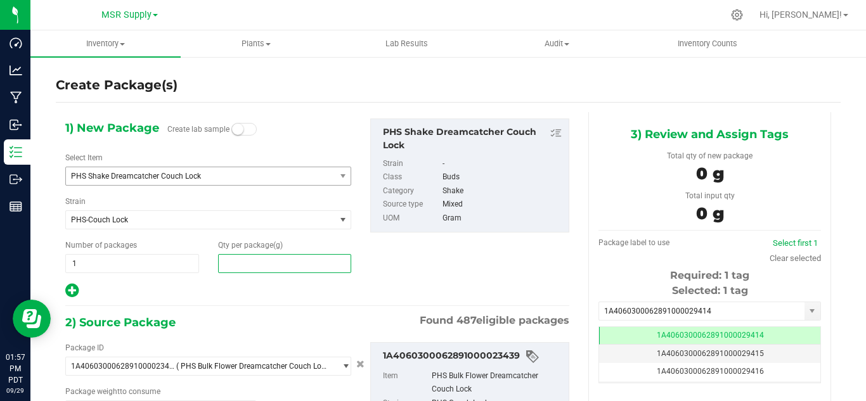
click at [242, 261] on span at bounding box center [285, 263] width 134 height 19
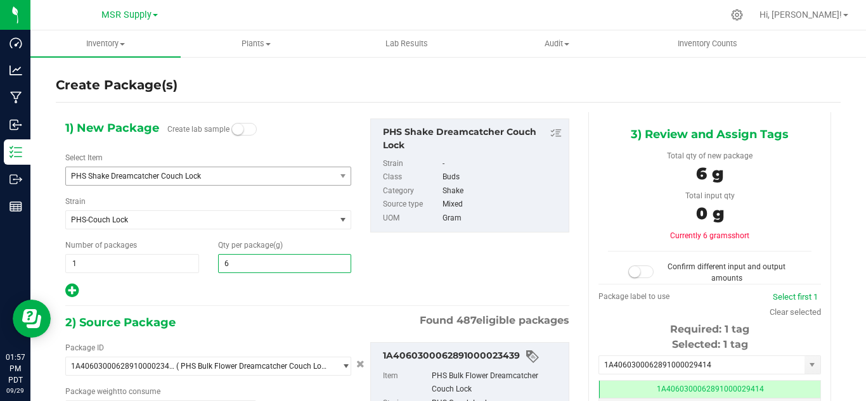
type input "69"
type input "69.0000"
click at [242, 306] on hr at bounding box center [317, 306] width 504 height 1
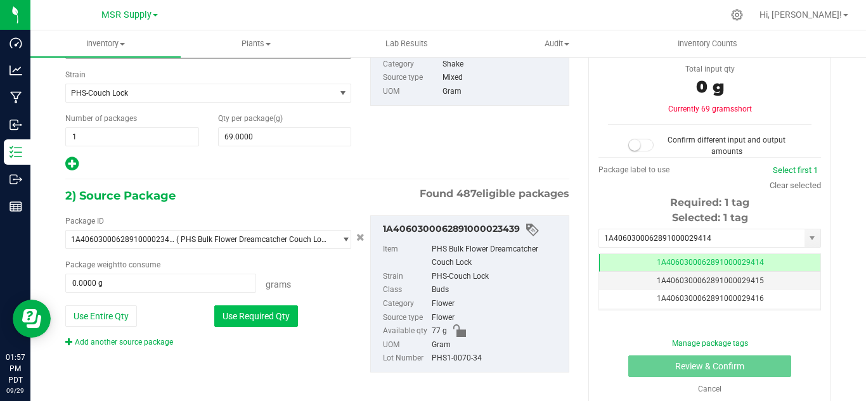
click at [266, 306] on button "Use Required Qty" at bounding box center [256, 317] width 84 height 22
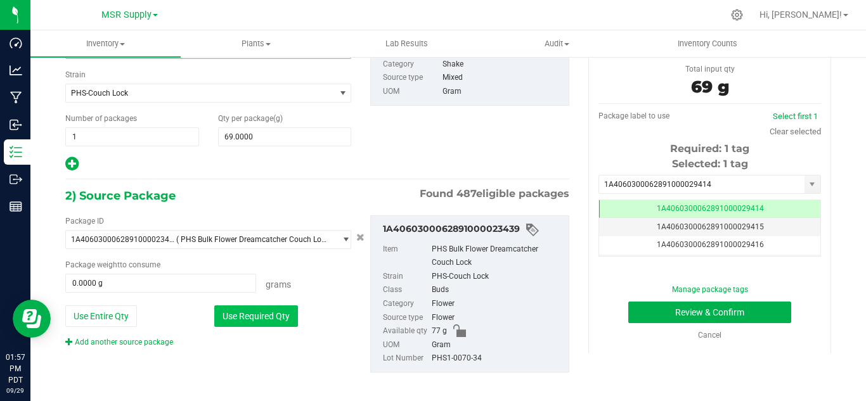
type input "69.0000 g"
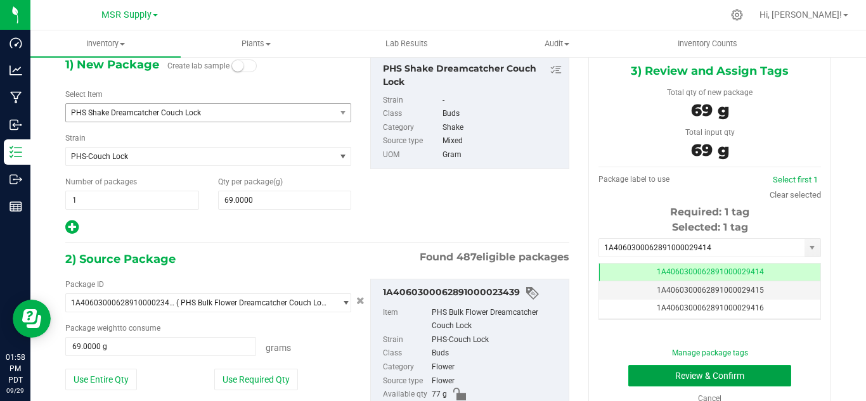
click at [724, 378] on button "Review & Confirm" at bounding box center [710, 376] width 163 height 22
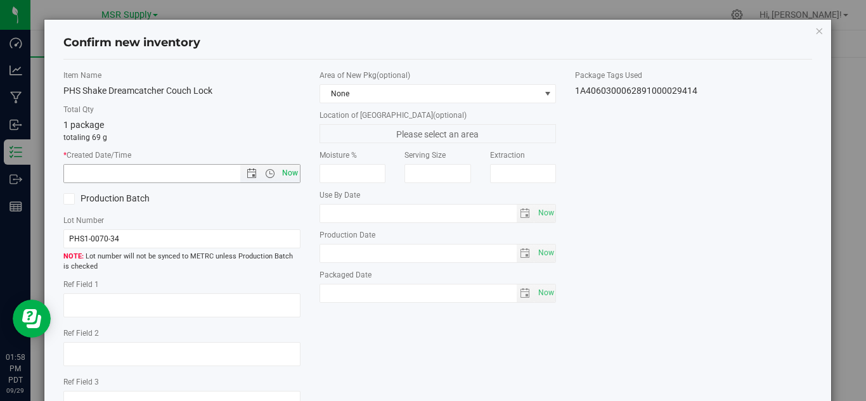
click at [286, 169] on span "Now" at bounding box center [290, 173] width 22 height 18
type input "[DATE] 1:58 PM"
click at [539, 295] on span "Now" at bounding box center [546, 293] width 22 height 18
type input "[DATE]"
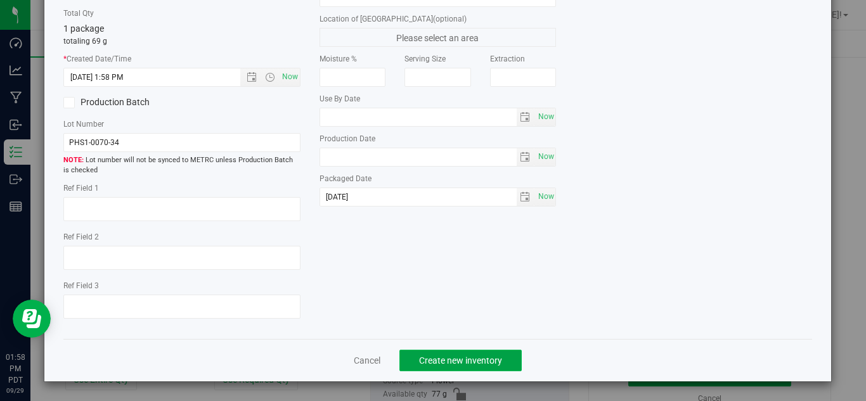
click at [485, 358] on span "Create new inventory" at bounding box center [460, 361] width 83 height 10
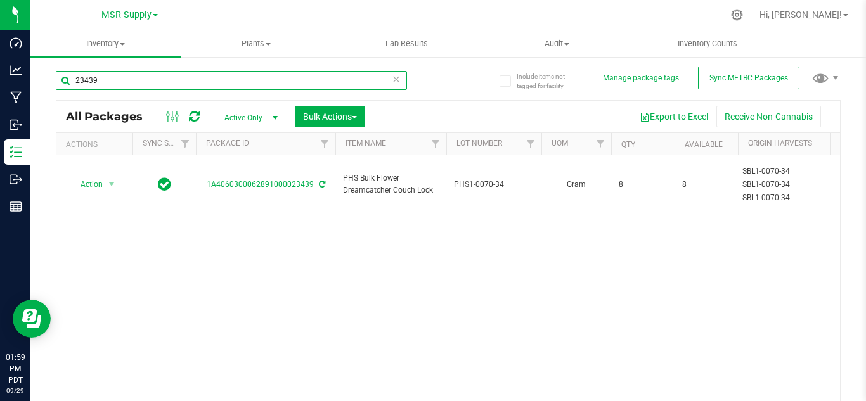
click at [140, 72] on input "23439" at bounding box center [231, 80] width 351 height 19
type input "28757"
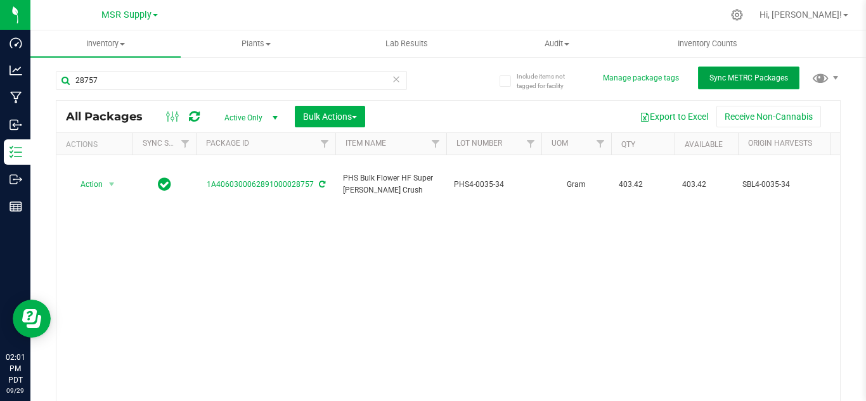
click at [726, 87] on button "Sync METRC Packages" at bounding box center [748, 78] width 101 height 23
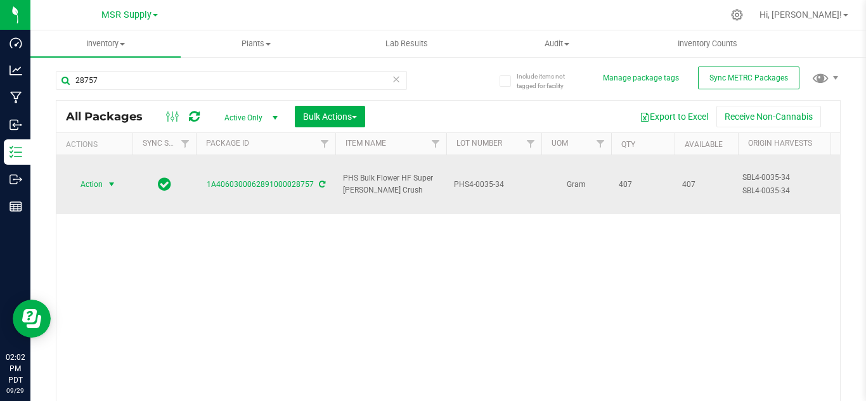
click at [116, 180] on span "select" at bounding box center [112, 185] width 10 height 10
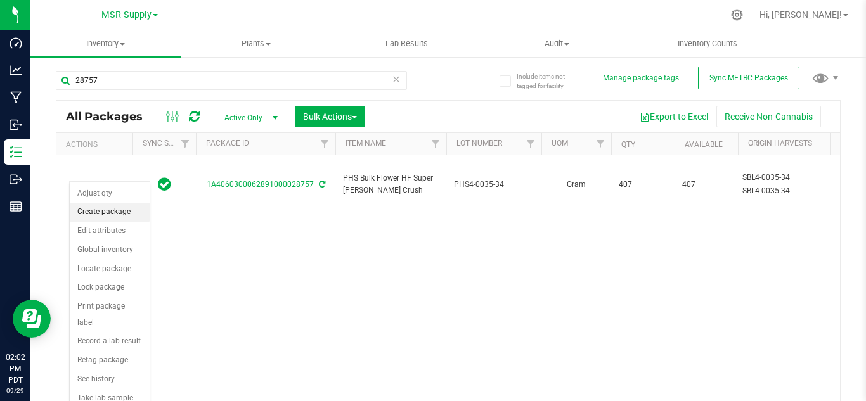
click at [106, 211] on li "Create package" at bounding box center [110, 212] width 80 height 19
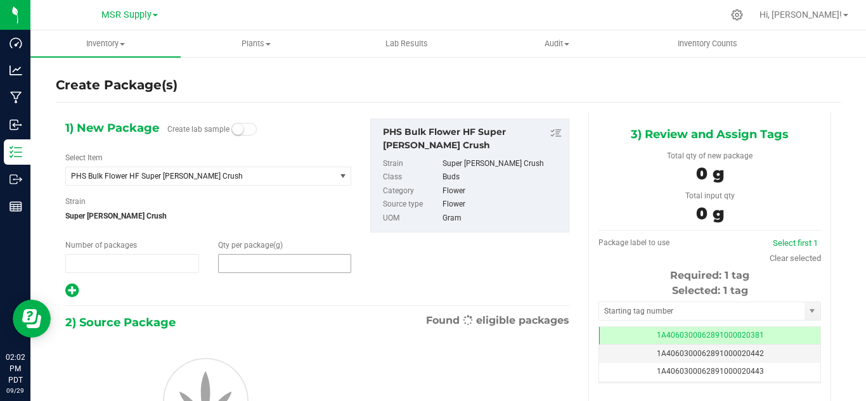
type input "1"
type input "0.0000"
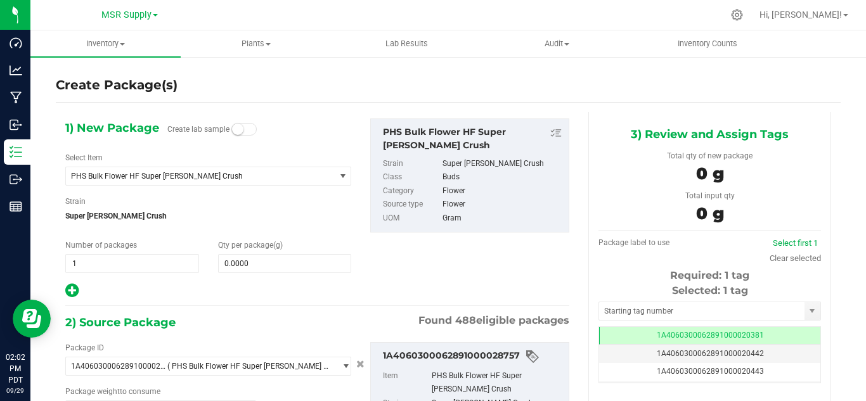
type input "0.0000 g"
click at [212, 177] on span "PHS Bulk Flower HF Super [PERSON_NAME] Crush" at bounding box center [195, 176] width 249 height 9
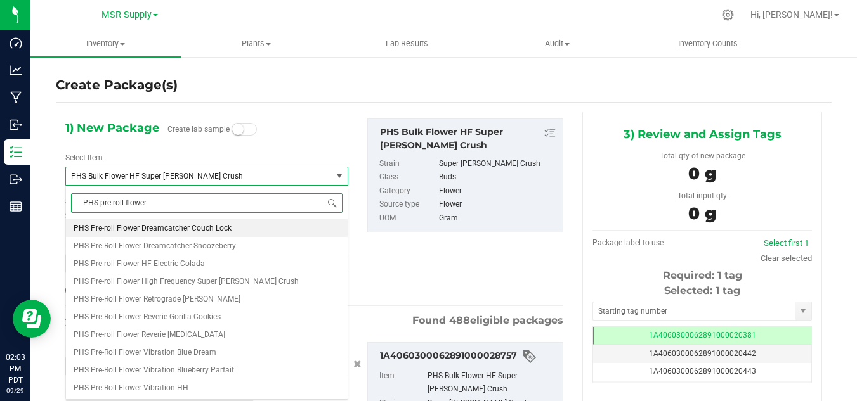
scroll to position [0, 0]
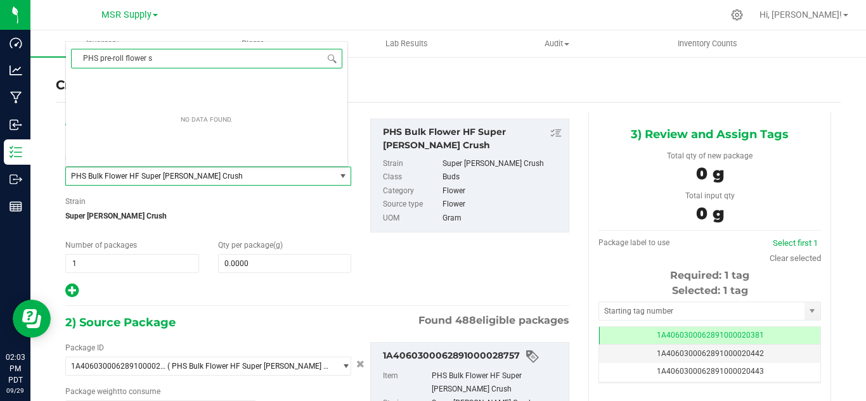
type input "PHS pre-roll flower"
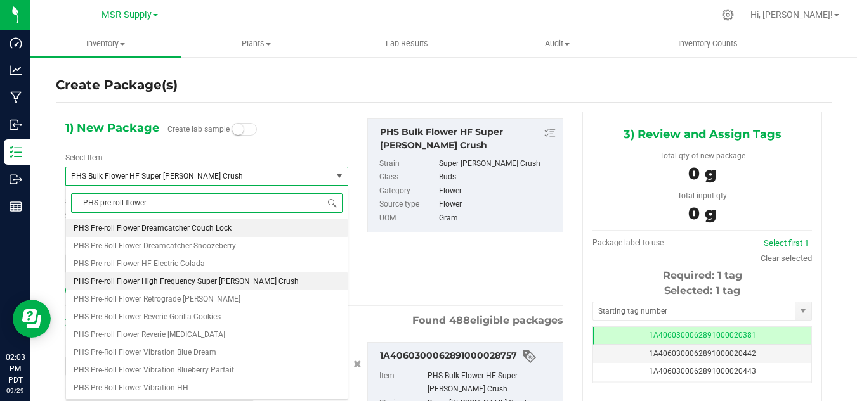
click at [240, 286] on span "PHS Pre-roll Flower High Frequency Super [PERSON_NAME] Crush" at bounding box center [186, 281] width 225 height 9
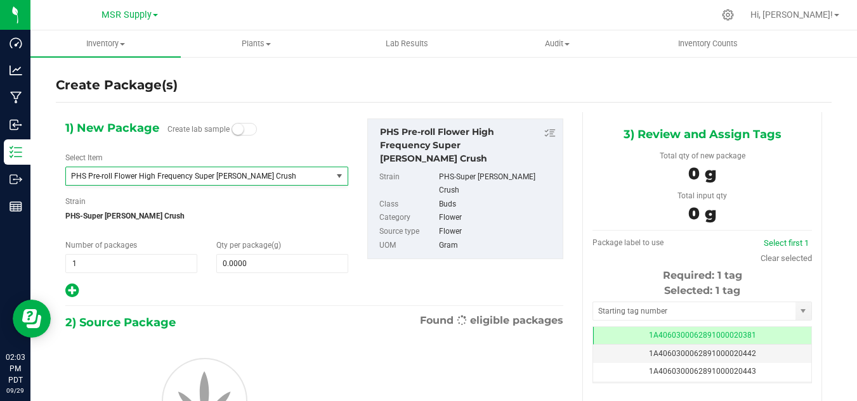
type input "0.0000"
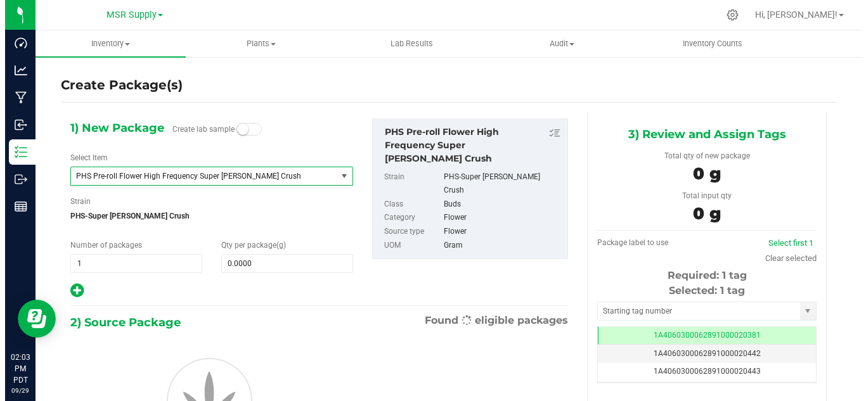
scroll to position [21294, 0]
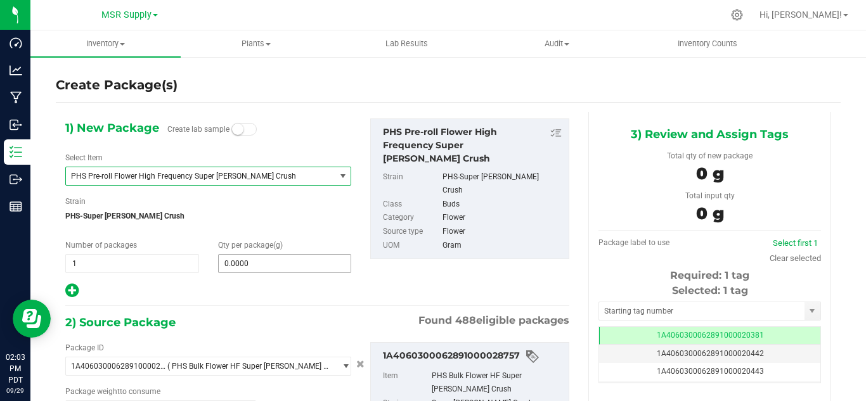
type input "0.0000 g"
click at [270, 259] on span at bounding box center [285, 263] width 134 height 19
type input "0.0000"
click at [259, 261] on input "0.0000" at bounding box center [285, 264] width 133 height 18
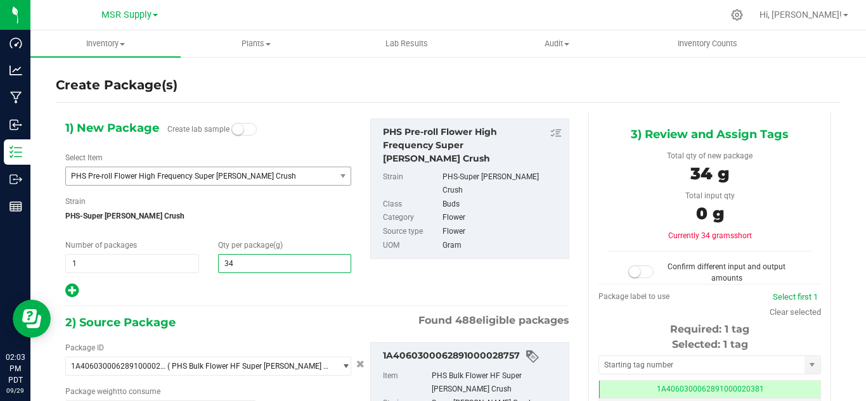
type input "346"
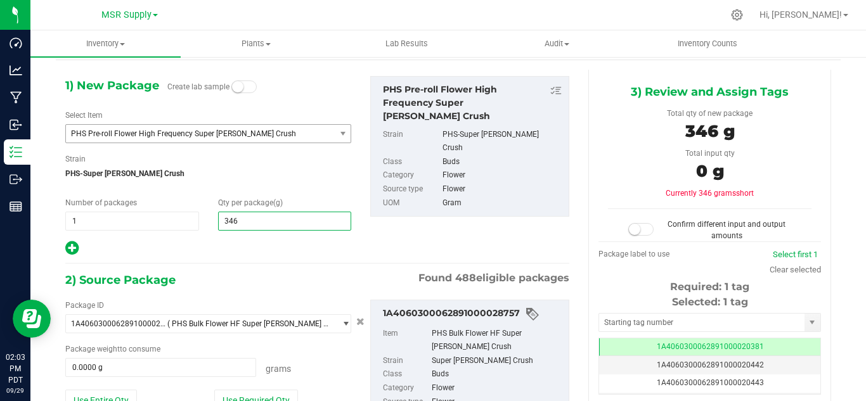
scroll to position [63, 0]
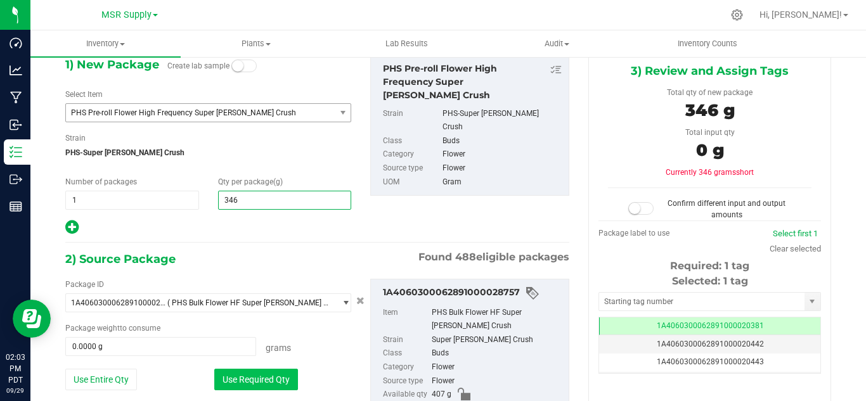
type input "346.0000"
drag, startPoint x: 282, startPoint y: 375, endPoint x: 317, endPoint y: 335, distance: 53.9
click at [281, 375] on button "Use Required Qty" at bounding box center [256, 380] width 84 height 22
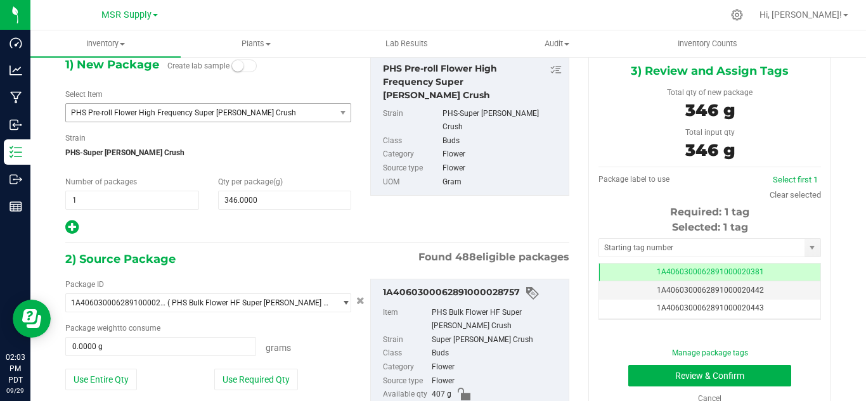
type input "346.0000 g"
click at [634, 245] on input "text" at bounding box center [702, 248] width 206 height 18
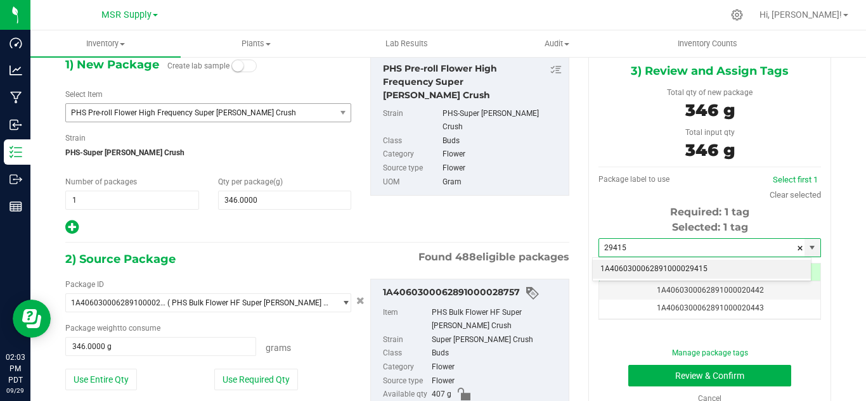
click at [648, 274] on li "1A4060300062891000029415" at bounding box center [702, 269] width 218 height 19
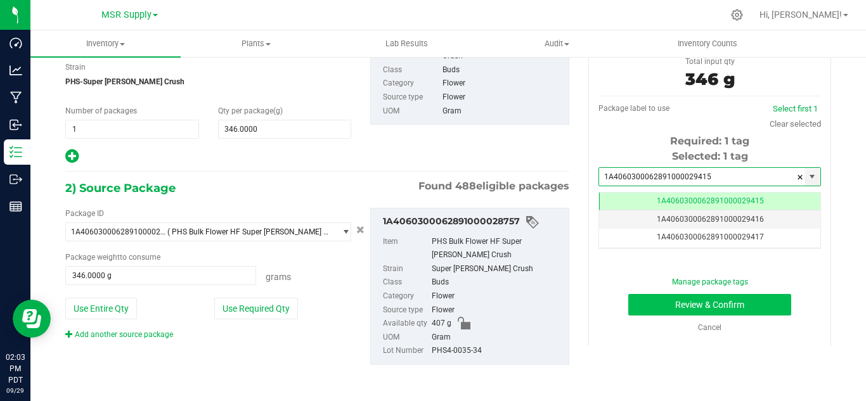
type input "1A4060300062891000029415"
click at [674, 313] on button "Review & Confirm" at bounding box center [710, 305] width 163 height 22
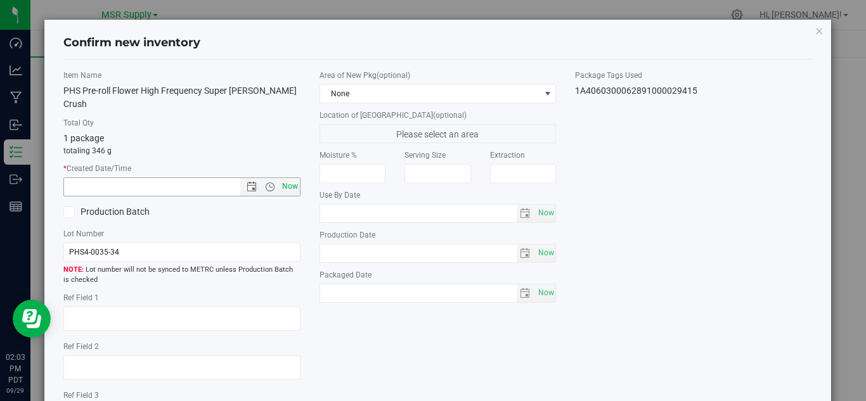
click at [285, 178] on span "Now" at bounding box center [290, 187] width 22 height 18
type input "[DATE] 2:03 PM"
click at [537, 296] on span "Now" at bounding box center [546, 293] width 22 height 18
type input "[DATE]"
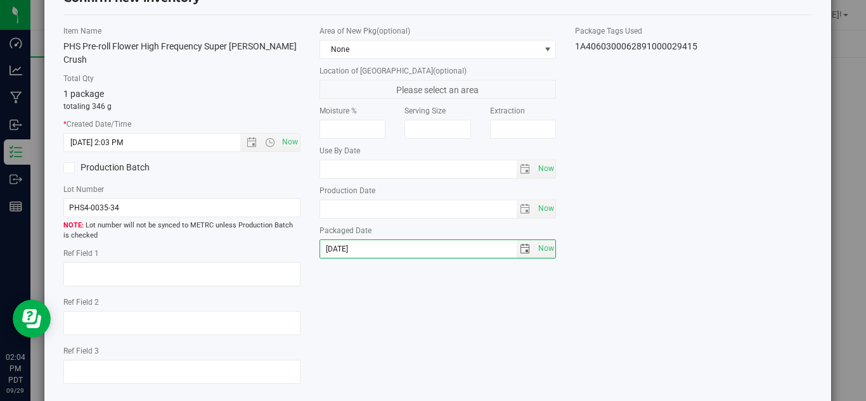
scroll to position [96, 0]
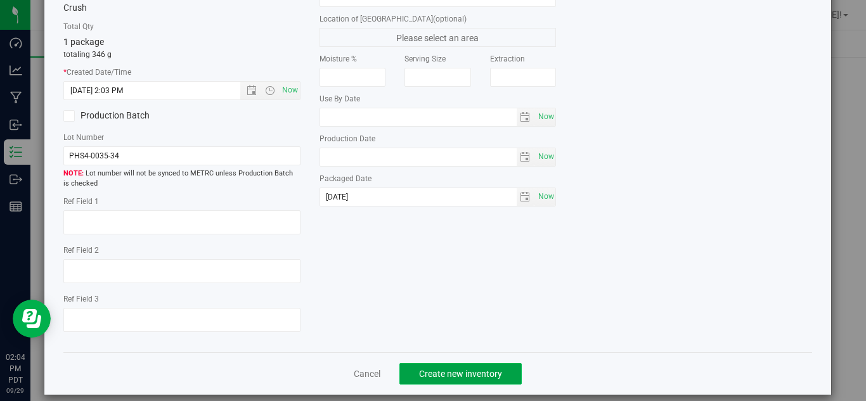
click at [490, 369] on span "Create new inventory" at bounding box center [460, 374] width 83 height 10
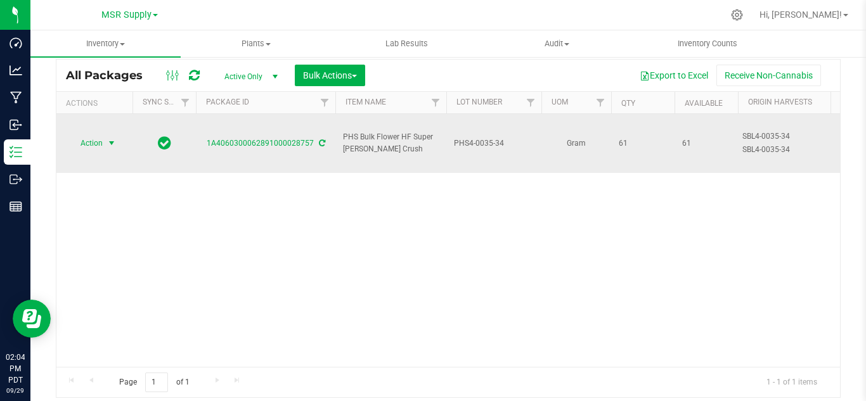
click at [111, 138] on span "select" at bounding box center [112, 143] width 10 height 10
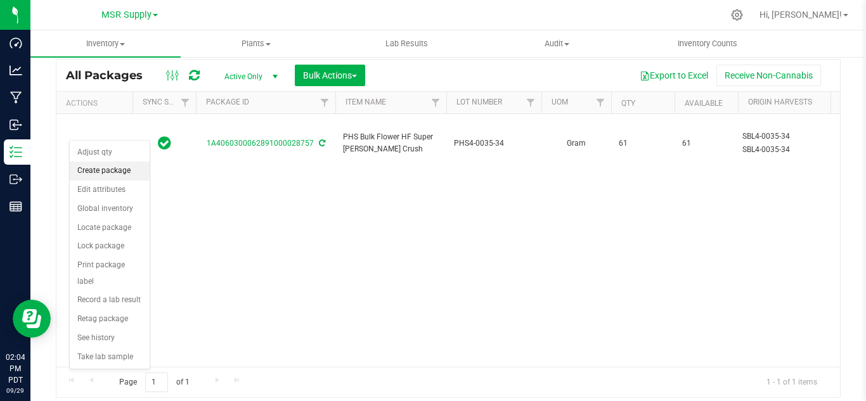
click at [111, 169] on li "Create package" at bounding box center [110, 171] width 80 height 19
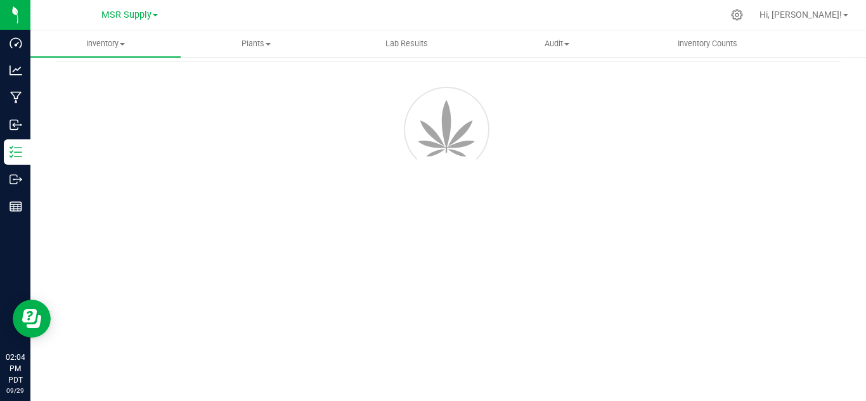
scroll to position [51, 0]
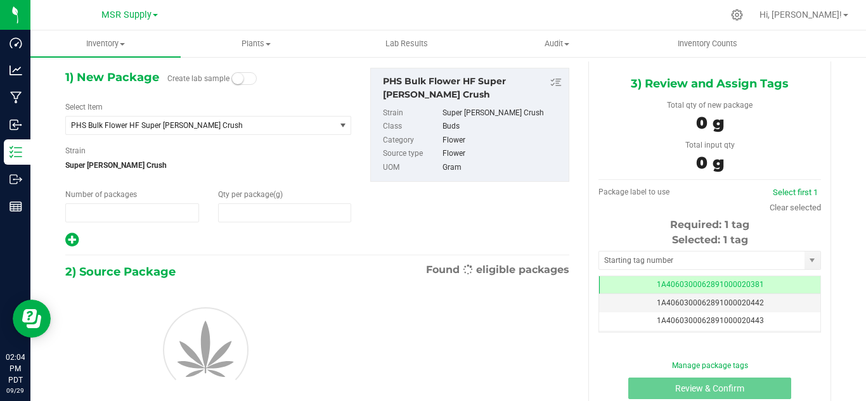
type input "1"
type input "0.0000"
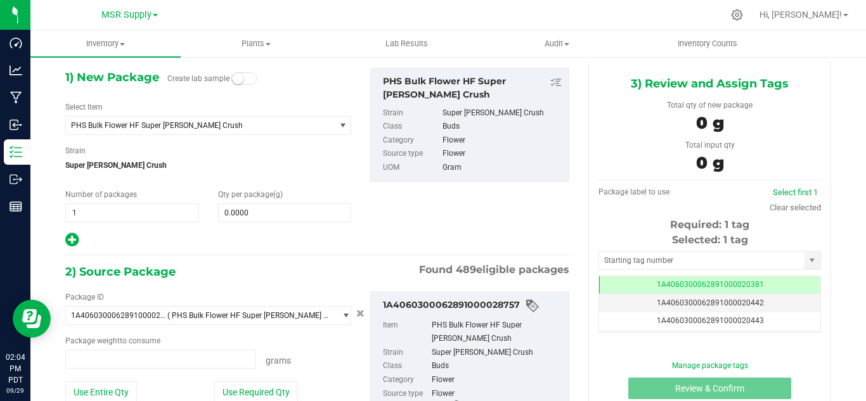
type input "0.0000 g"
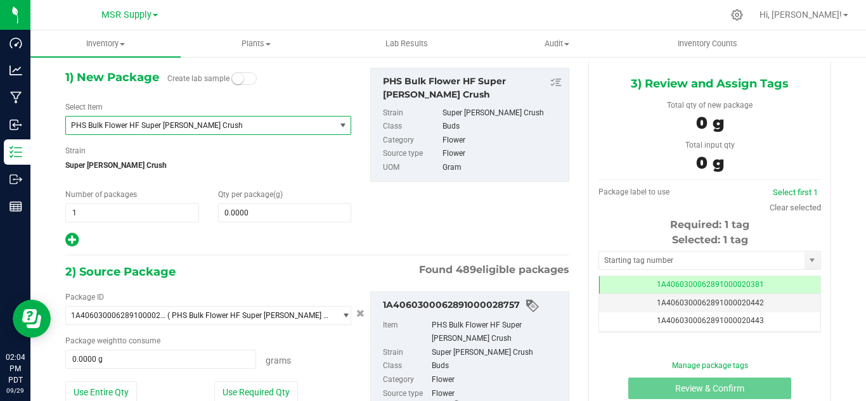
click at [249, 123] on span "PHS Bulk Flower HF Super [PERSON_NAME] Crush" at bounding box center [195, 125] width 249 height 9
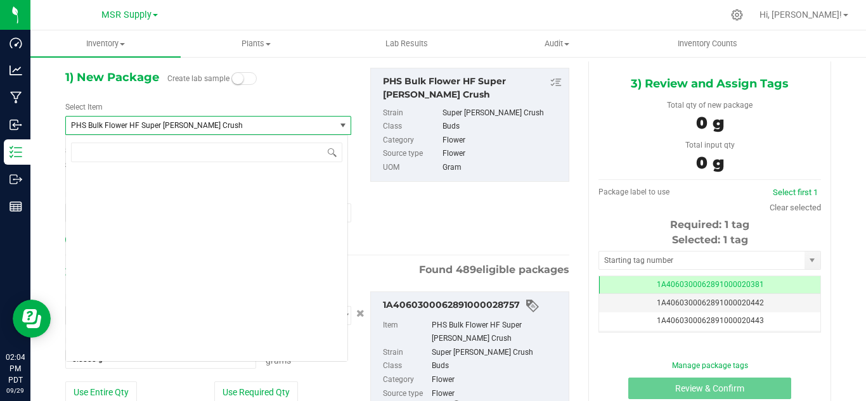
scroll to position [20175, 0]
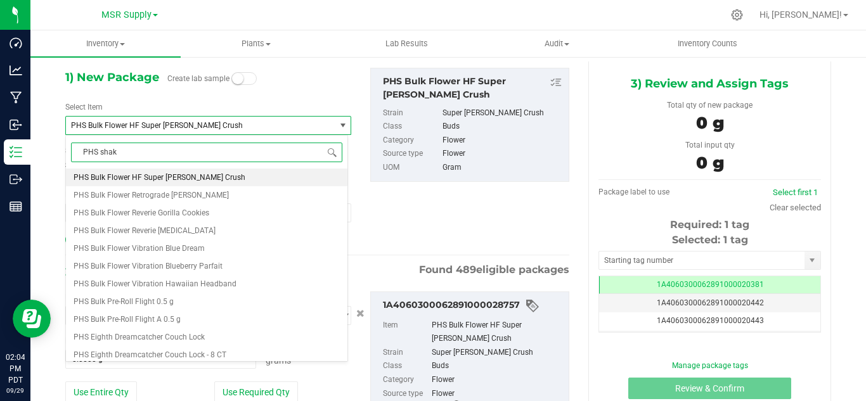
type input "PHS shake"
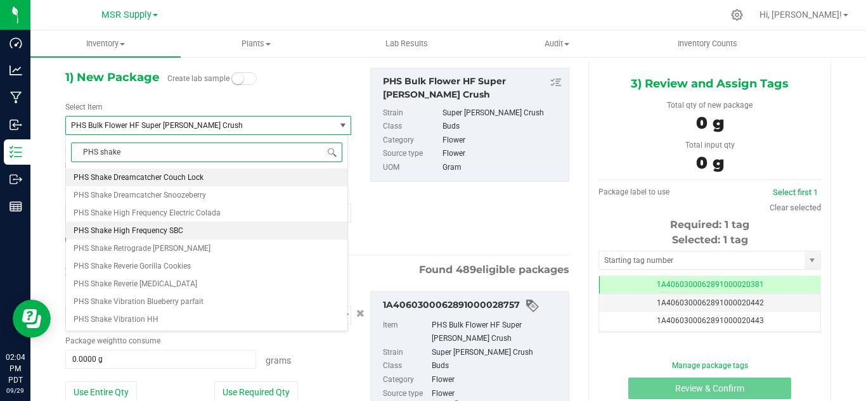
click at [169, 232] on span "PHS Shake High Frequency SBC" at bounding box center [129, 230] width 110 height 9
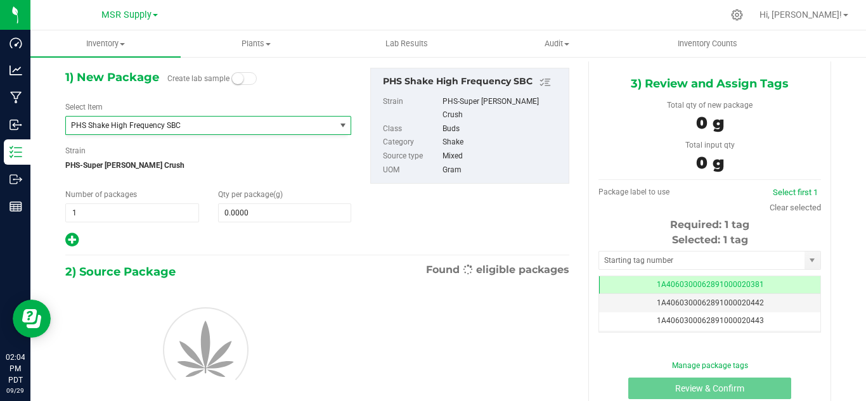
type input "0.0000"
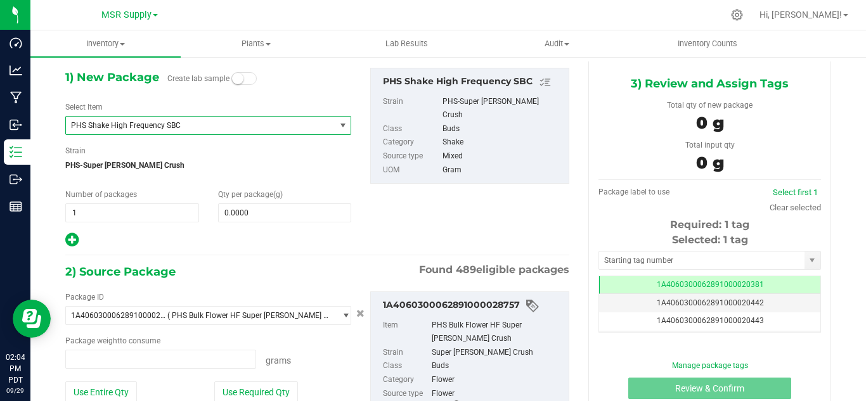
type input "0.0000 g"
click at [264, 220] on span "0.0000 0" at bounding box center [285, 213] width 134 height 19
type input "0.0000"
type input "0"
click at [252, 200] on div "Qty per package (g) 0.0000 0" at bounding box center [285, 206] width 153 height 34
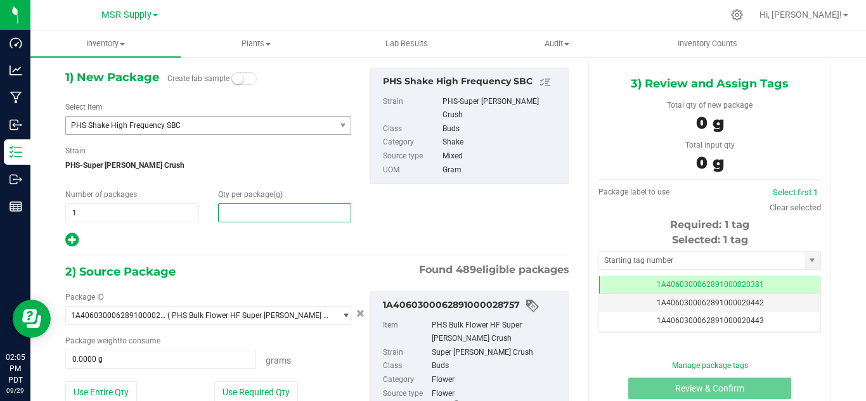
click at [248, 212] on span at bounding box center [285, 213] width 134 height 19
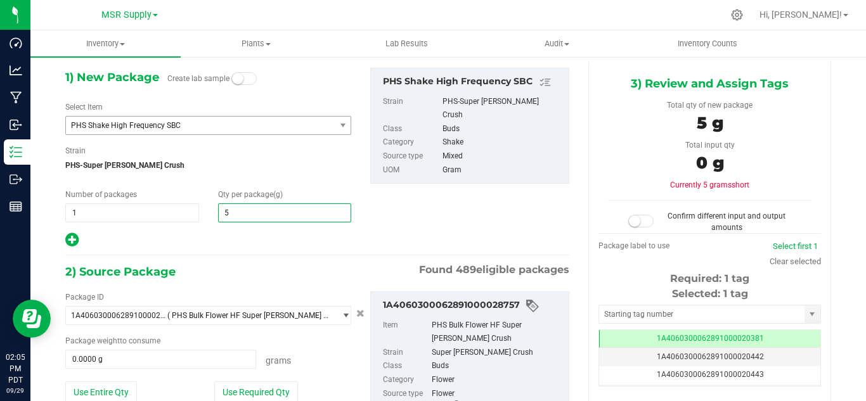
type input "55"
type input "55.0000"
click at [292, 251] on div "1) New Package Create lab sample Select Item PHS Shake High Frequency SBC PHS P…" at bounding box center [317, 269] width 523 height 414
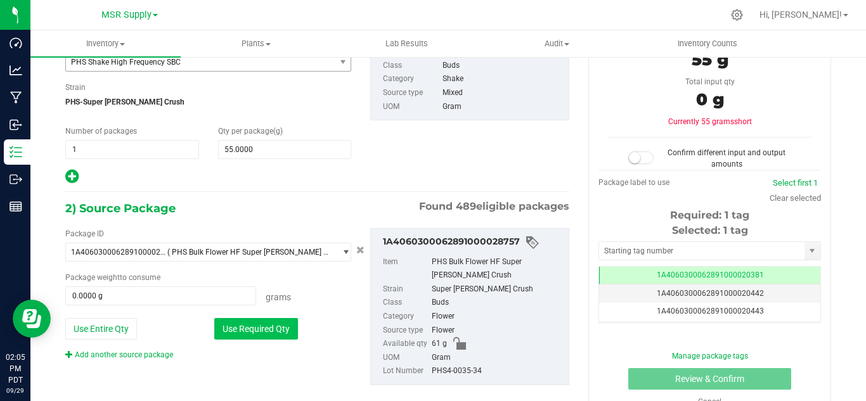
click at [264, 329] on button "Use Required Qty" at bounding box center [256, 329] width 84 height 22
type input "55.0000 g"
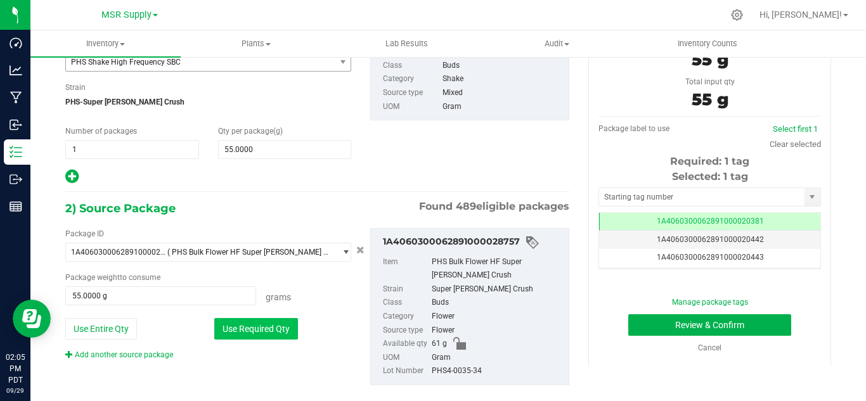
click at [251, 328] on button "Use Required Qty" at bounding box center [256, 329] width 84 height 22
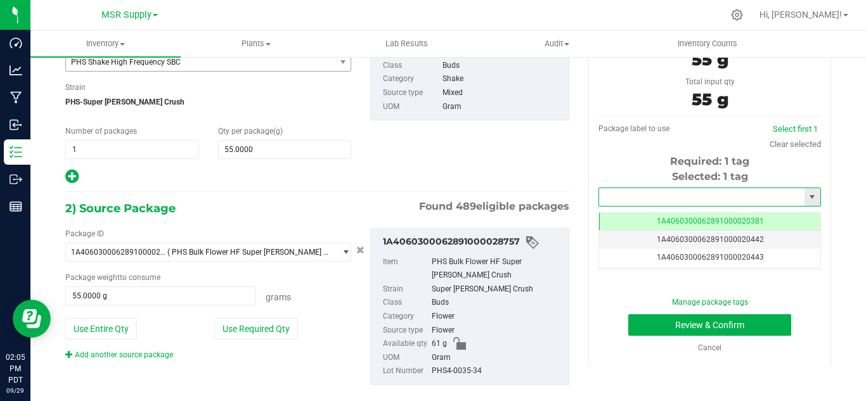
click at [665, 206] on input "text" at bounding box center [702, 197] width 206 height 18
click at [692, 219] on li "1A4060300062891000029416" at bounding box center [702, 218] width 218 height 19
type input "1A4060300062891000029416"
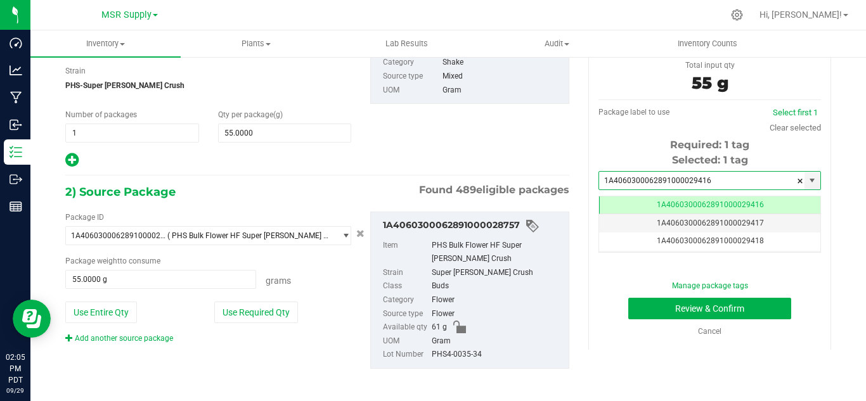
scroll to position [134, 0]
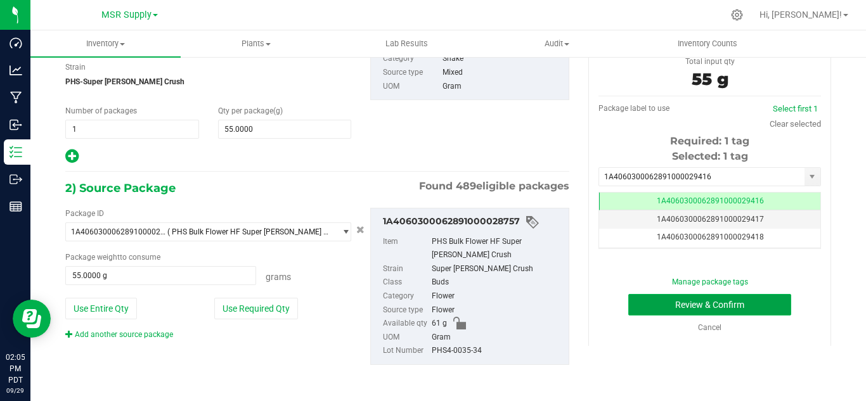
click at [666, 301] on button "Review & Confirm" at bounding box center [710, 305] width 163 height 22
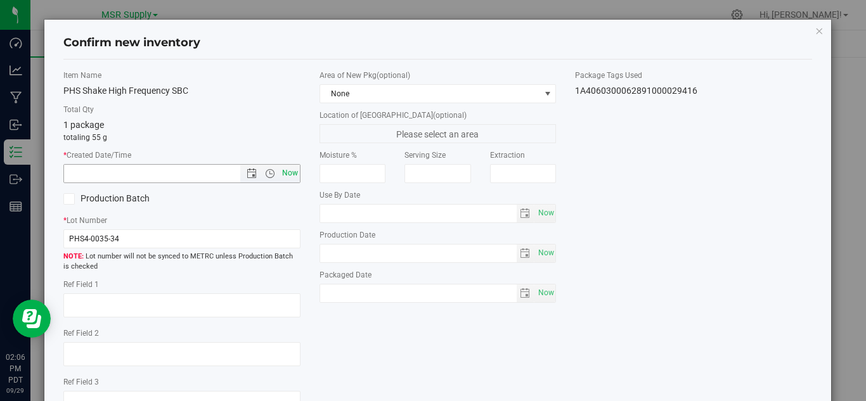
click at [288, 167] on span "Now" at bounding box center [290, 173] width 22 height 18
type input "[DATE] 2:06 PM"
click at [539, 293] on span "Now" at bounding box center [546, 293] width 22 height 18
type input "[DATE]"
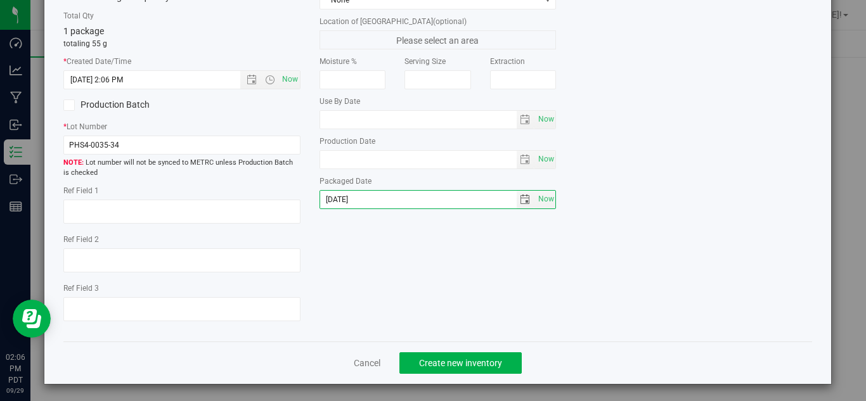
scroll to position [96, 0]
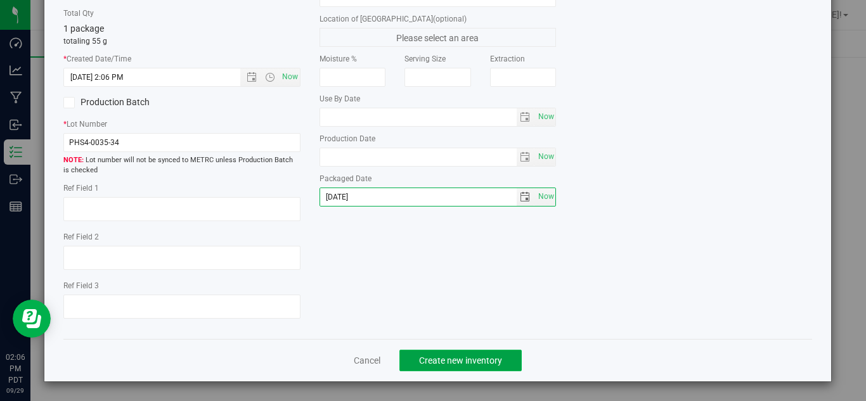
click at [492, 356] on span "Create new inventory" at bounding box center [460, 361] width 83 height 10
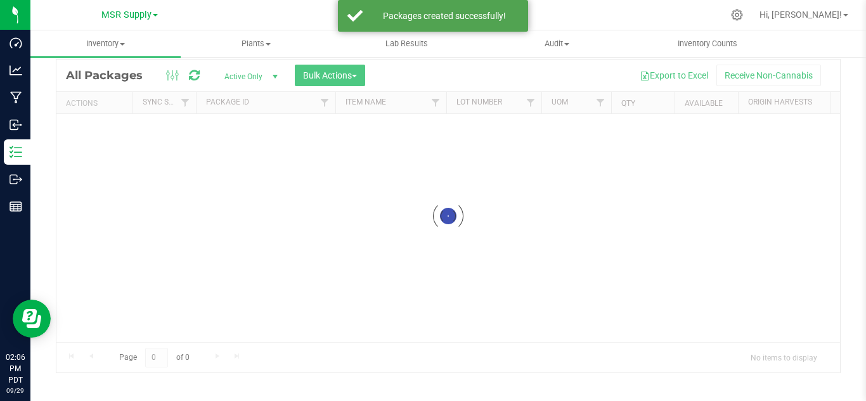
scroll to position [41, 0]
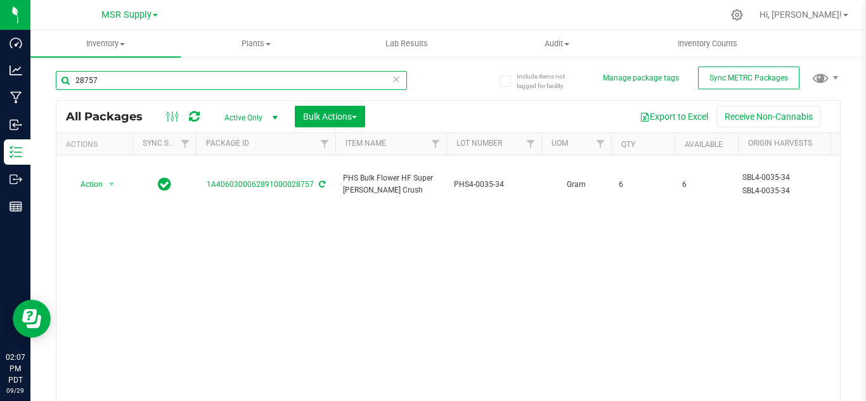
click at [126, 79] on input "28757" at bounding box center [231, 80] width 351 height 19
type input "28535"
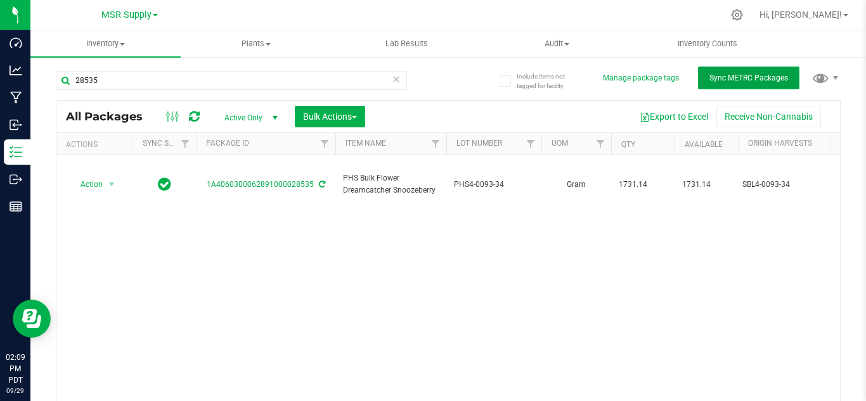
click at [724, 73] on button "Sync METRC Packages" at bounding box center [748, 78] width 101 height 23
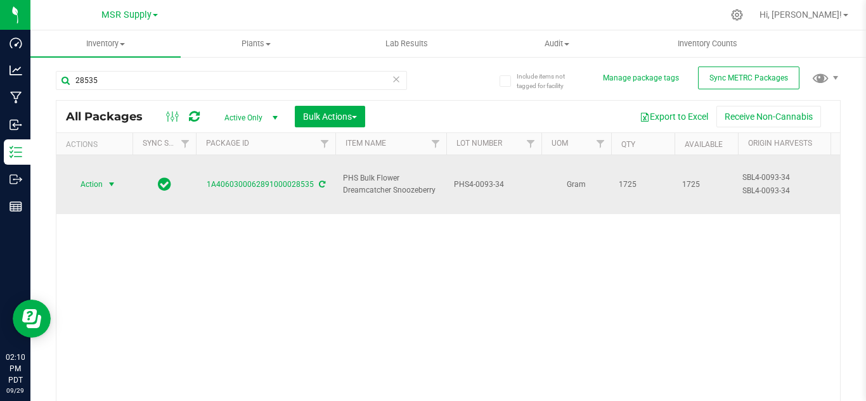
click at [112, 180] on span "select" at bounding box center [112, 185] width 10 height 10
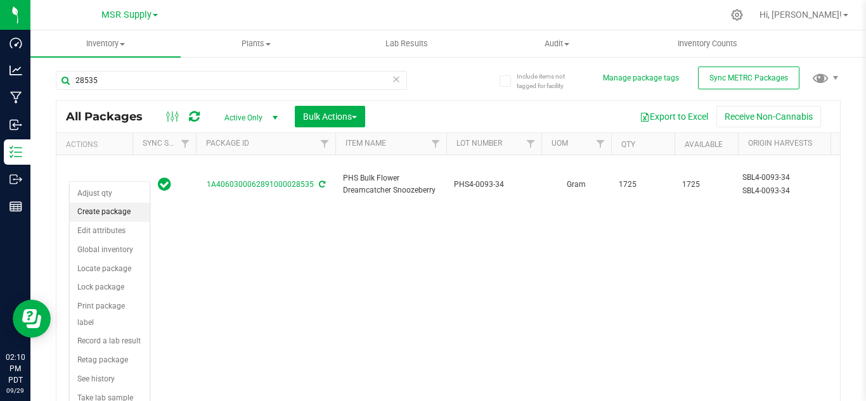
click at [129, 207] on li "Create package" at bounding box center [110, 212] width 80 height 19
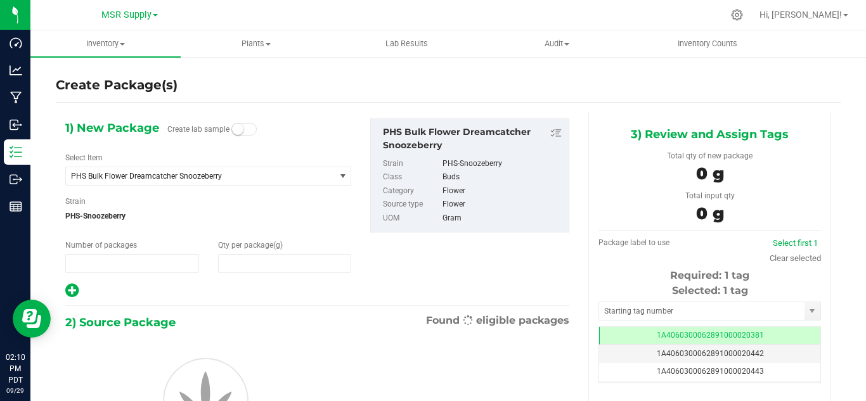
type input "1"
type input "0.0000"
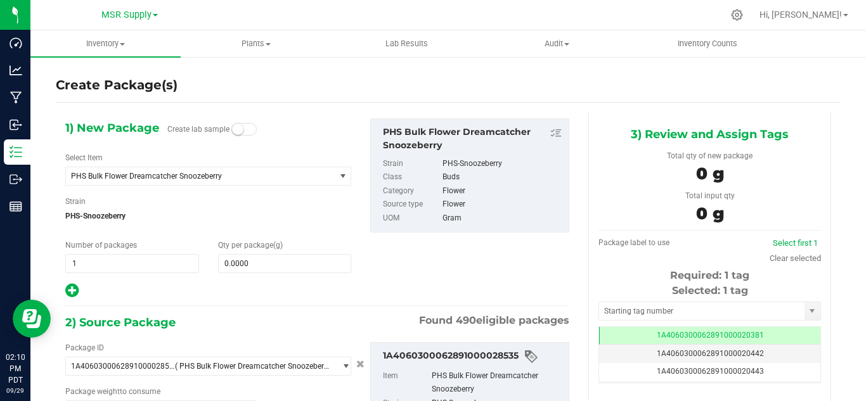
scroll to position [0, -1]
click at [222, 174] on span "PHS Bulk Flower Dreamcatcher Snoozeberry" at bounding box center [195, 176] width 249 height 9
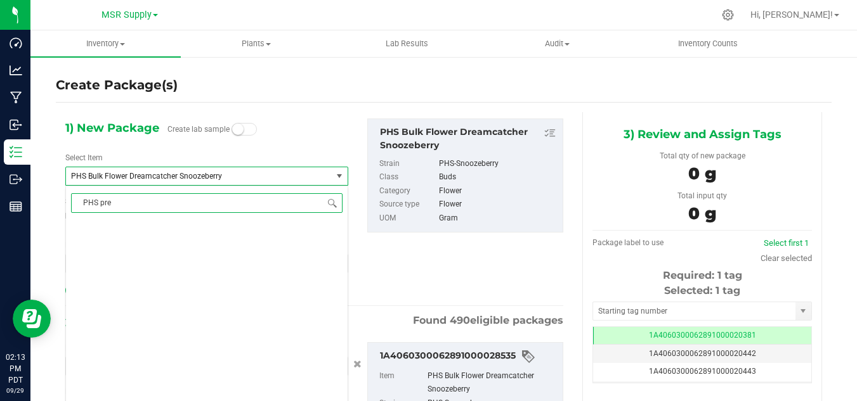
scroll to position [0, 0]
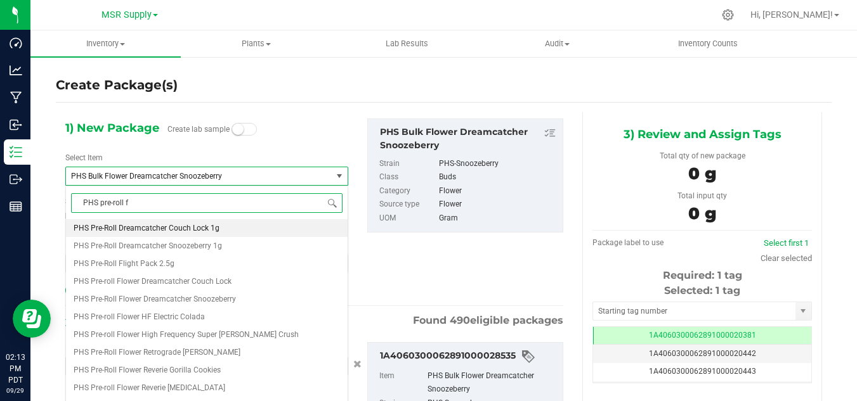
type input "PHS pre-roll fl"
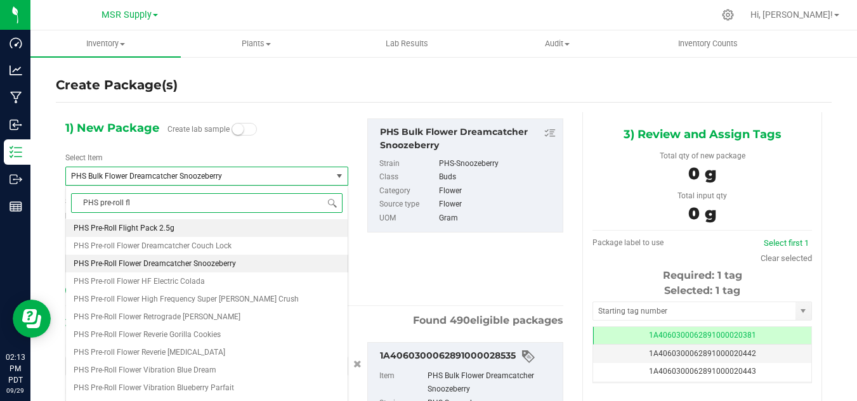
click at [160, 260] on span "PHS Pre-Roll Flower Dreamcatcher Snoozeberry" at bounding box center [155, 263] width 162 height 9
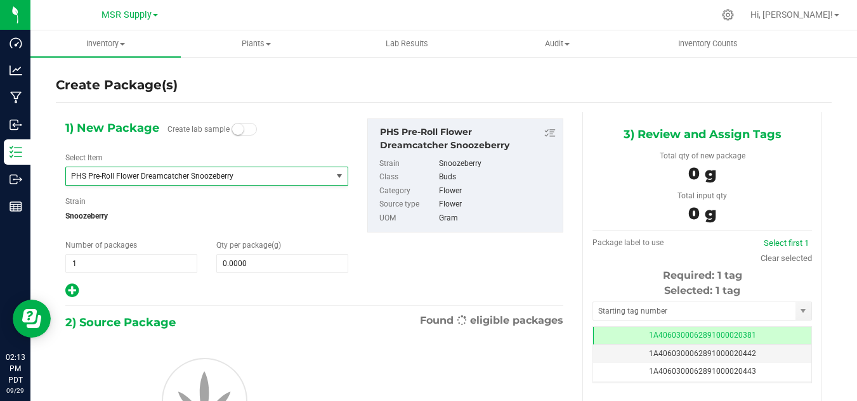
type input "0.0000"
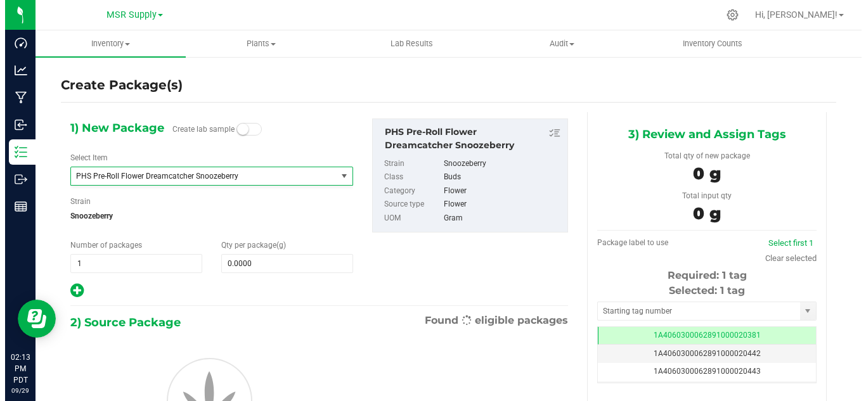
scroll to position [21259, 0]
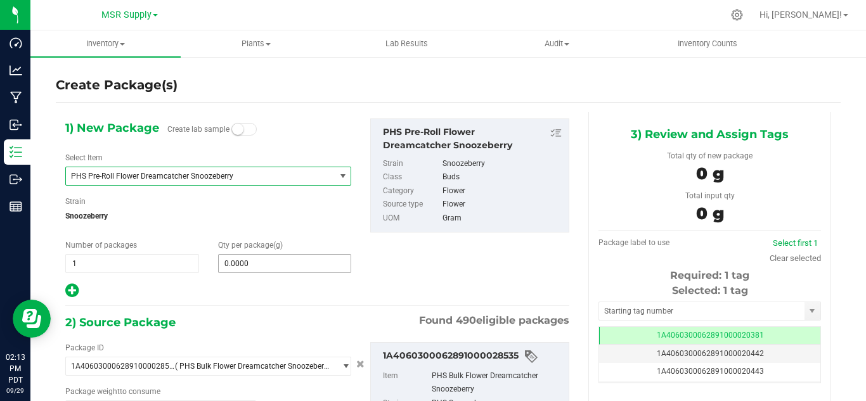
click at [251, 263] on input "0.0000" at bounding box center [285, 264] width 133 height 18
type input "0.0000"
click at [284, 268] on span "0.0000 0" at bounding box center [285, 263] width 134 height 19
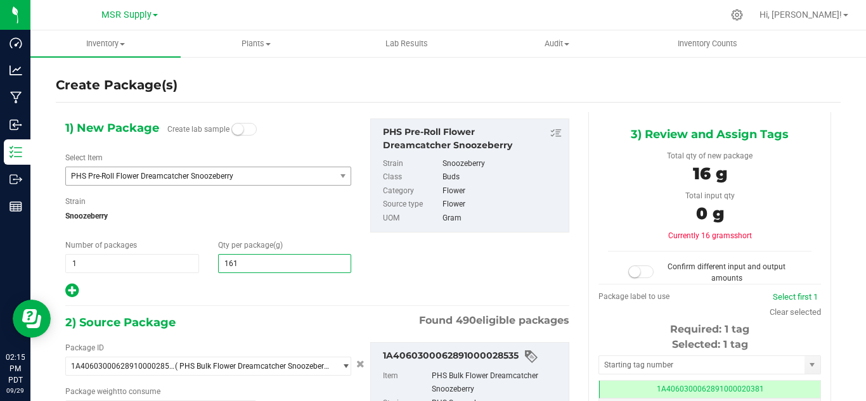
type input "1614"
type input "1,614.0000"
click at [278, 285] on div at bounding box center [208, 291] width 286 height 16
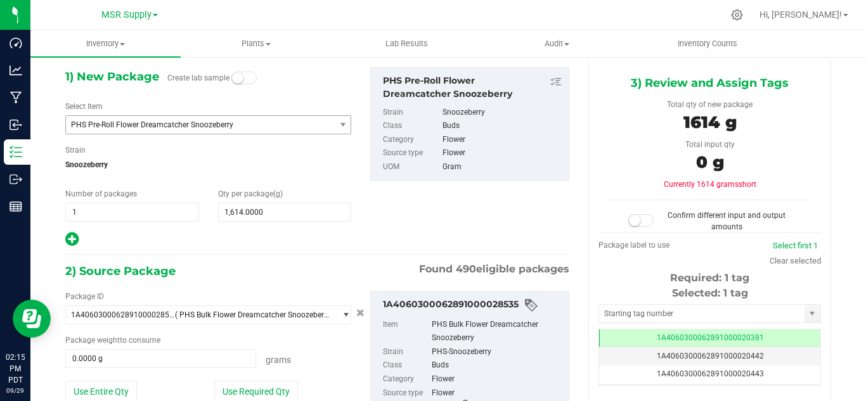
scroll to position [63, 0]
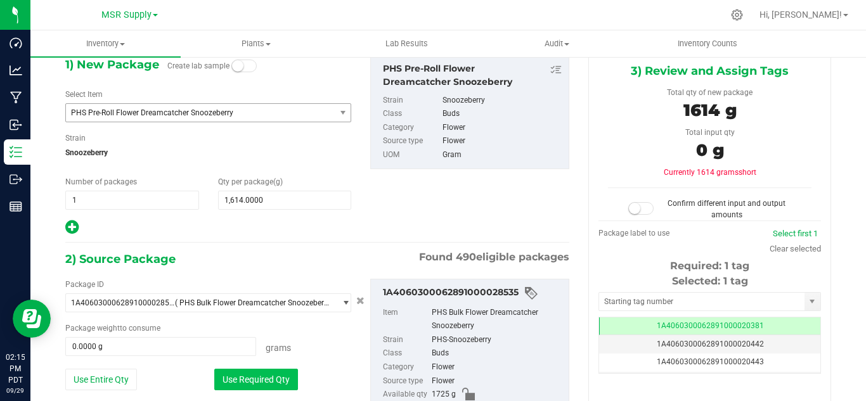
click at [268, 389] on button "Use Required Qty" at bounding box center [256, 380] width 84 height 22
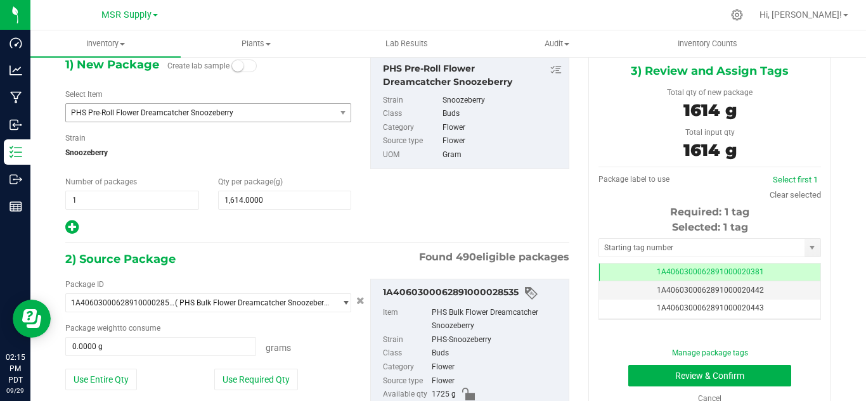
type input "1614.0000 g"
click at [641, 245] on input "text" at bounding box center [702, 248] width 206 height 18
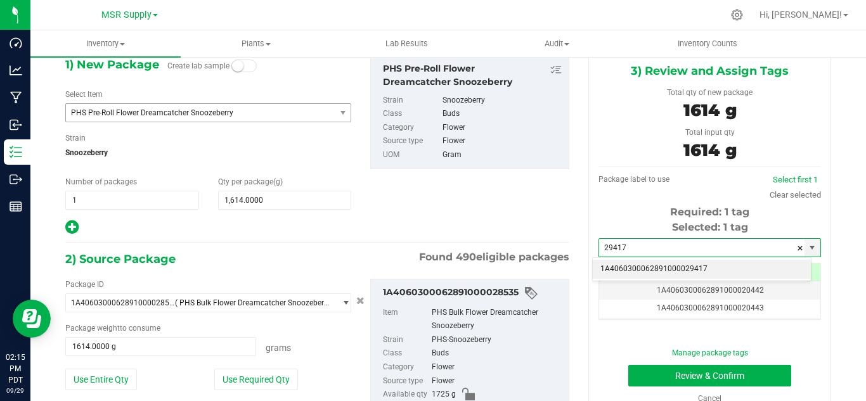
click at [659, 262] on li "1A4060300062891000029417" at bounding box center [702, 269] width 218 height 19
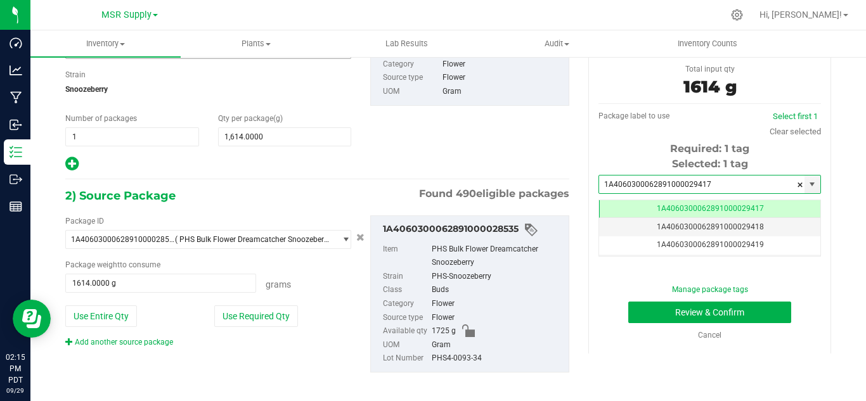
scroll to position [134, 0]
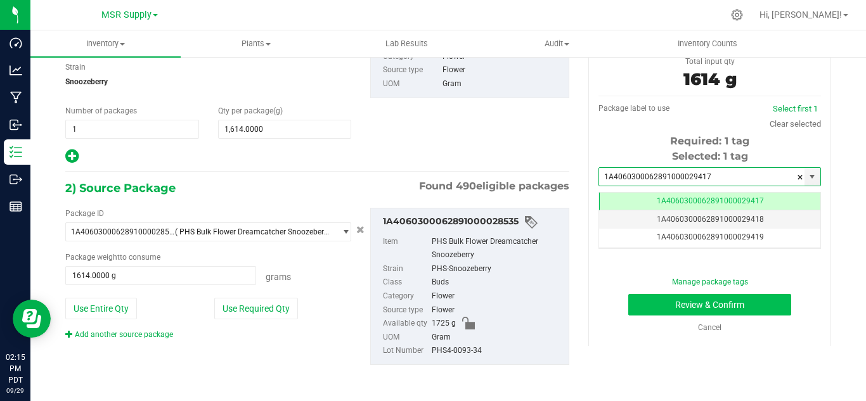
type input "1A4060300062891000029417"
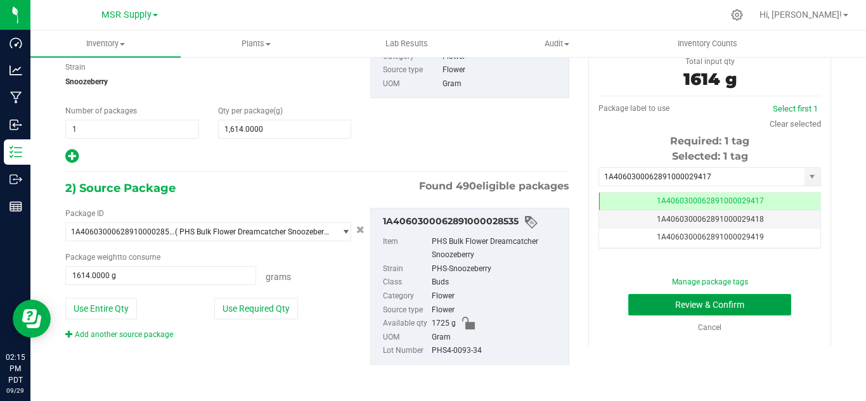
click at [653, 299] on button "Review & Confirm" at bounding box center [710, 305] width 163 height 22
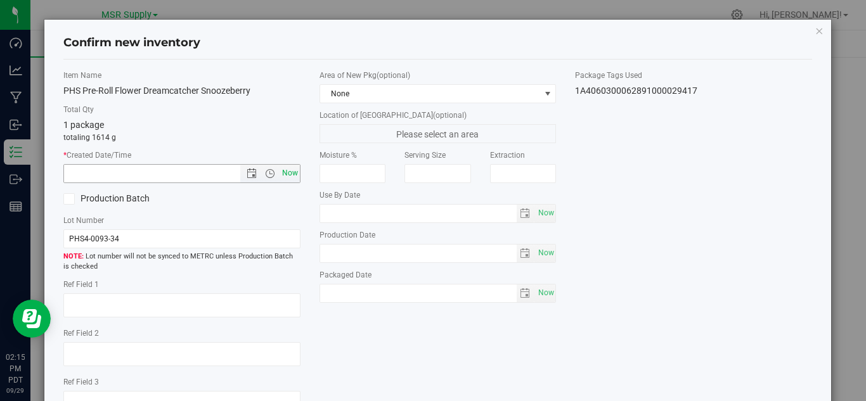
click at [292, 169] on span "Now" at bounding box center [290, 173] width 22 height 18
type input "[DATE] 2:15 PM"
click at [540, 298] on span "Now" at bounding box center [546, 293] width 22 height 18
type input "[DATE]"
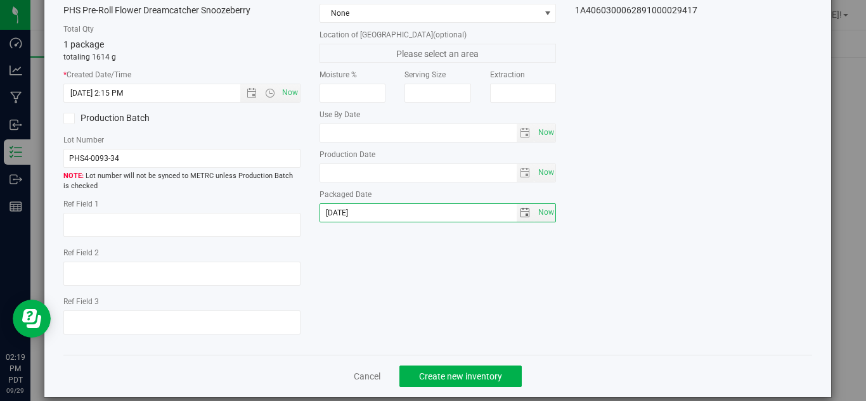
scroll to position [96, 0]
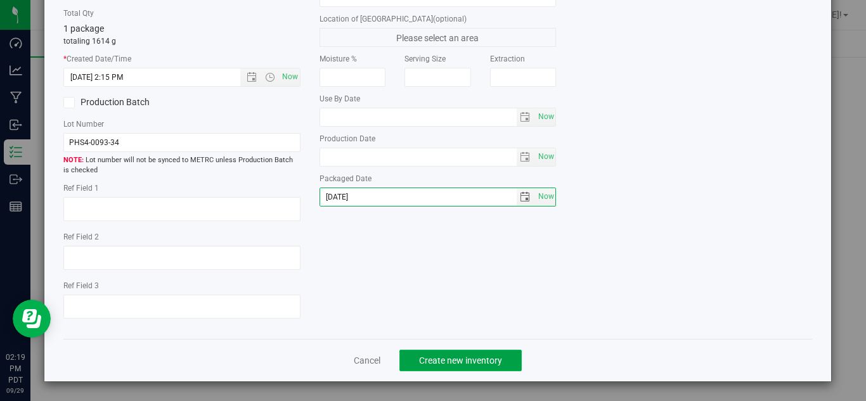
click at [494, 358] on span "Create new inventory" at bounding box center [460, 361] width 83 height 10
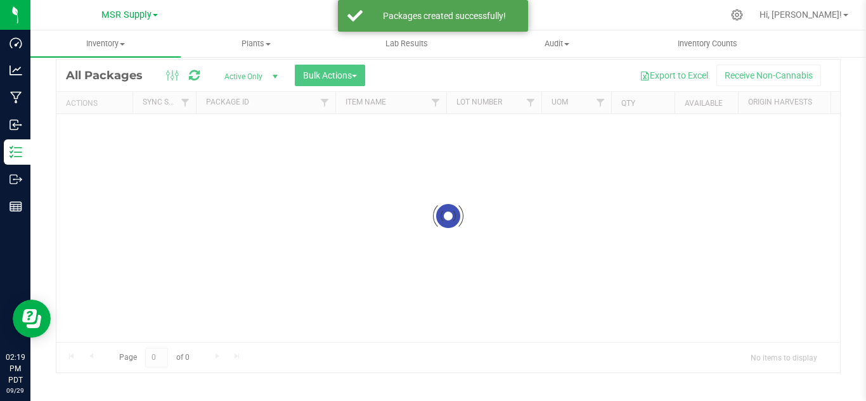
scroll to position [41, 0]
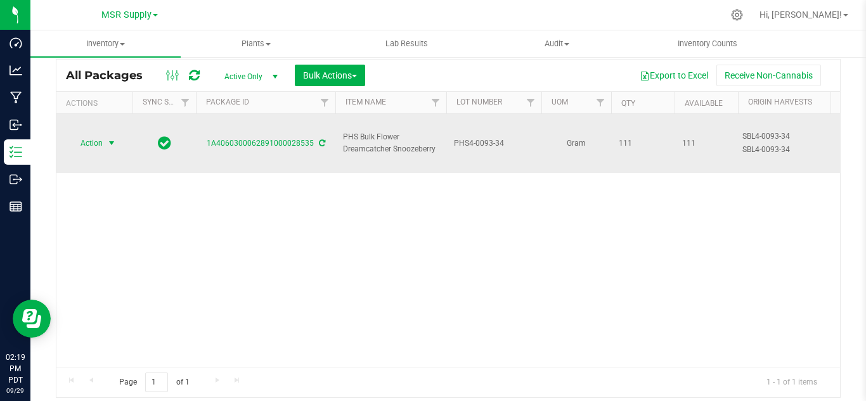
click at [116, 136] on span "select" at bounding box center [112, 143] width 16 height 18
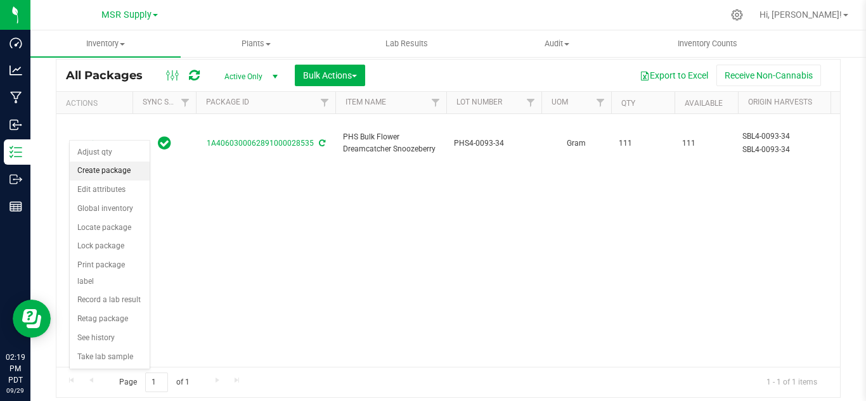
click at [124, 166] on li "Create package" at bounding box center [110, 171] width 80 height 19
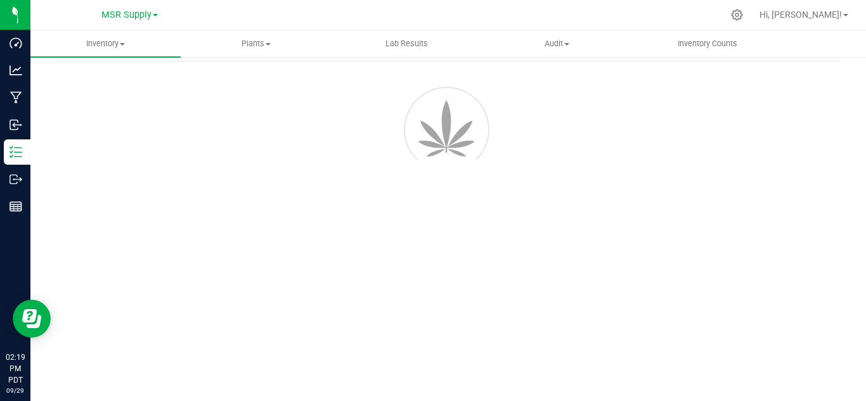
scroll to position [51, 0]
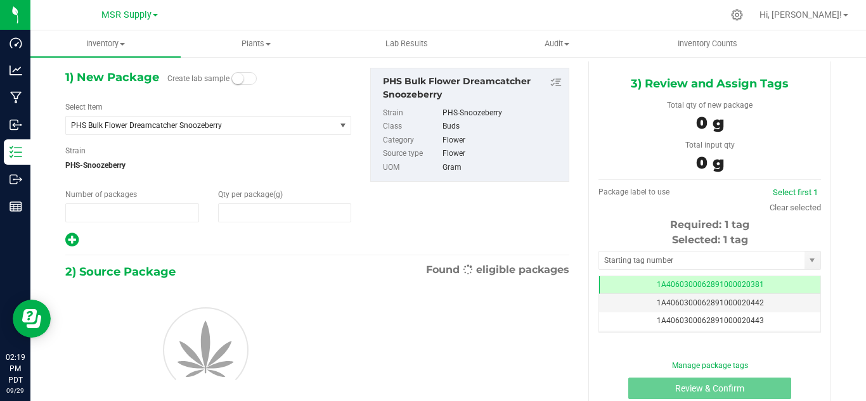
type input "1"
type input "0.0000"
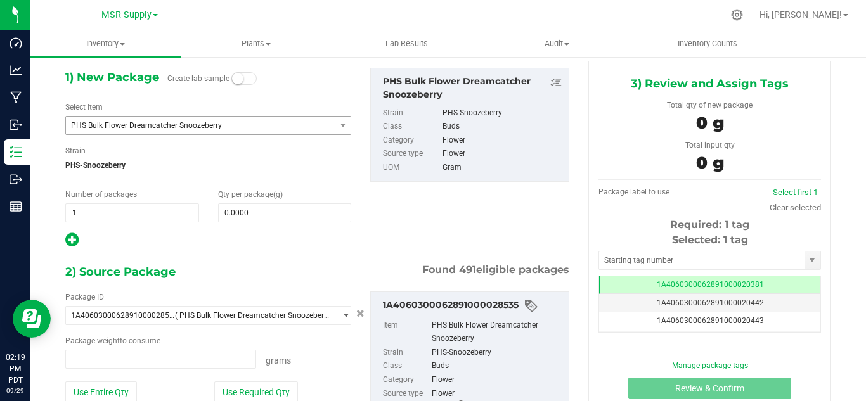
type input "0.0000 g"
click at [194, 114] on div "Select Item PHS Bulk Flower Dreamcatcher Snoozeberry 100 Rackz #4 - Clone 4516 …" at bounding box center [208, 118] width 286 height 34
click at [194, 124] on span "PHS Bulk Flower Dreamcatcher Snoozeberry" at bounding box center [195, 125] width 249 height 9
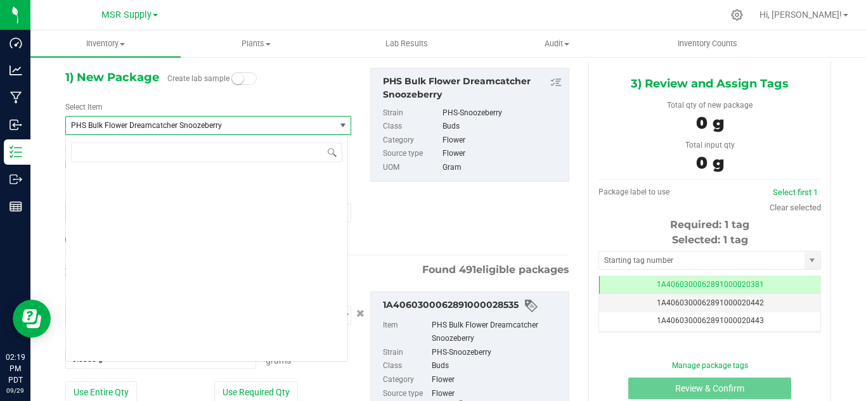
scroll to position [20140, 0]
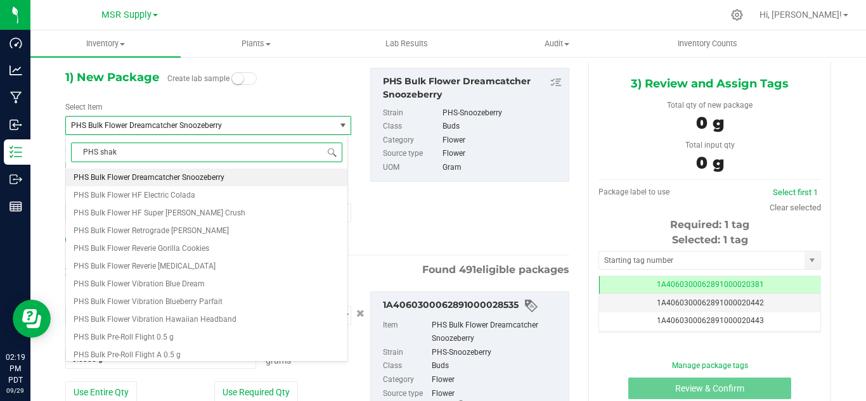
type input "PHS shake"
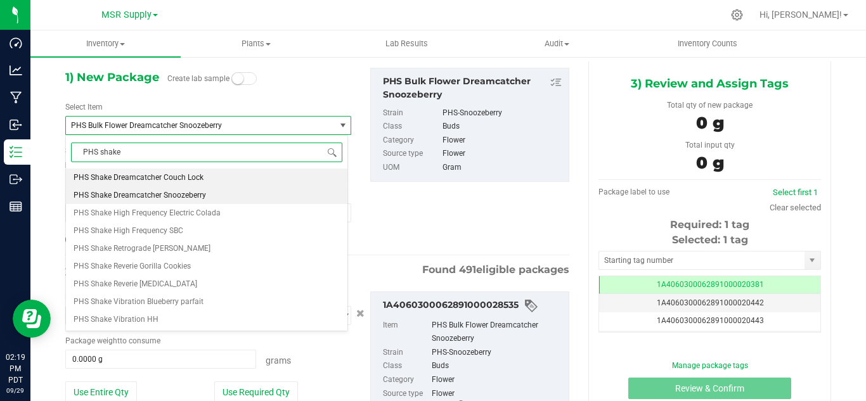
click at [183, 199] on span "PHS Shake Dreamcatcher Snoozeberry" at bounding box center [140, 195] width 133 height 9
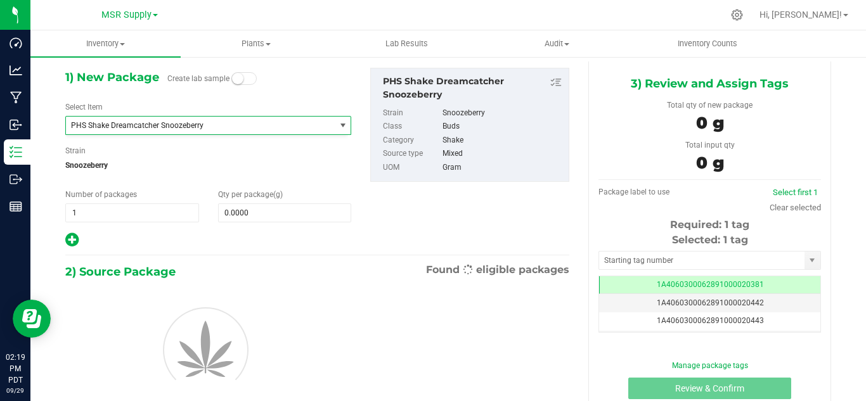
type input "0.0000"
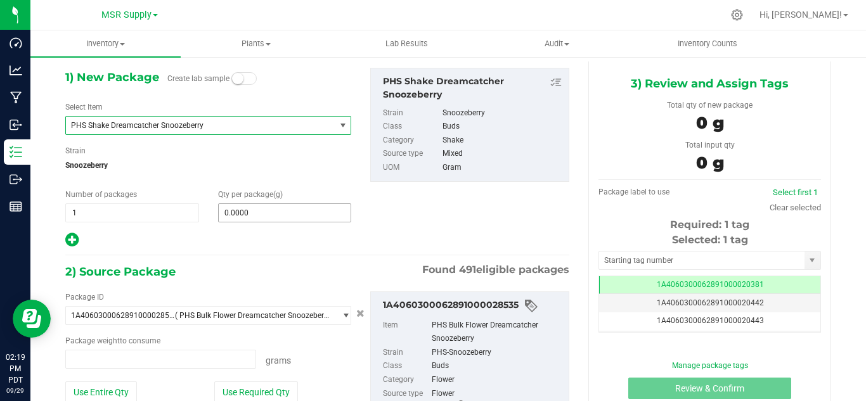
type input "0.0000 g"
click at [254, 216] on span "0.0000 0" at bounding box center [285, 213] width 134 height 19
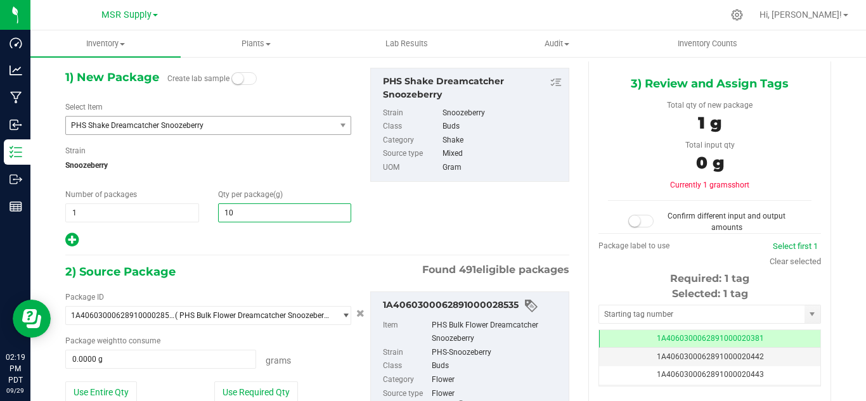
type input "104"
type input "104.0000"
click at [294, 245] on div at bounding box center [208, 240] width 286 height 16
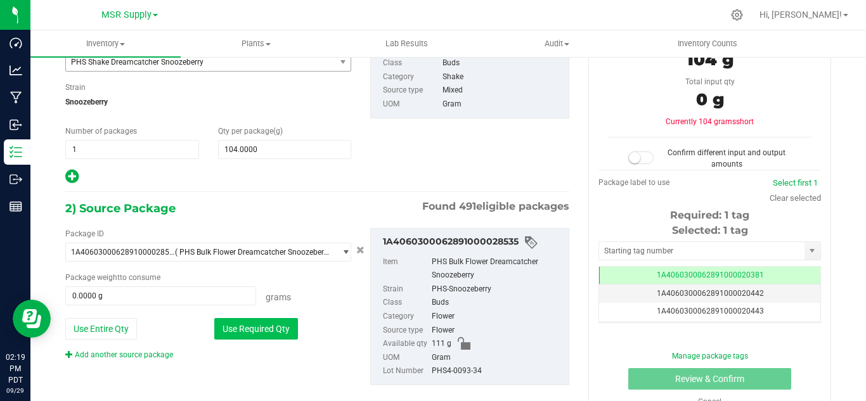
click at [271, 322] on button "Use Required Qty" at bounding box center [256, 329] width 84 height 22
type input "104.0000 g"
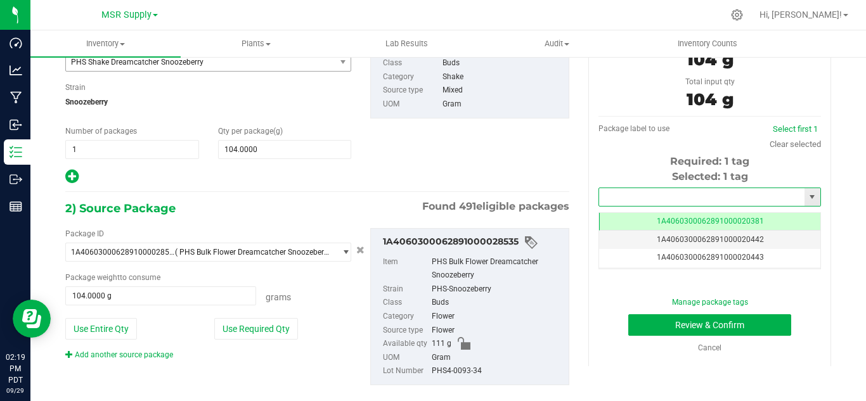
click at [696, 195] on input "text" at bounding box center [702, 197] width 206 height 18
click at [693, 222] on li "1A4060300062891000029418" at bounding box center [702, 218] width 218 height 19
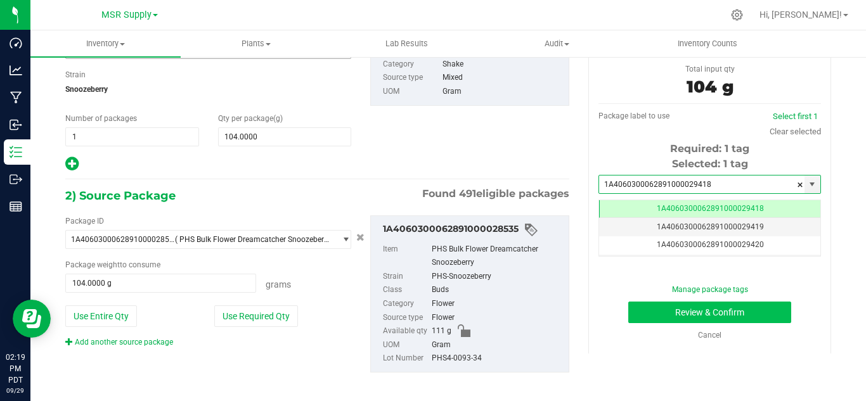
type input "1A4060300062891000029418"
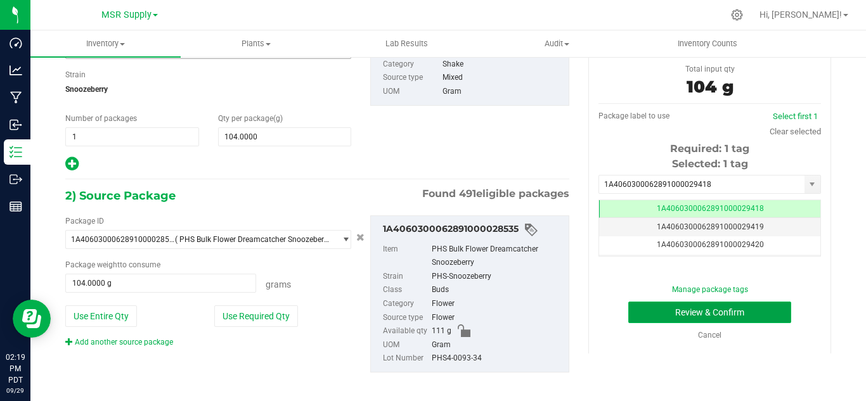
click at [747, 309] on button "Review & Confirm" at bounding box center [710, 313] width 163 height 22
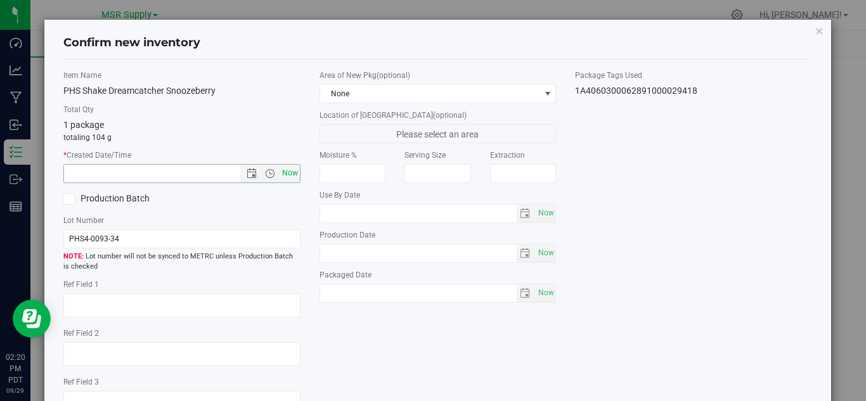
click at [283, 170] on span "Now" at bounding box center [290, 173] width 22 height 18
type input "[DATE] 2:20 PM"
drag, startPoint x: 540, startPoint y: 293, endPoint x: 559, endPoint y: 297, distance: 19.5
click at [540, 292] on span "Now" at bounding box center [546, 293] width 22 height 18
type input "[DATE]"
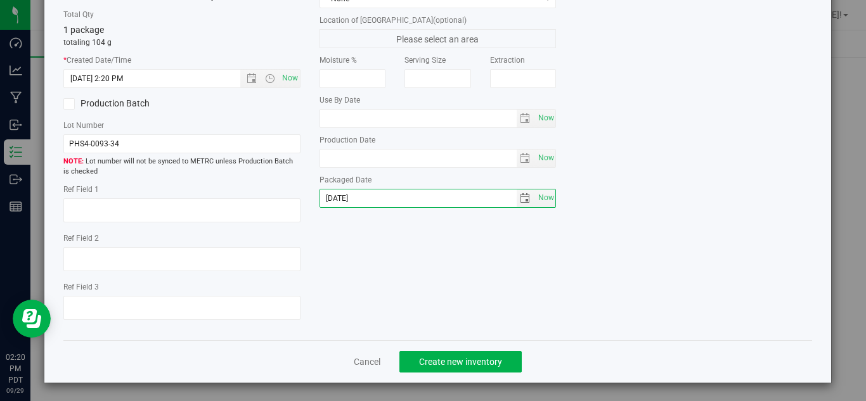
scroll to position [96, 0]
click at [477, 351] on button "Create new inventory" at bounding box center [461, 361] width 122 height 22
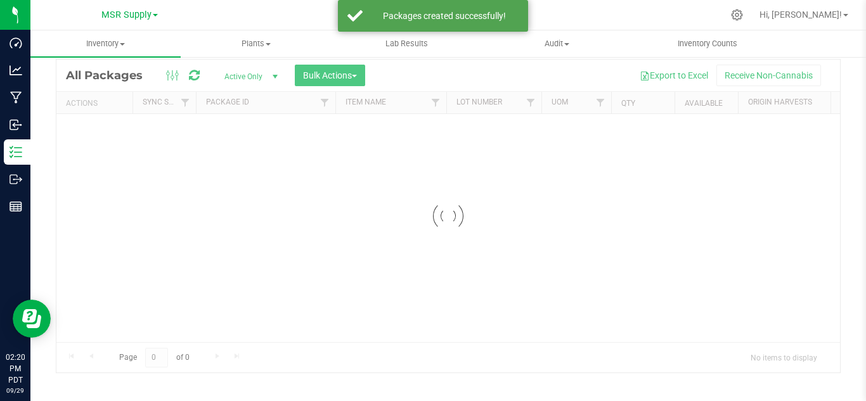
scroll to position [41, 0]
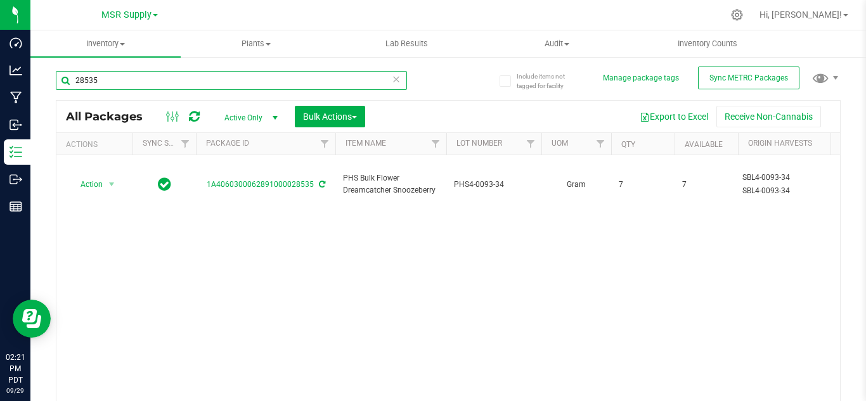
click at [124, 81] on input "28535" at bounding box center [231, 80] width 351 height 19
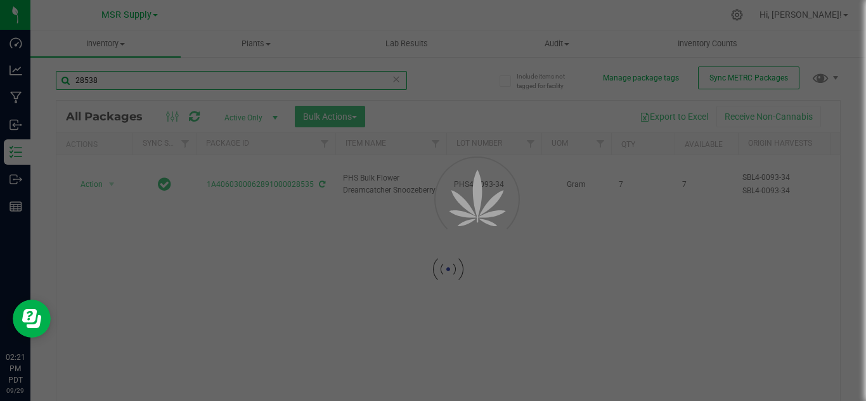
type input "28538"
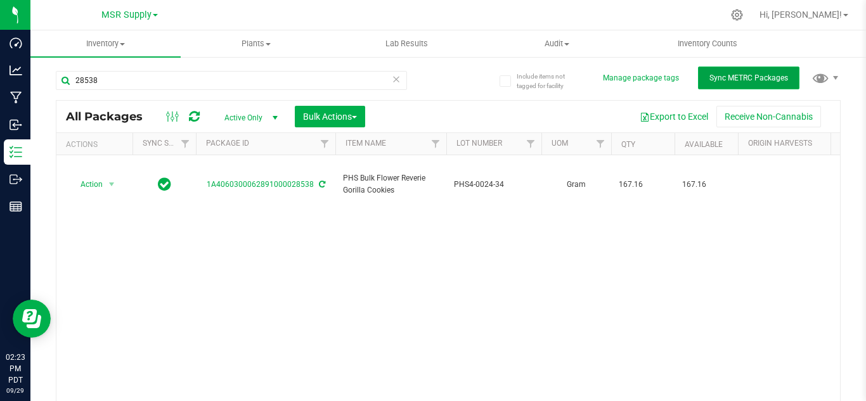
click at [735, 74] on span "Sync METRC Packages" at bounding box center [749, 78] width 79 height 9
